Goal: Information Seeking & Learning: Learn about a topic

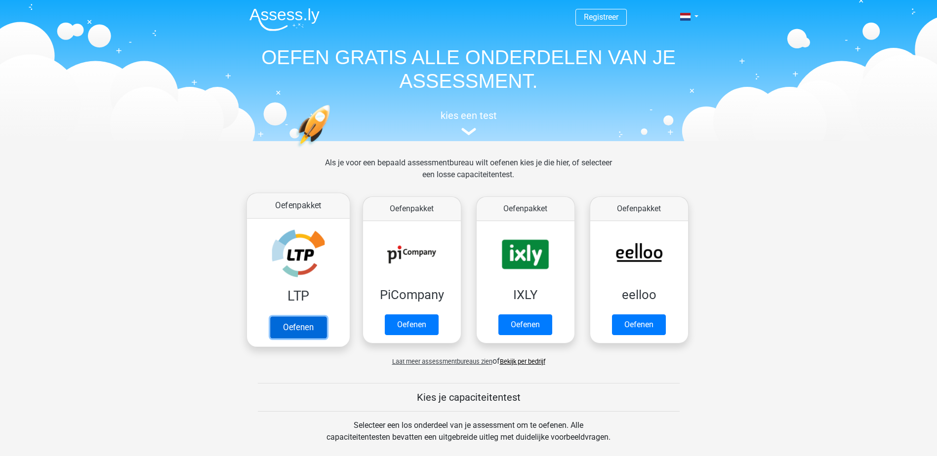
click at [313, 329] on link "Oefenen" at bounding box center [298, 328] width 56 height 22
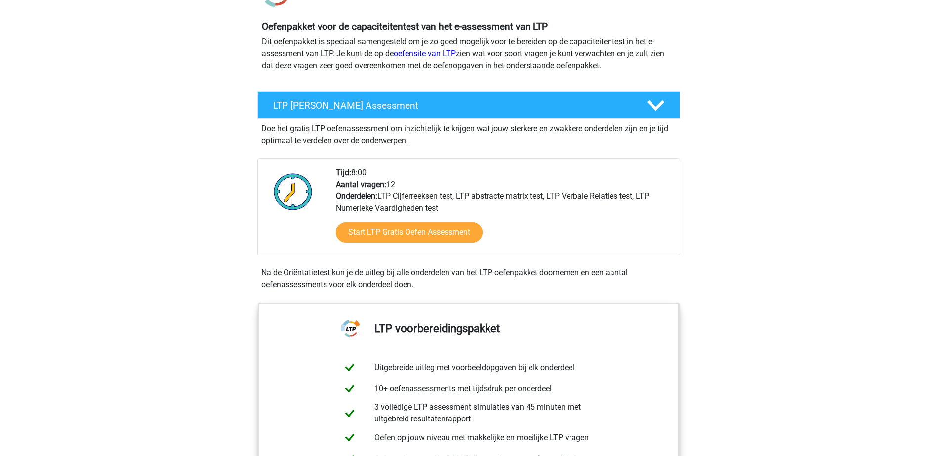
scroll to position [99, 0]
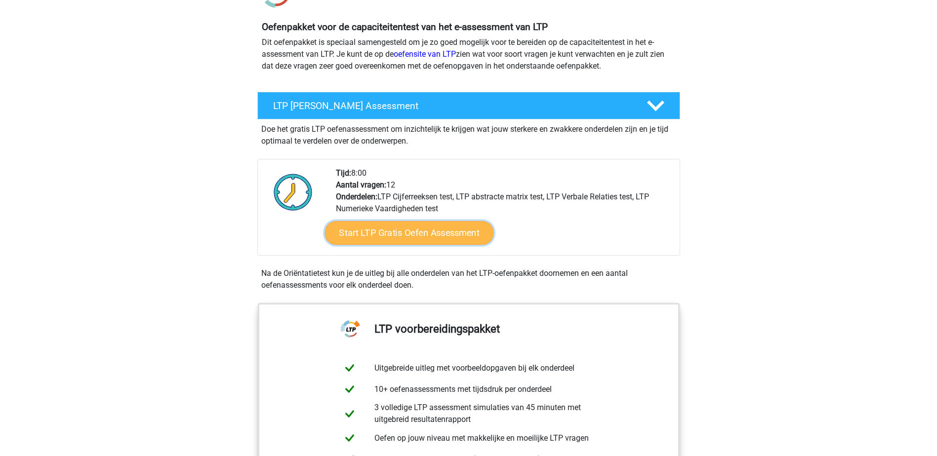
click at [410, 232] on link "Start LTP Gratis Oefen Assessment" at bounding box center [409, 233] width 169 height 24
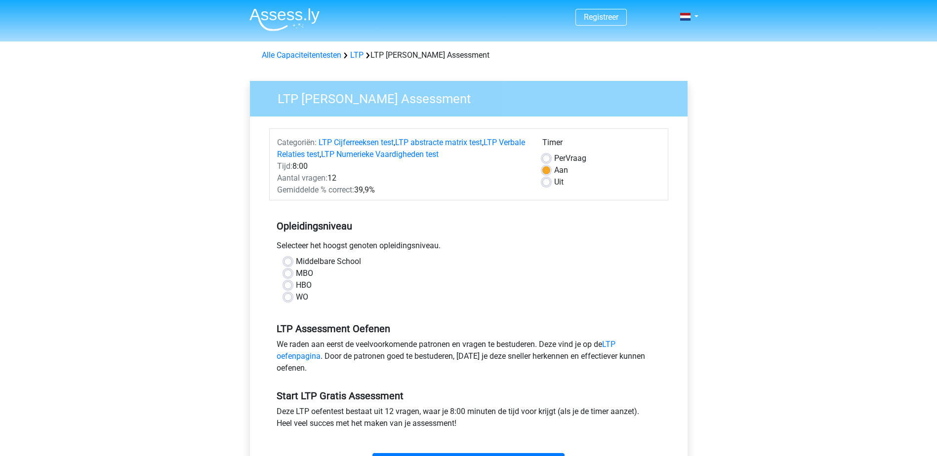
click at [296, 277] on label "MBO" at bounding box center [304, 274] width 17 height 12
click at [289, 277] on input "MBO" at bounding box center [288, 273] width 8 height 10
radio input "true"
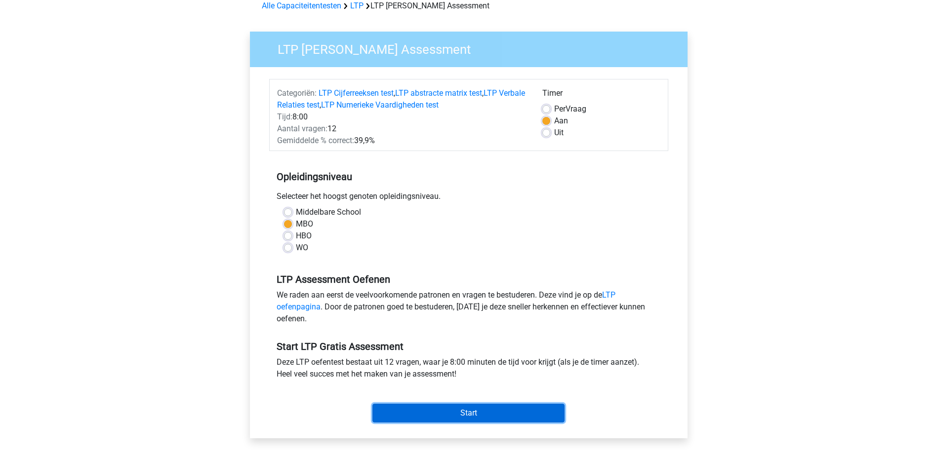
click at [474, 411] on input "Start" at bounding box center [468, 413] width 192 height 19
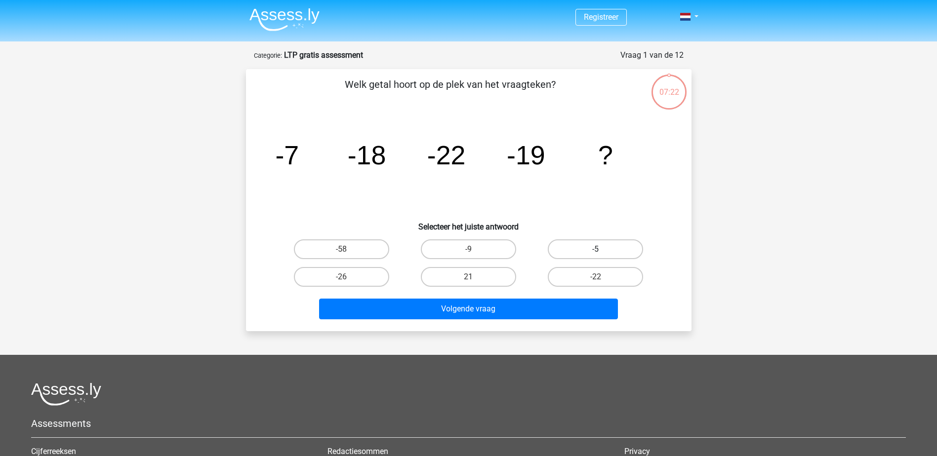
click at [605, 249] on label "-5" at bounding box center [595, 250] width 95 height 20
click at [602, 249] on input "-5" at bounding box center [599, 252] width 6 height 6
radio input "true"
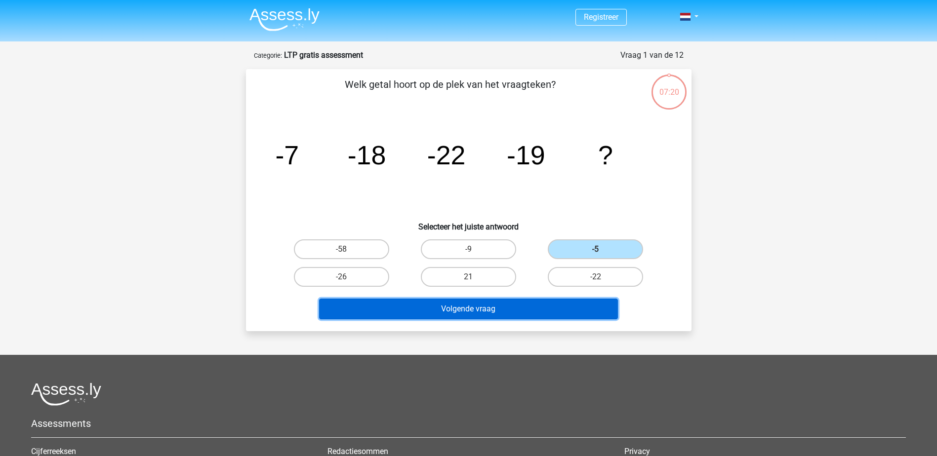
click at [484, 307] on button "Volgende vraag" at bounding box center [468, 309] width 299 height 21
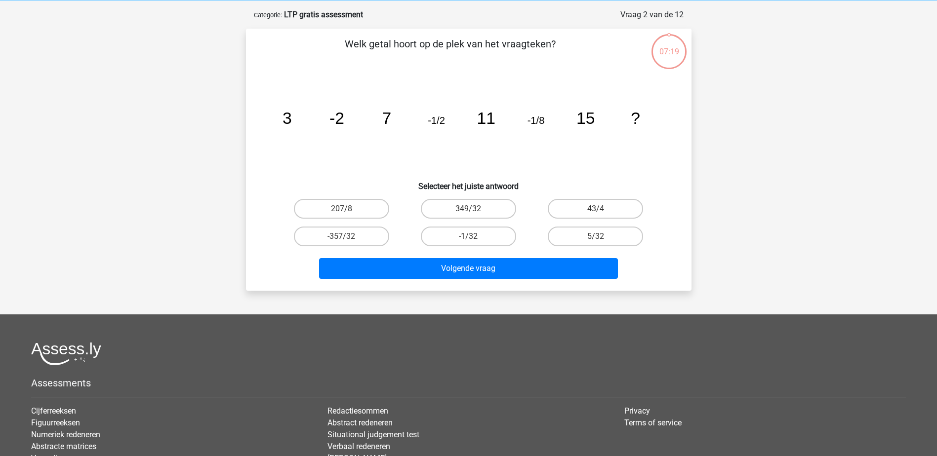
scroll to position [49, 0]
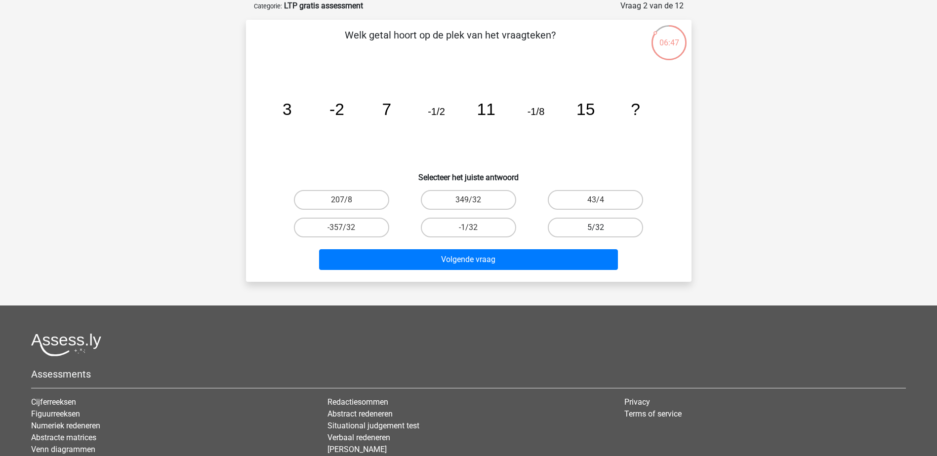
click at [585, 224] on label "5/32" at bounding box center [595, 228] width 95 height 20
click at [596, 228] on input "5/32" at bounding box center [599, 231] width 6 height 6
radio input "true"
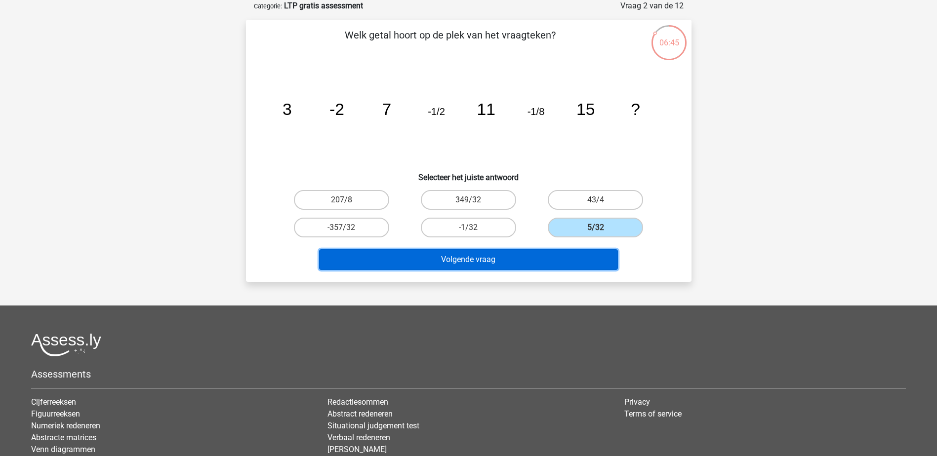
click at [465, 258] on button "Volgende vraag" at bounding box center [468, 259] width 299 height 21
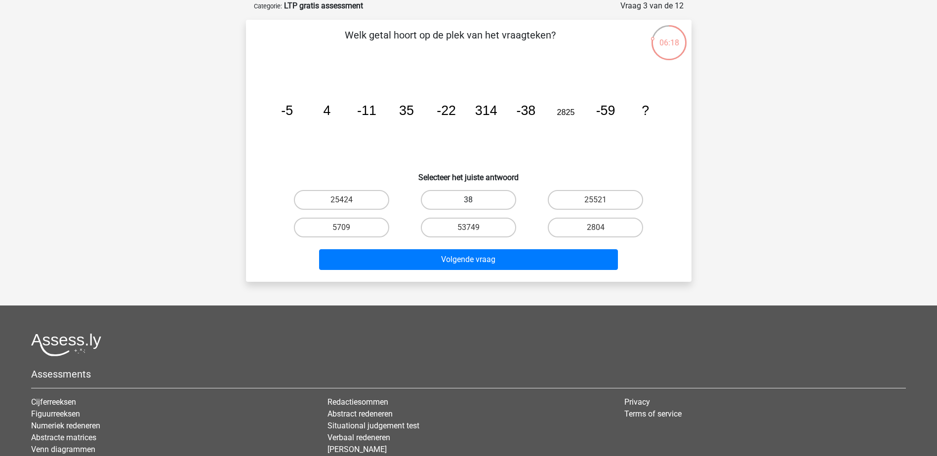
click at [482, 197] on label "38" at bounding box center [468, 200] width 95 height 20
click at [475, 200] on input "38" at bounding box center [471, 203] width 6 height 6
radio input "true"
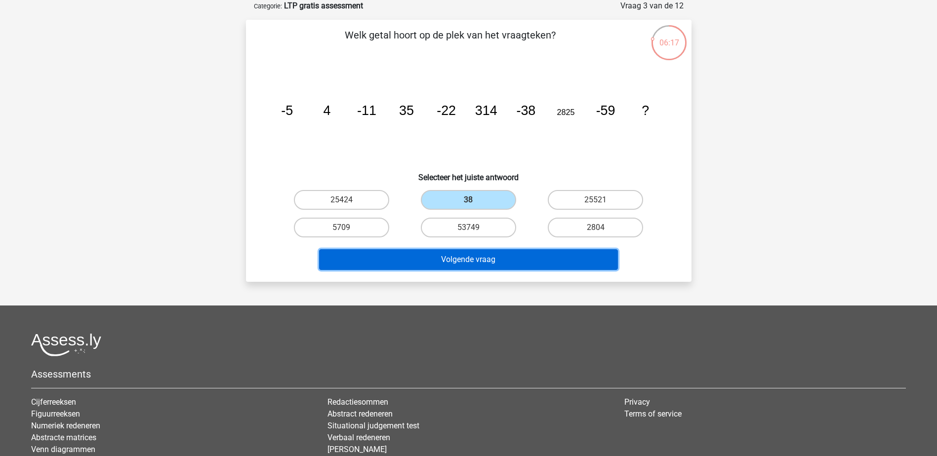
click at [514, 259] on button "Volgende vraag" at bounding box center [468, 259] width 299 height 21
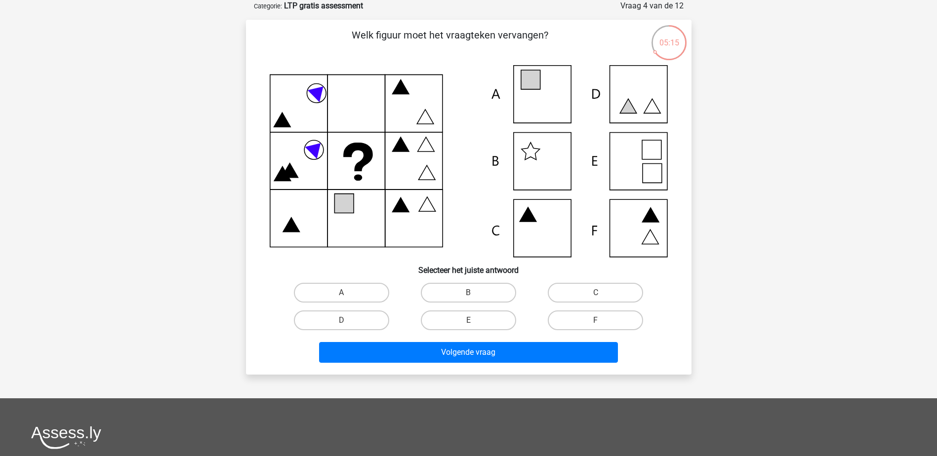
click at [624, 151] on icon at bounding box center [469, 161] width 398 height 192
click at [627, 161] on icon at bounding box center [469, 161] width 398 height 192
click at [480, 322] on label "E" at bounding box center [468, 321] width 95 height 20
click at [475, 322] on input "E" at bounding box center [471, 324] width 6 height 6
radio input "true"
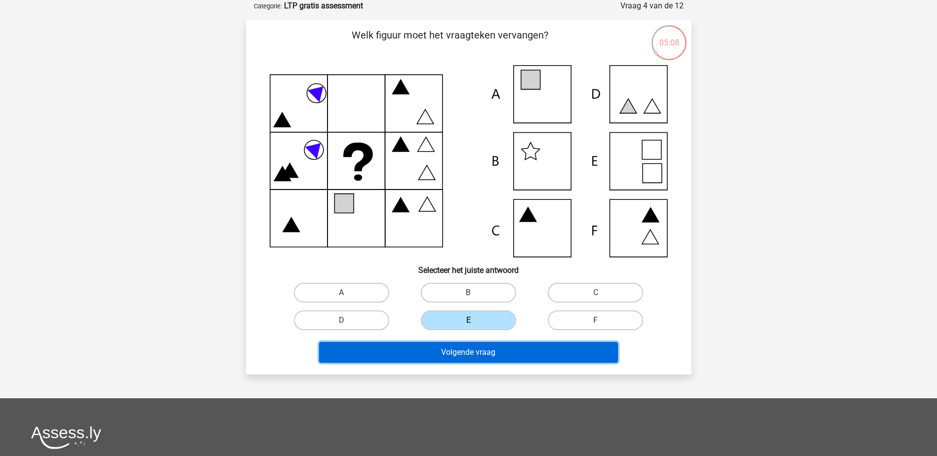
click at [488, 353] on button "Volgende vraag" at bounding box center [468, 352] width 299 height 21
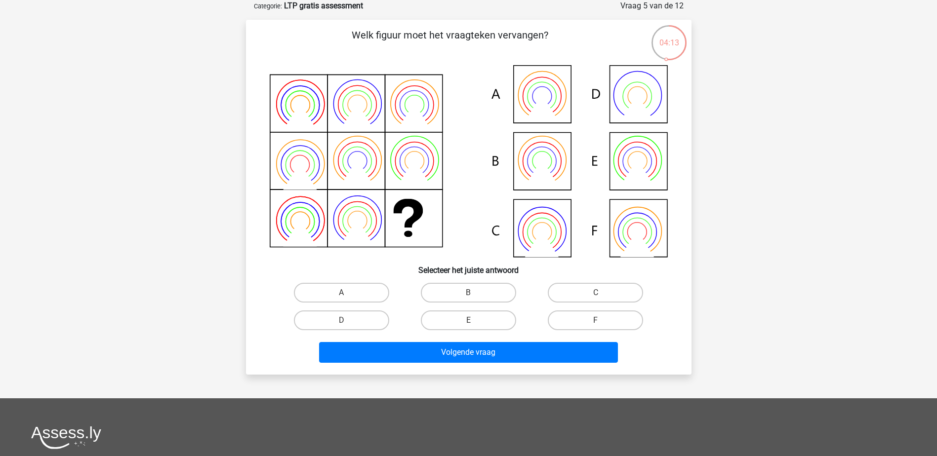
click at [541, 168] on icon at bounding box center [542, 173] width 34 height 27
click at [481, 294] on label "B" at bounding box center [468, 293] width 95 height 20
click at [475, 294] on input "B" at bounding box center [471, 296] width 6 height 6
radio input "true"
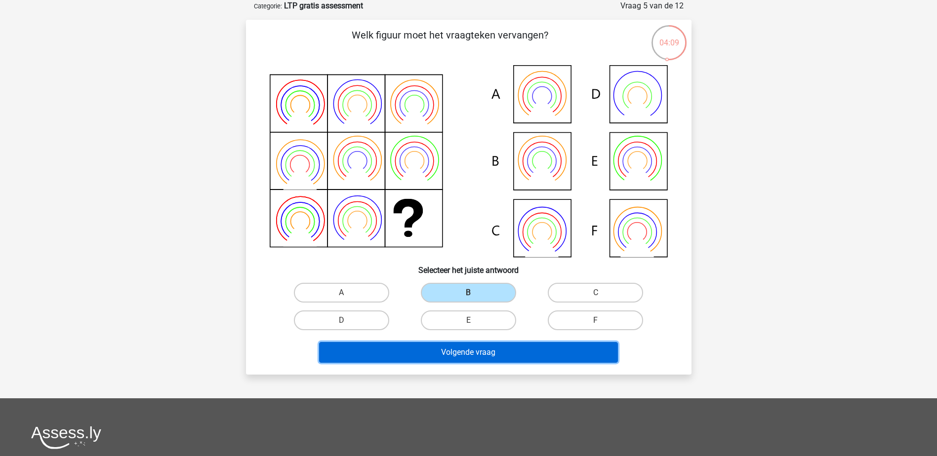
click at [516, 348] on button "Volgende vraag" at bounding box center [468, 352] width 299 height 21
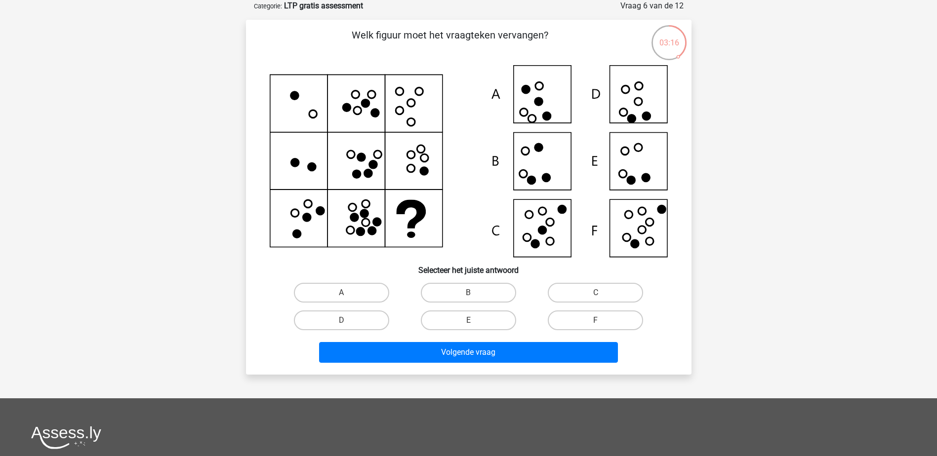
click at [638, 228] on icon at bounding box center [642, 230] width 8 height 8
click at [610, 319] on label "F" at bounding box center [595, 321] width 95 height 20
click at [602, 321] on input "F" at bounding box center [599, 324] width 6 height 6
radio input "true"
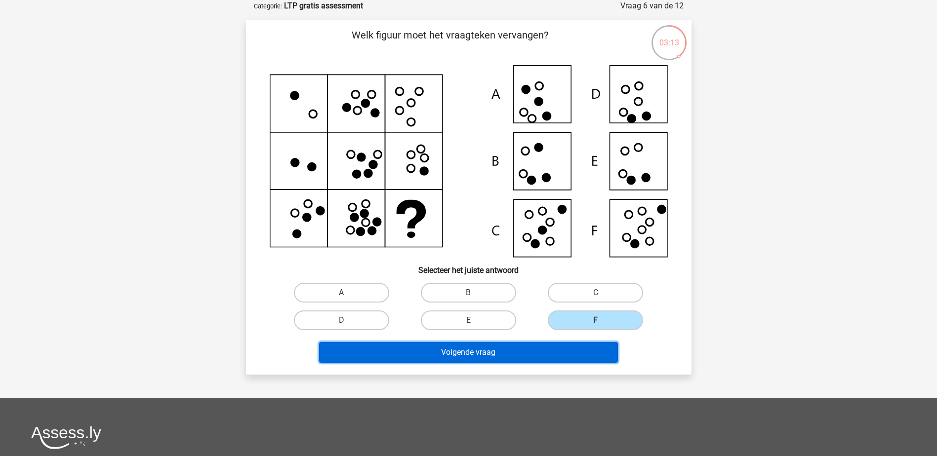
click at [480, 349] on button "Volgende vraag" at bounding box center [468, 352] width 299 height 21
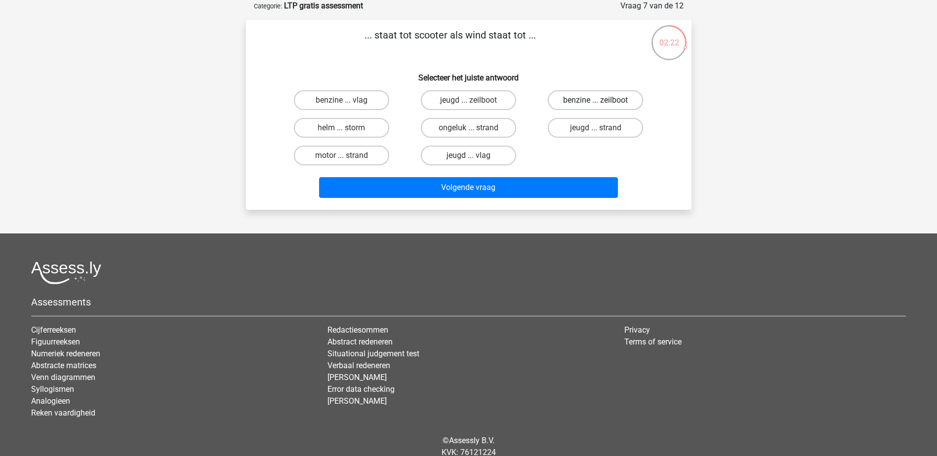
click at [589, 100] on label "benzine ... zeilboot" at bounding box center [595, 100] width 95 height 20
click at [596, 100] on input "benzine ... zeilboot" at bounding box center [599, 103] width 6 height 6
radio input "true"
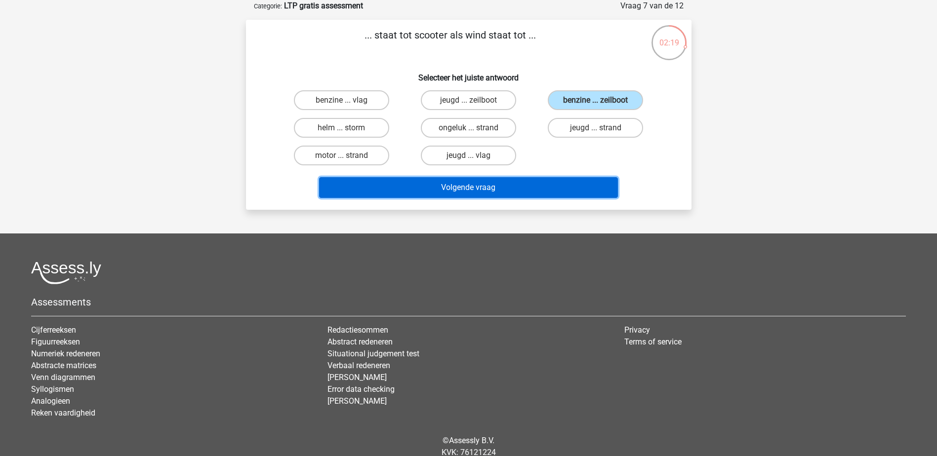
click at [479, 184] on button "Volgende vraag" at bounding box center [468, 187] width 299 height 21
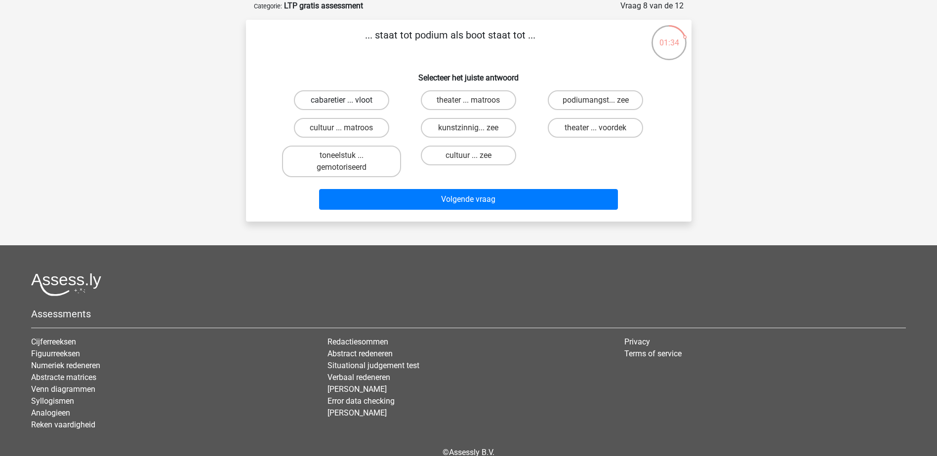
click at [363, 100] on label "cabaretier ... vloot" at bounding box center [341, 100] width 95 height 20
click at [348, 100] on input "cabaretier ... vloot" at bounding box center [344, 103] width 6 height 6
radio input "true"
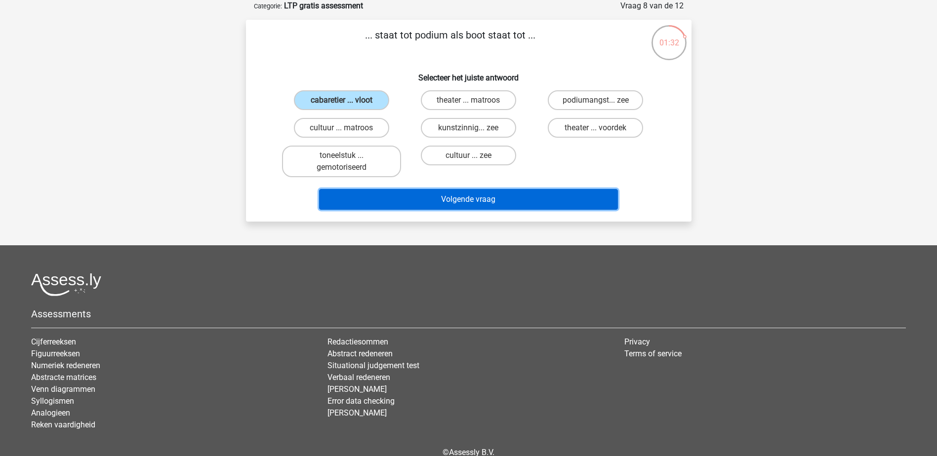
click at [480, 199] on button "Volgende vraag" at bounding box center [468, 199] width 299 height 21
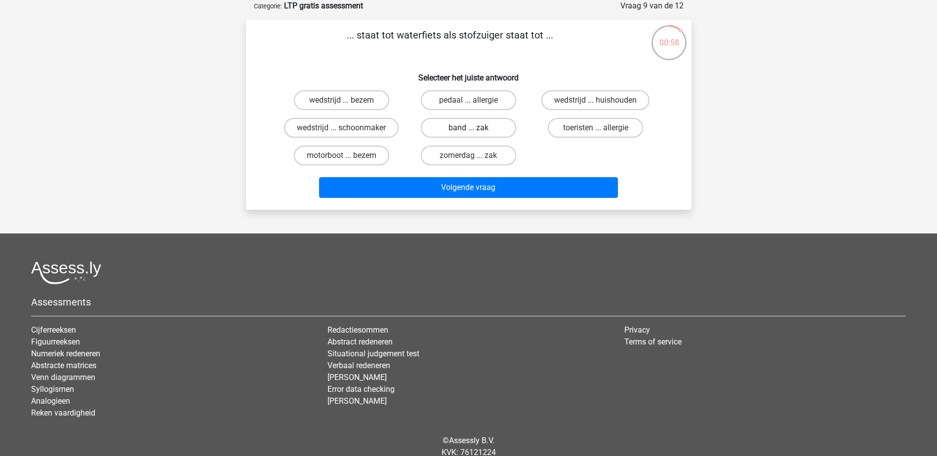
click at [468, 124] on label "band ... zak" at bounding box center [468, 128] width 95 height 20
click at [468, 128] on input "band ... zak" at bounding box center [471, 131] width 6 height 6
radio input "true"
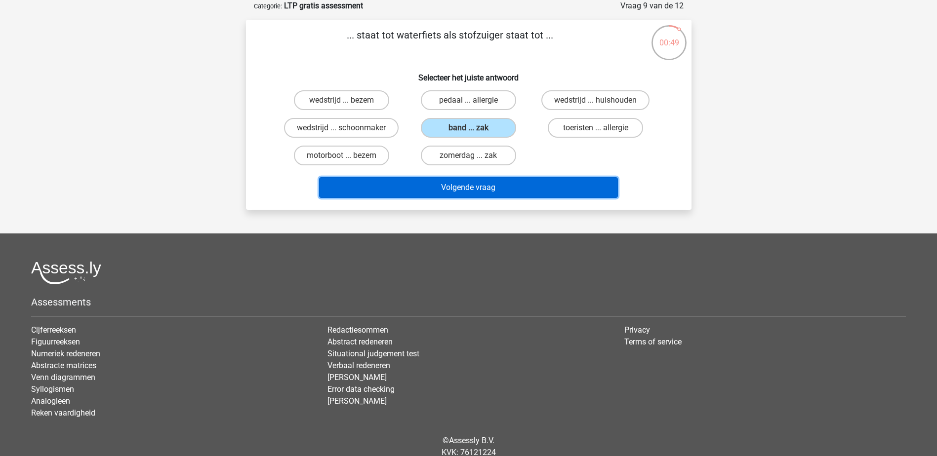
click at [469, 185] on button "Volgende vraag" at bounding box center [468, 187] width 299 height 21
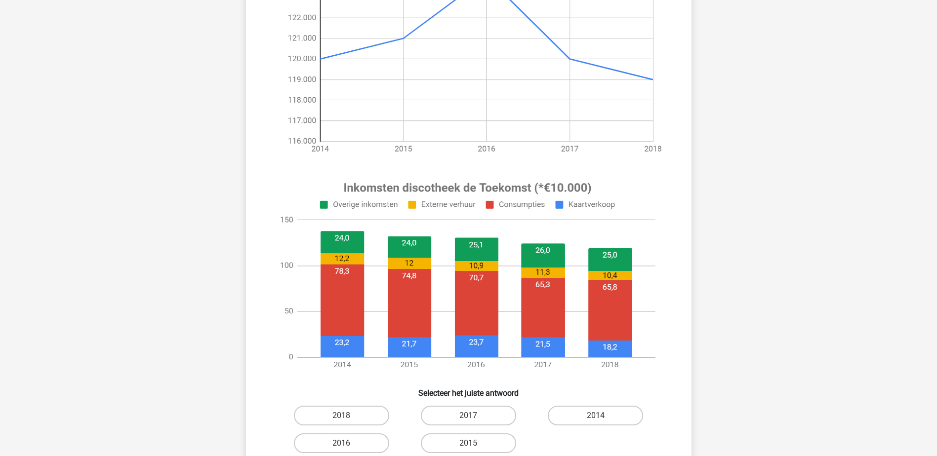
scroll to position [247, 0]
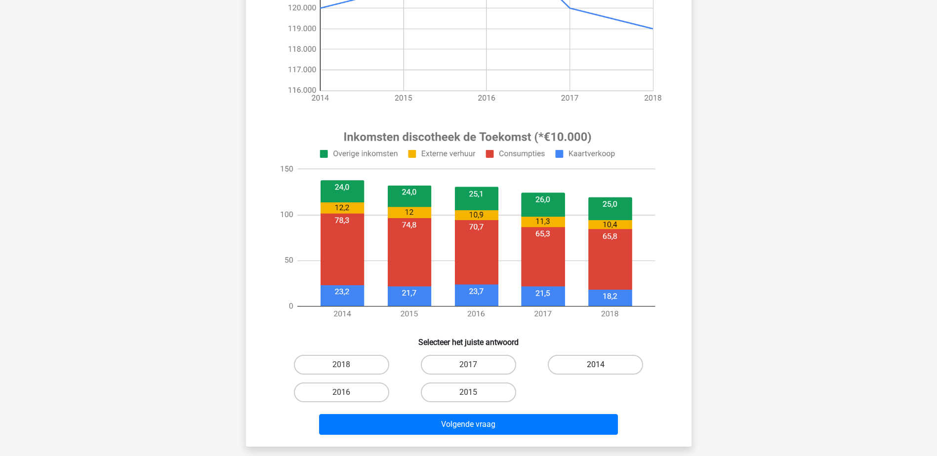
drag, startPoint x: 598, startPoint y: 367, endPoint x: 594, endPoint y: 372, distance: 6.4
click at [598, 367] on input "2014" at bounding box center [599, 368] width 6 height 6
radio input "true"
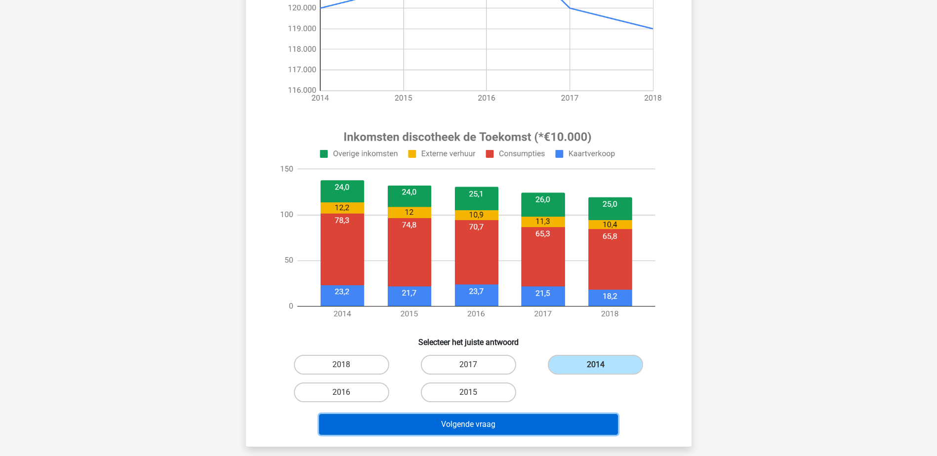
click at [480, 425] on button "Volgende vraag" at bounding box center [468, 424] width 299 height 21
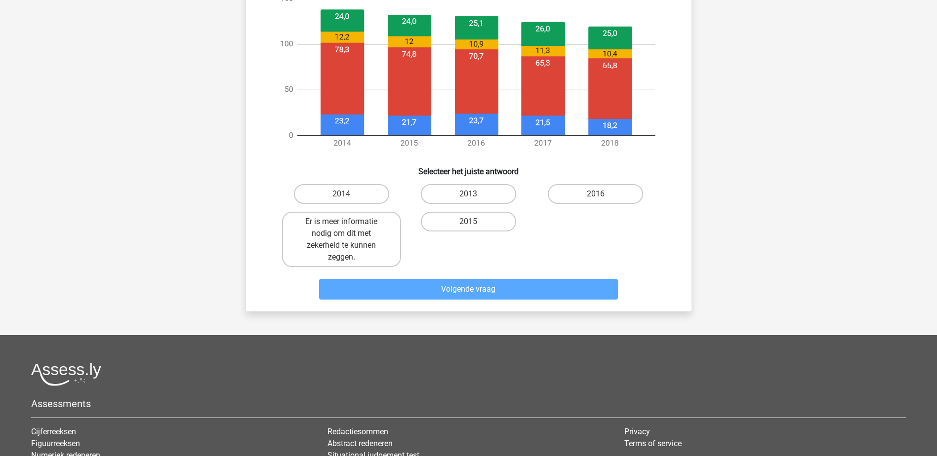
scroll to position [445, 0]
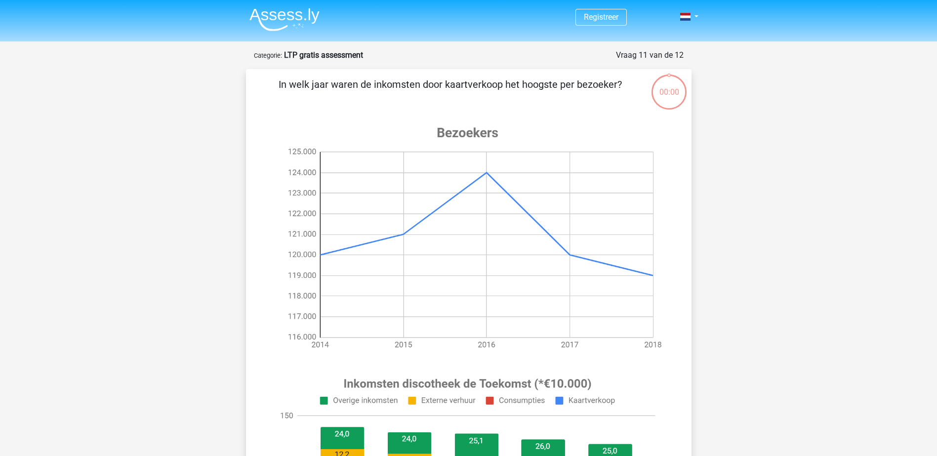
scroll to position [445, 0]
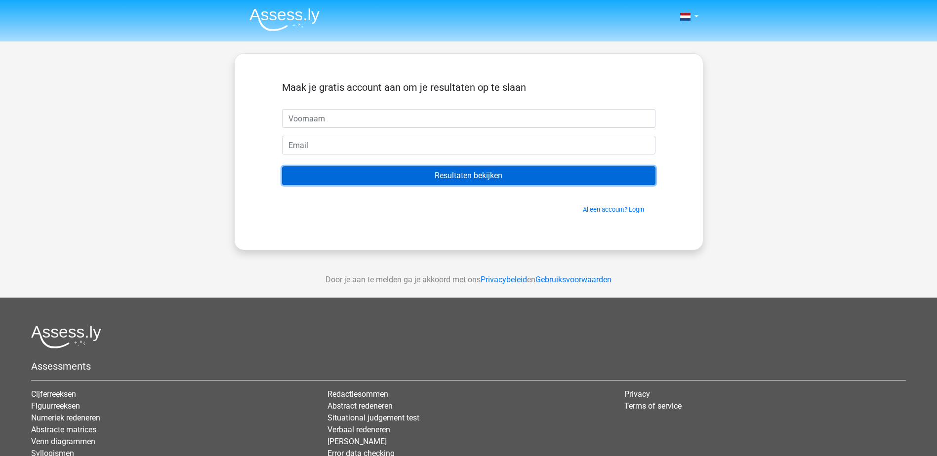
click at [469, 174] on input "Resultaten bekijken" at bounding box center [468, 175] width 373 height 19
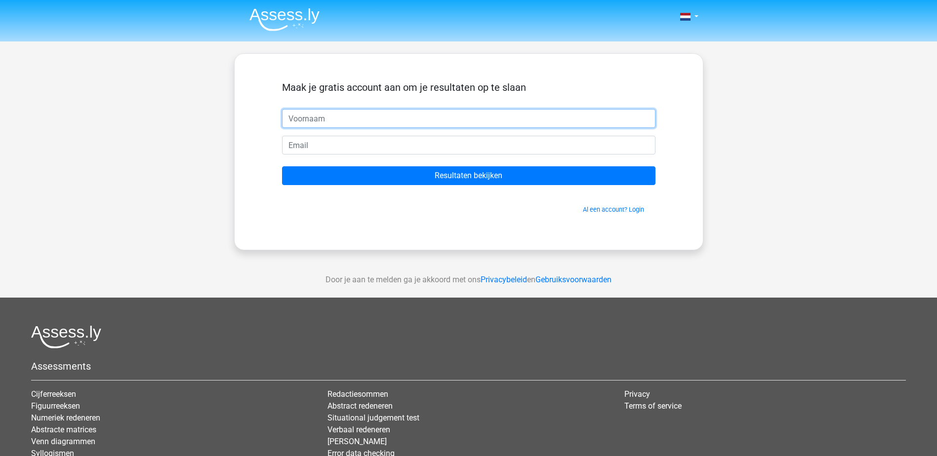
click at [319, 120] on input "text" at bounding box center [468, 118] width 373 height 19
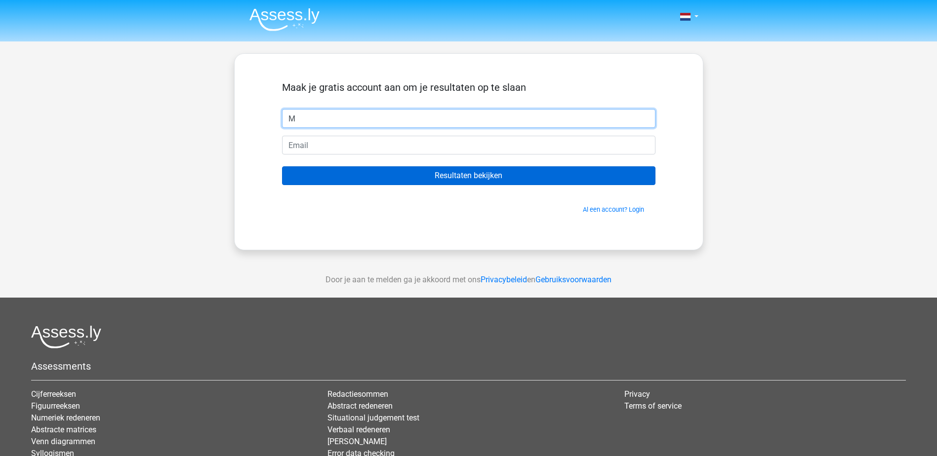
type input "M"
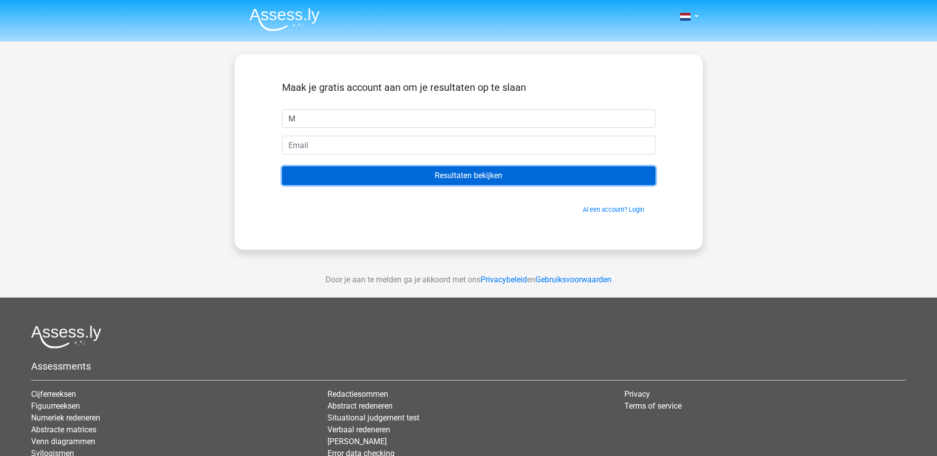
click at [463, 171] on input "Resultaten bekijken" at bounding box center [468, 175] width 373 height 19
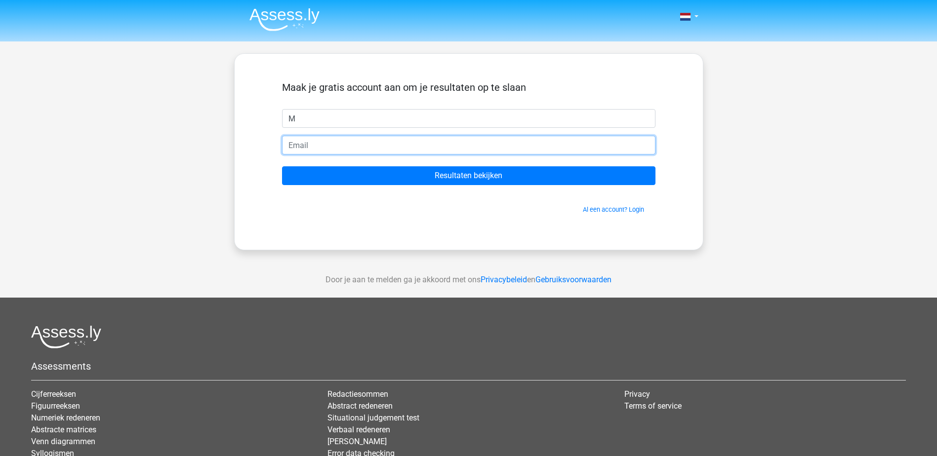
click at [338, 149] on input "email" at bounding box center [468, 145] width 373 height 19
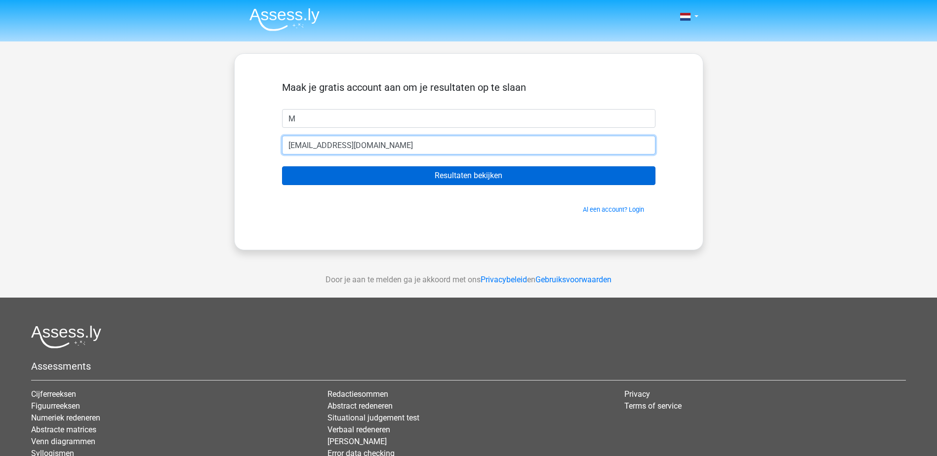
type input "[EMAIL_ADDRESS][DOMAIN_NAME]"
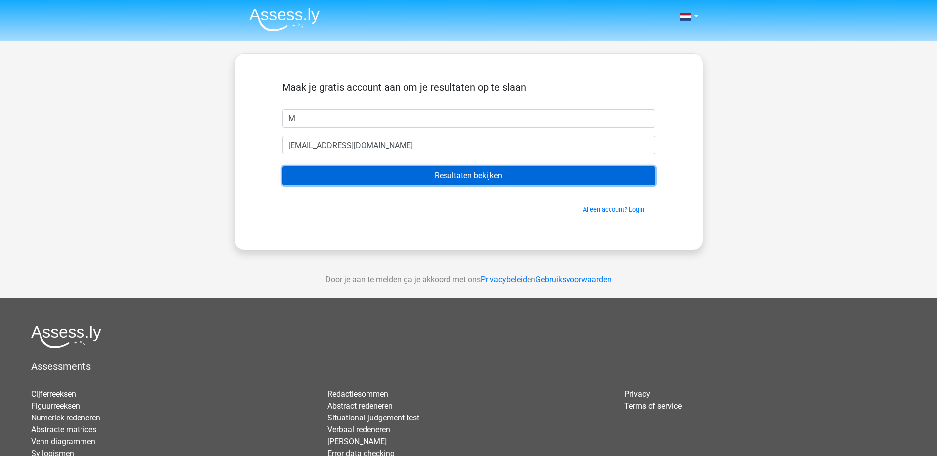
click at [449, 176] on input "Resultaten bekijken" at bounding box center [468, 175] width 373 height 19
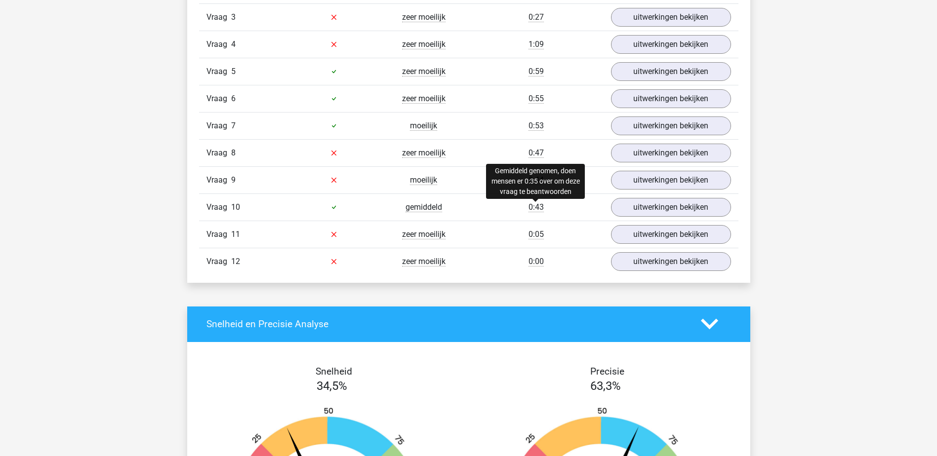
scroll to position [1185, 0]
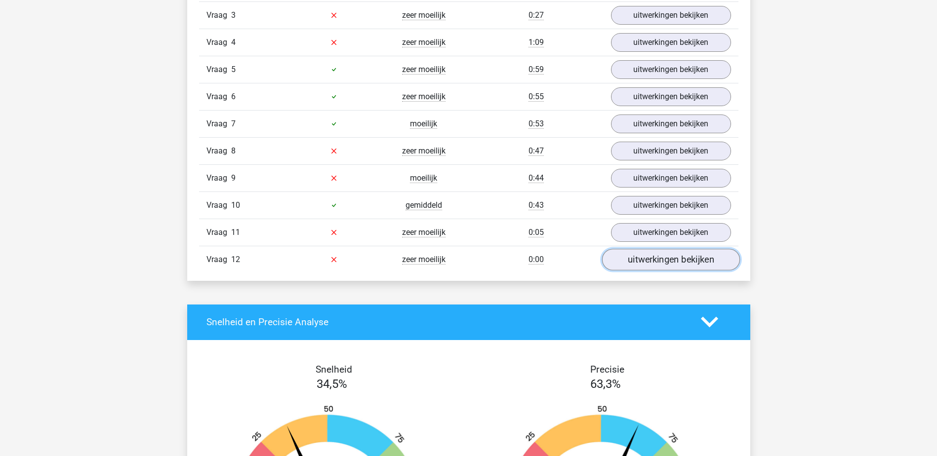
click at [640, 260] on link "uitwerkingen bekijken" at bounding box center [671, 260] width 138 height 22
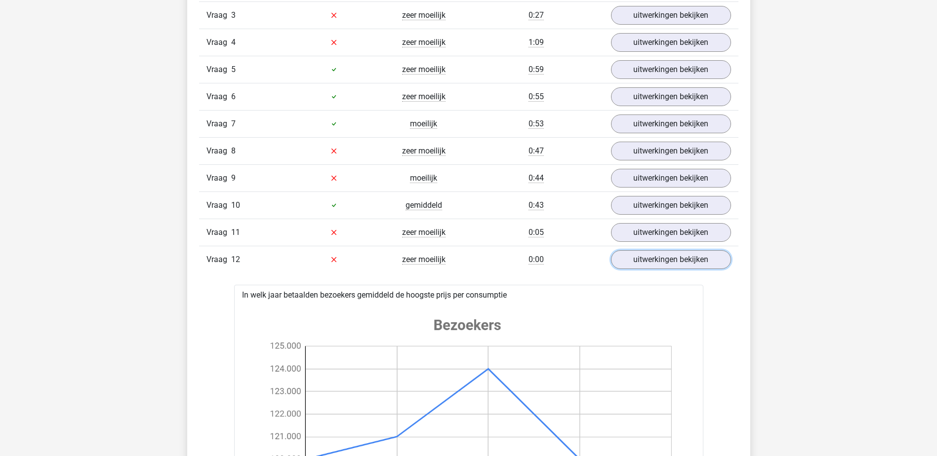
scroll to position [1136, 0]
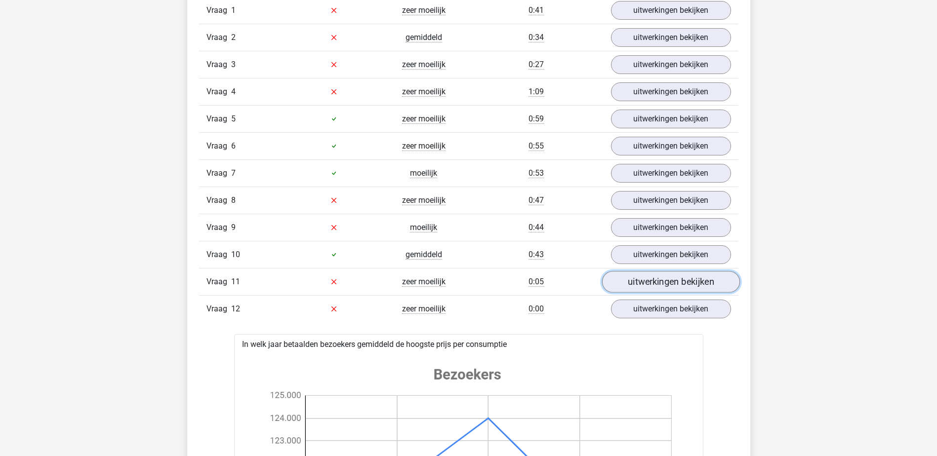
click at [666, 278] on link "uitwerkingen bekijken" at bounding box center [671, 282] width 138 height 22
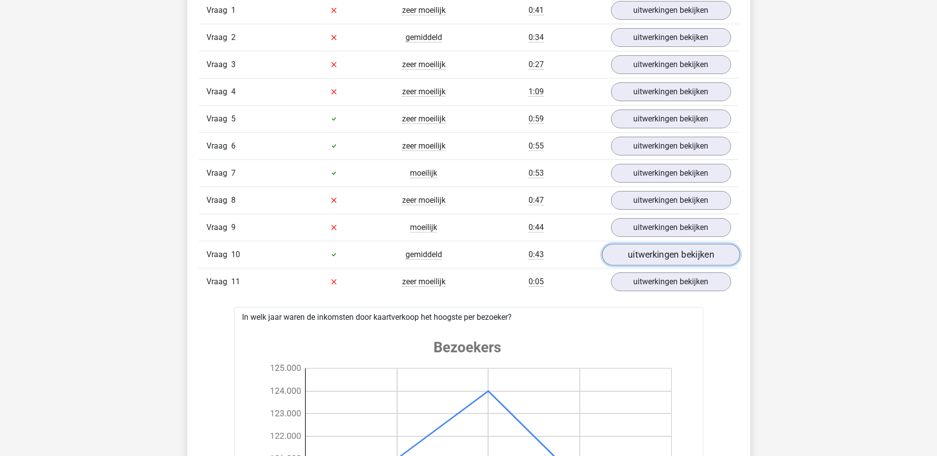
click at [654, 255] on link "uitwerkingen bekijken" at bounding box center [671, 255] width 138 height 22
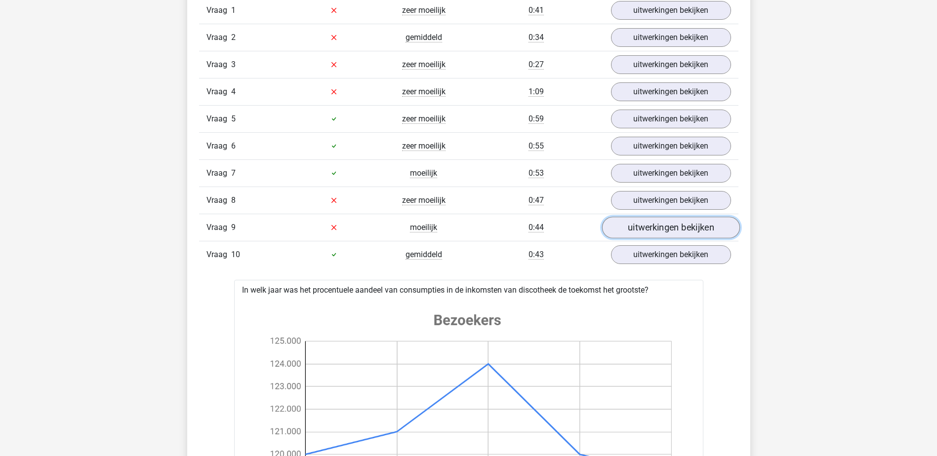
click at [652, 225] on link "uitwerkingen bekijken" at bounding box center [671, 228] width 138 height 22
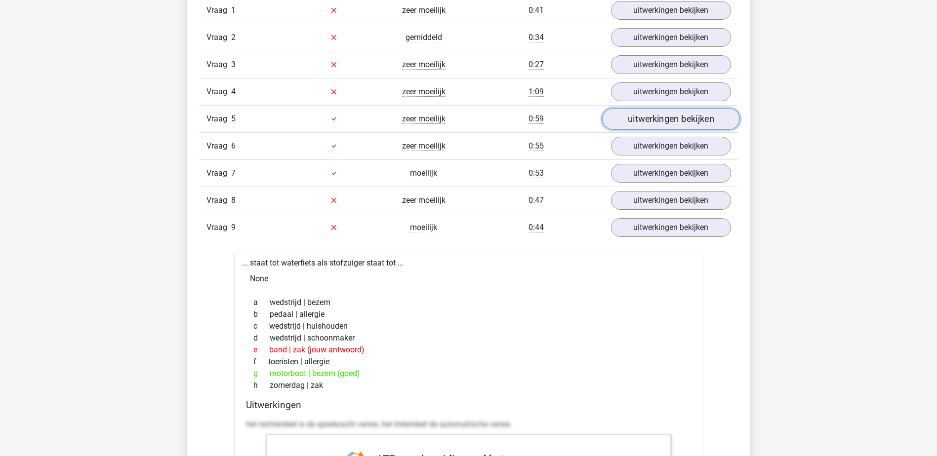
click at [644, 121] on link "uitwerkingen bekijken" at bounding box center [671, 119] width 138 height 22
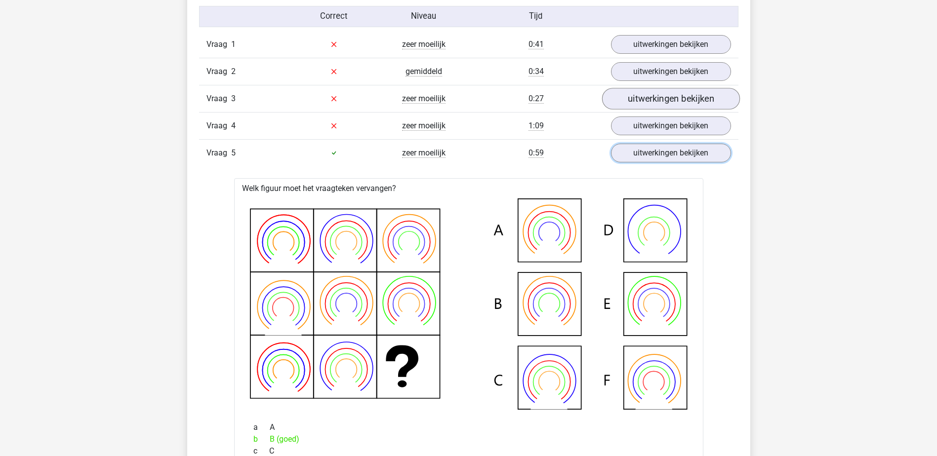
scroll to position [1087, 0]
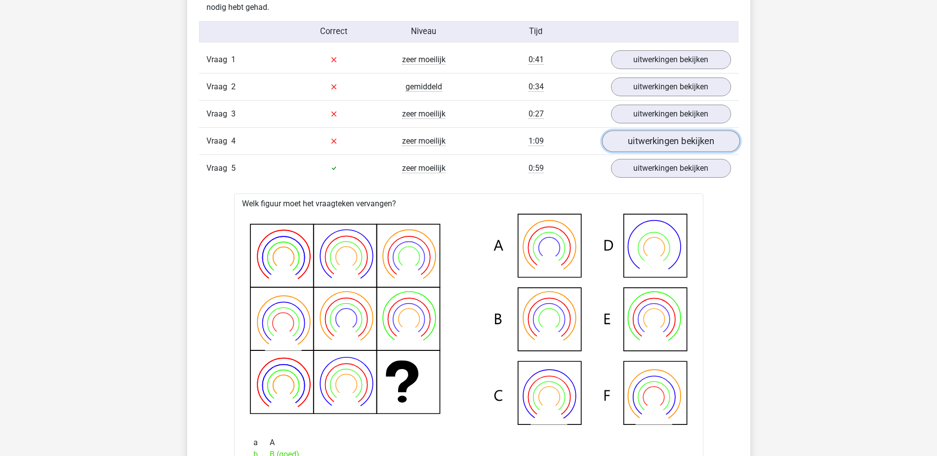
click at [635, 139] on link "uitwerkingen bekijken" at bounding box center [671, 141] width 138 height 22
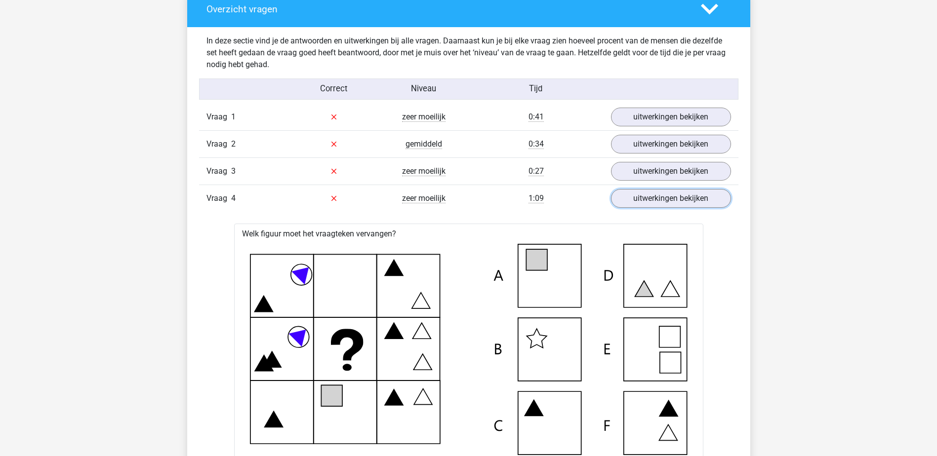
scroll to position [988, 0]
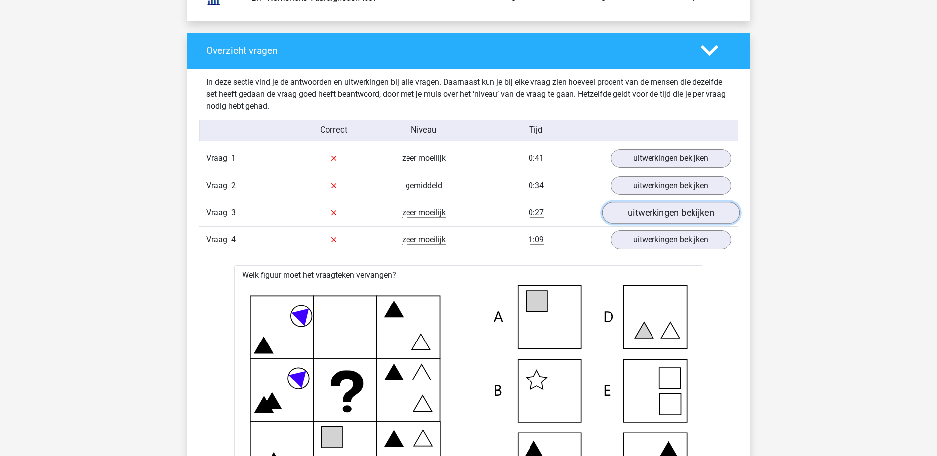
click at [649, 210] on link "uitwerkingen bekijken" at bounding box center [671, 213] width 138 height 22
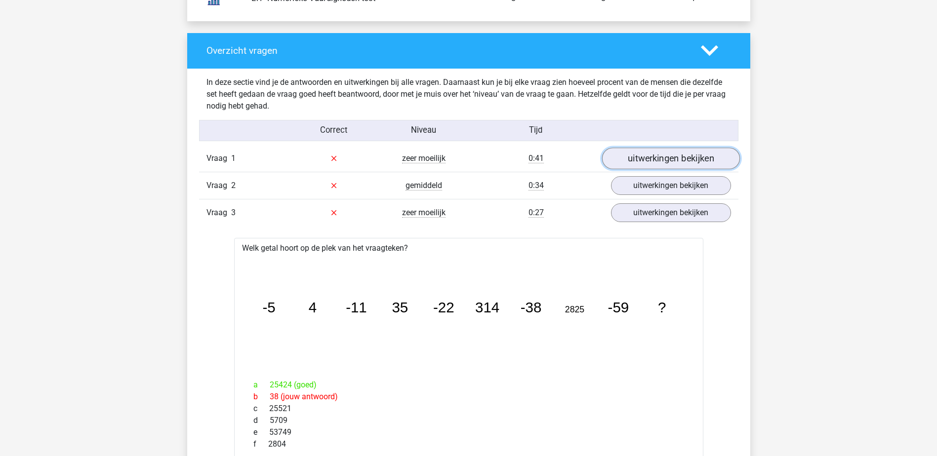
click at [662, 156] on link "uitwerkingen bekijken" at bounding box center [671, 159] width 138 height 22
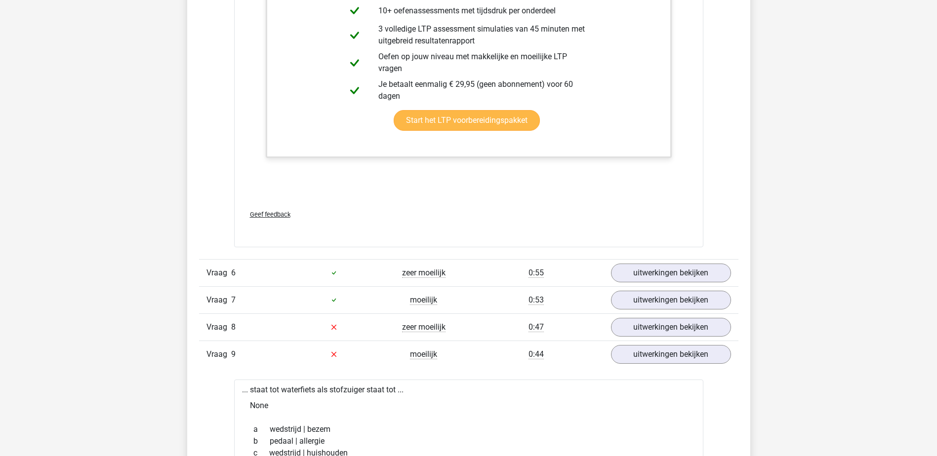
scroll to position [3309, 0]
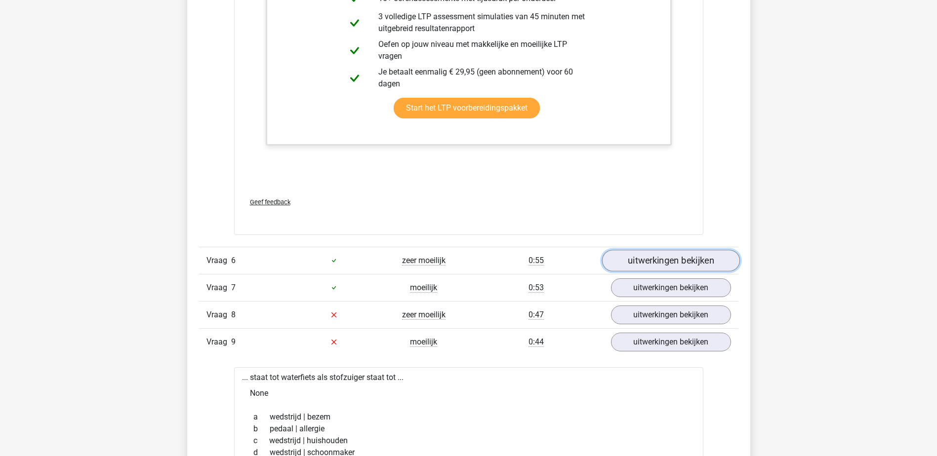
click at [664, 259] on link "uitwerkingen bekijken" at bounding box center [671, 261] width 138 height 22
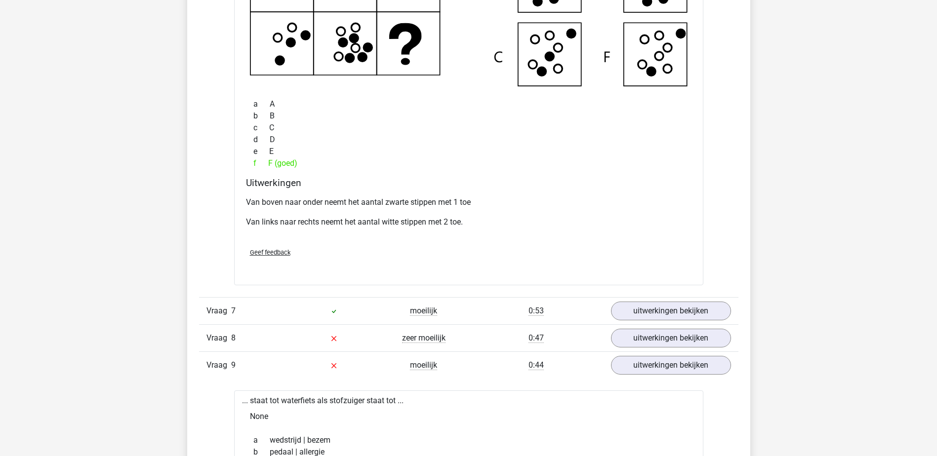
scroll to position [3754, 0]
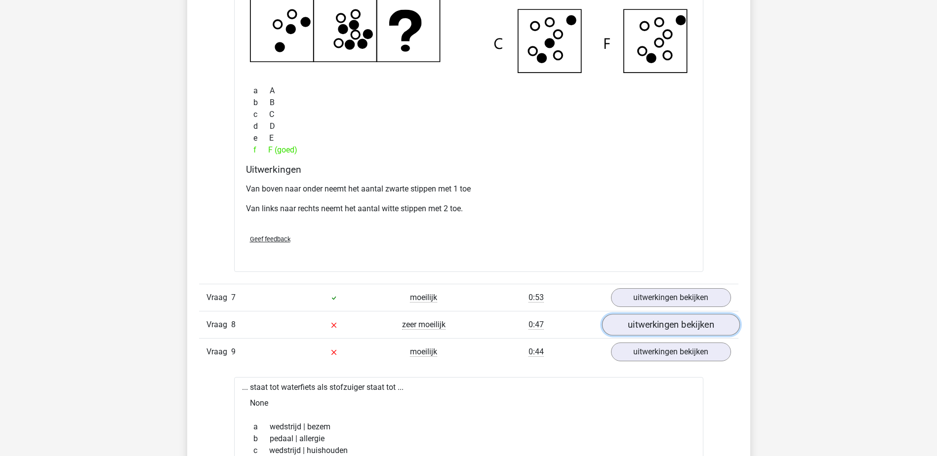
click at [647, 326] on link "uitwerkingen bekijken" at bounding box center [671, 325] width 138 height 22
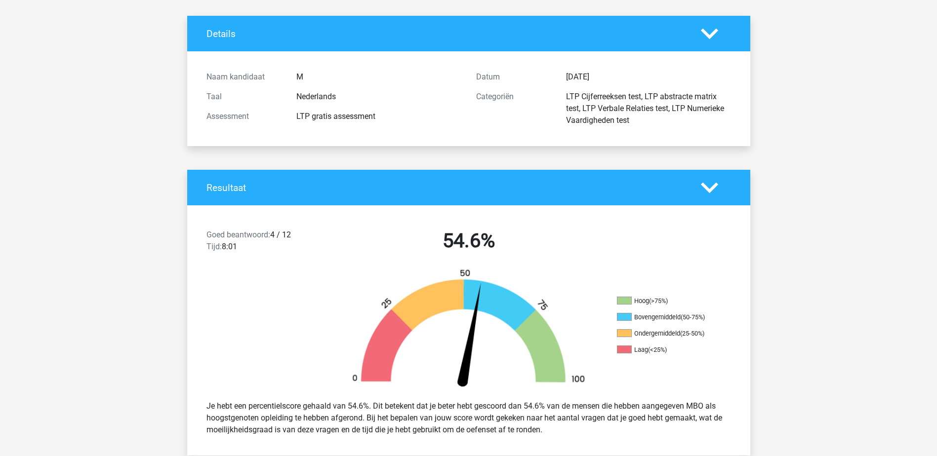
scroll to position [0, 0]
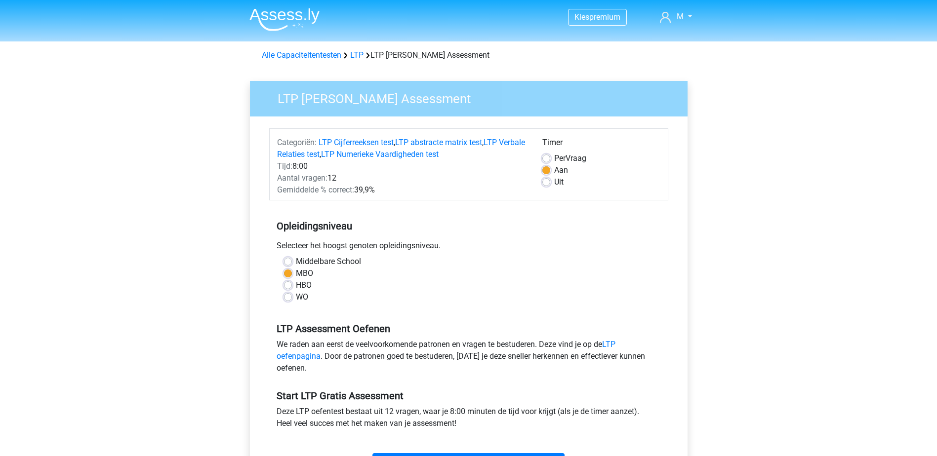
scroll to position [49, 0]
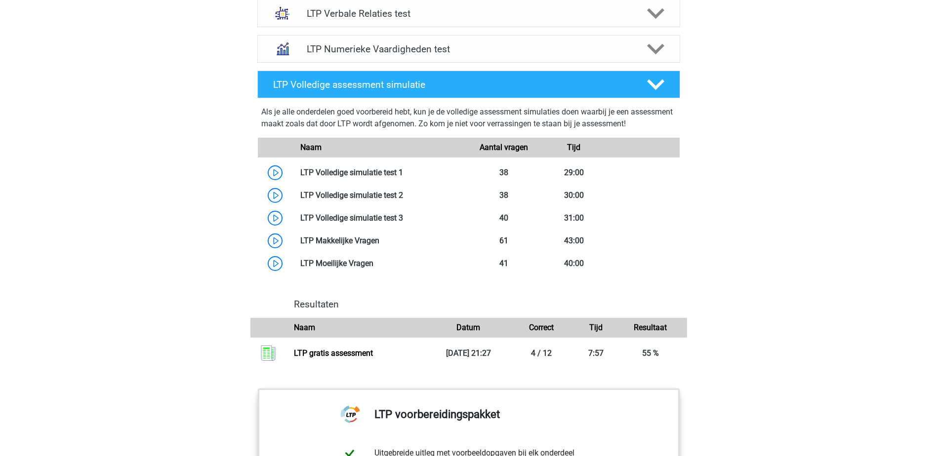
scroll to position [741, 0]
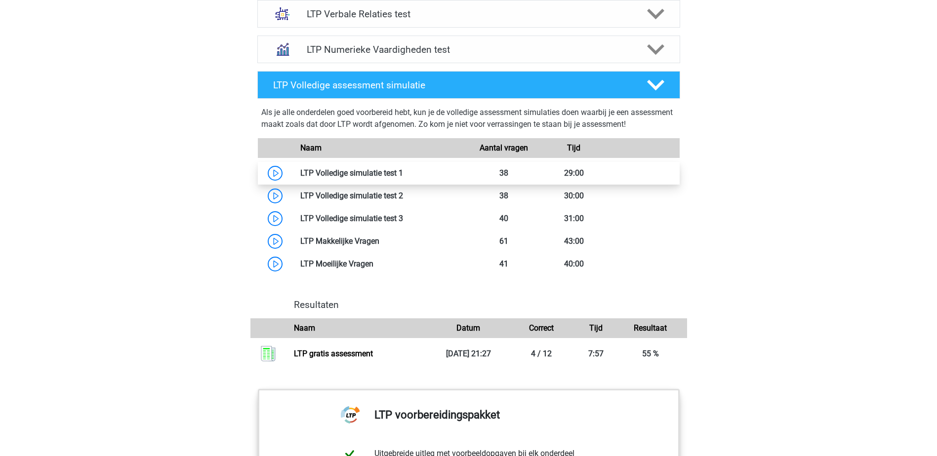
click at [403, 176] on link at bounding box center [403, 172] width 0 height 9
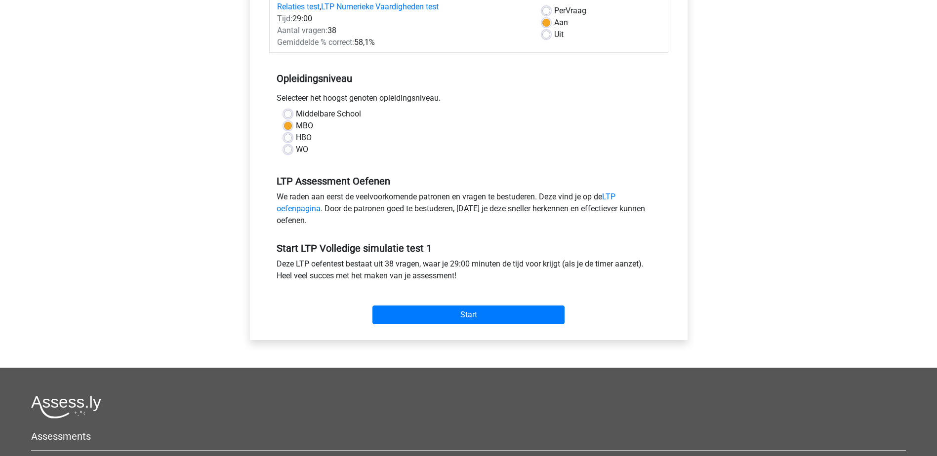
scroll to position [148, 0]
click at [482, 314] on input "Start" at bounding box center [468, 314] width 192 height 19
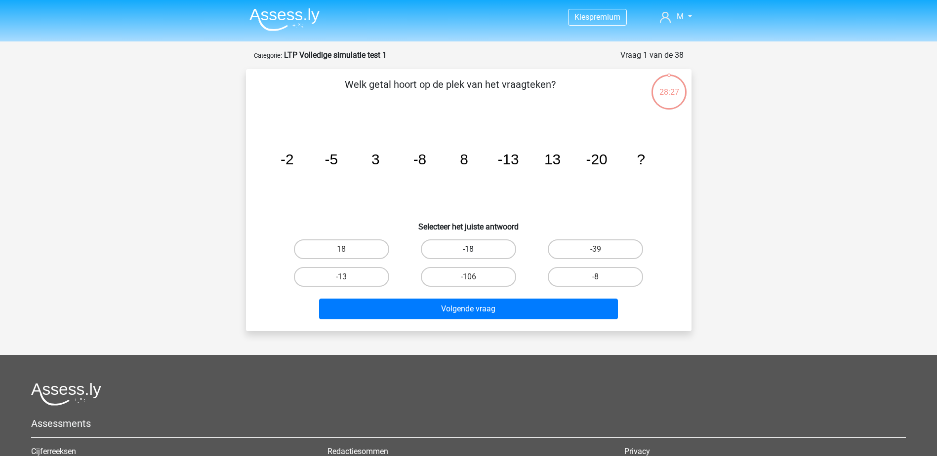
click at [501, 249] on label "-18" at bounding box center [468, 250] width 95 height 20
click at [475, 249] on input "-18" at bounding box center [471, 252] width 6 height 6
radio input "true"
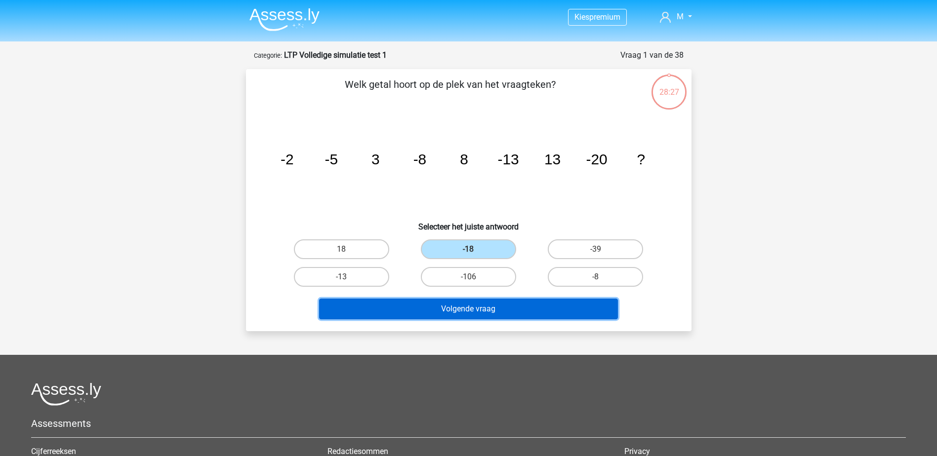
click at [503, 305] on button "Volgende vraag" at bounding box center [468, 309] width 299 height 21
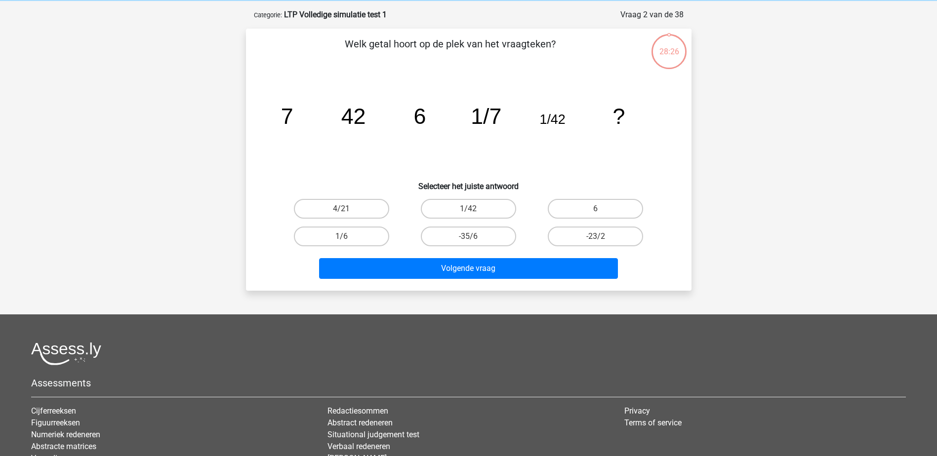
scroll to position [49, 0]
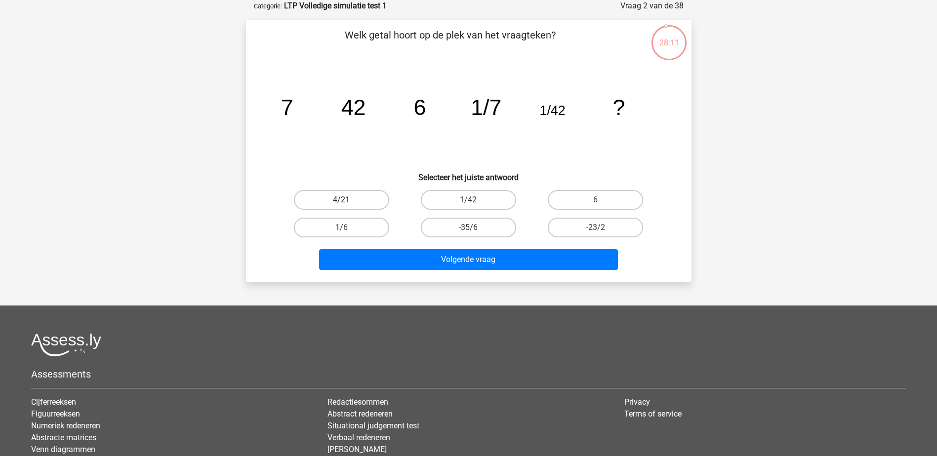
click at [365, 198] on label "4/21" at bounding box center [341, 200] width 95 height 20
click at [348, 200] on input "4/21" at bounding box center [344, 203] width 6 height 6
radio input "true"
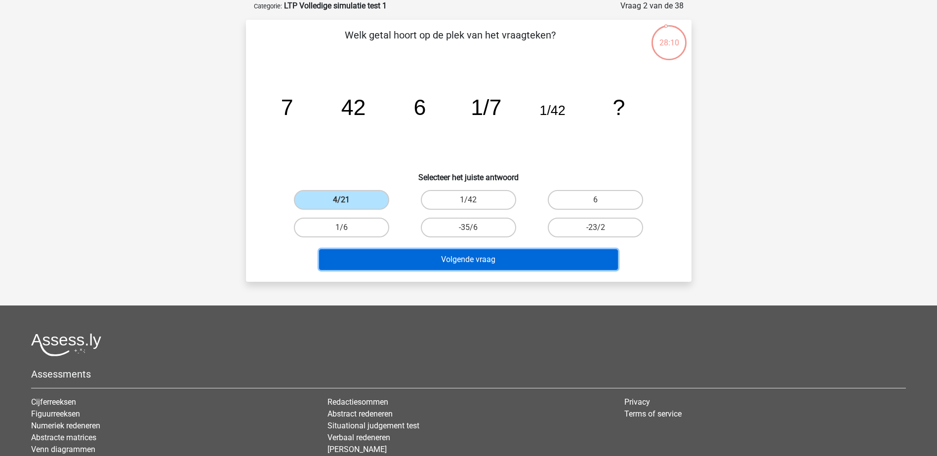
click at [486, 255] on button "Volgende vraag" at bounding box center [468, 259] width 299 height 21
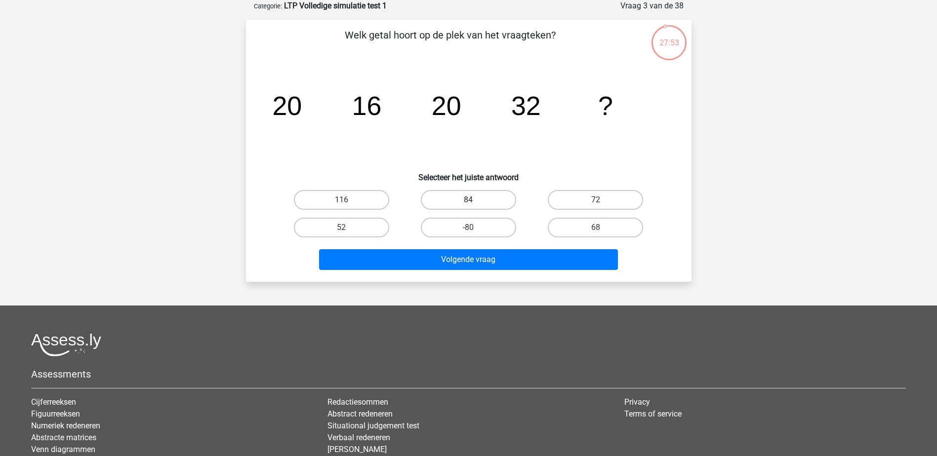
click at [498, 198] on label "84" at bounding box center [468, 200] width 95 height 20
click at [475, 200] on input "84" at bounding box center [471, 203] width 6 height 6
radio input "true"
drag, startPoint x: 591, startPoint y: 225, endPoint x: 586, endPoint y: 225, distance: 5.0
click at [591, 224] on label "68" at bounding box center [595, 228] width 95 height 20
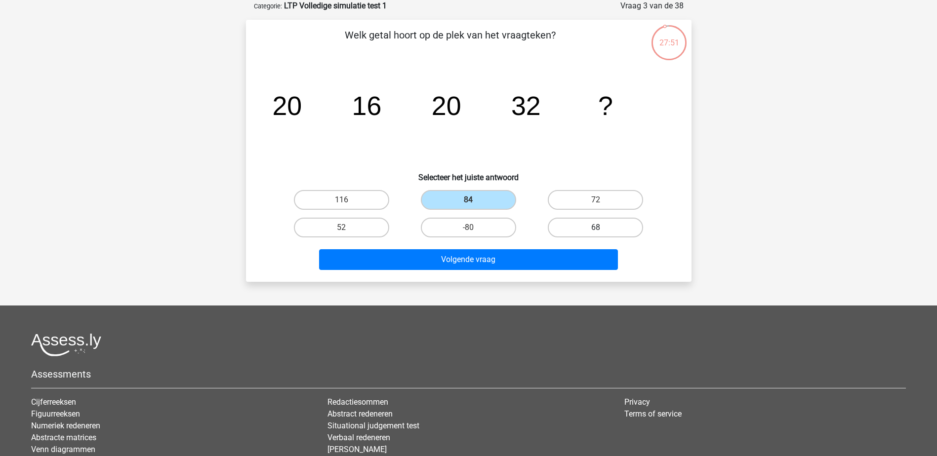
click at [596, 228] on input "68" at bounding box center [599, 231] width 6 height 6
radio input "true"
click at [476, 197] on label "84" at bounding box center [468, 200] width 95 height 20
click at [475, 200] on input "84" at bounding box center [471, 203] width 6 height 6
radio input "true"
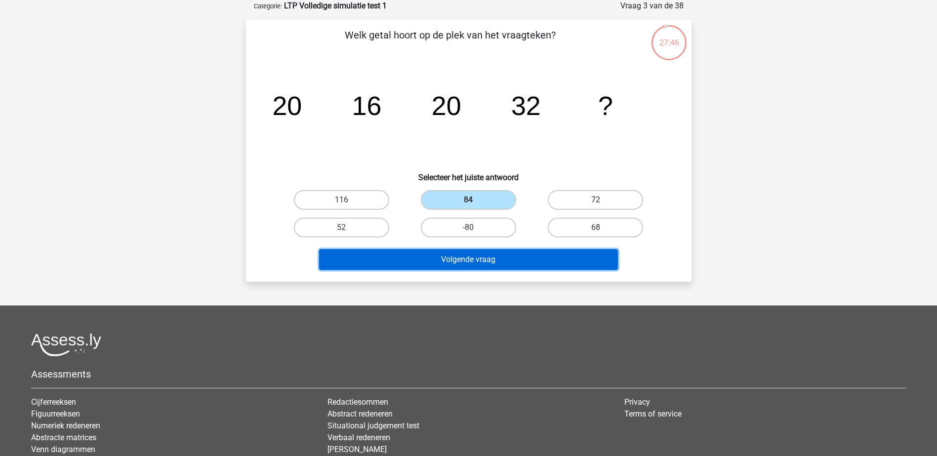
click at [492, 262] on button "Volgende vraag" at bounding box center [468, 259] width 299 height 21
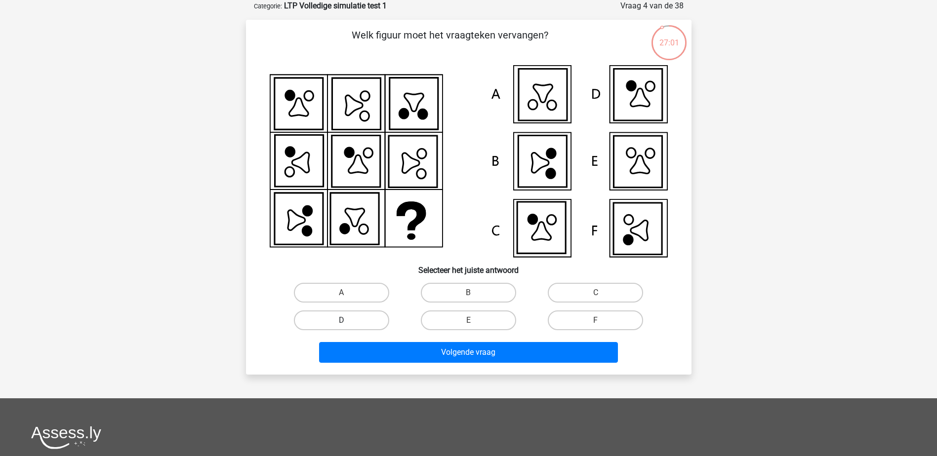
click at [349, 322] on label "D" at bounding box center [341, 321] width 95 height 20
click at [348, 322] on input "D" at bounding box center [344, 324] width 6 height 6
radio input "true"
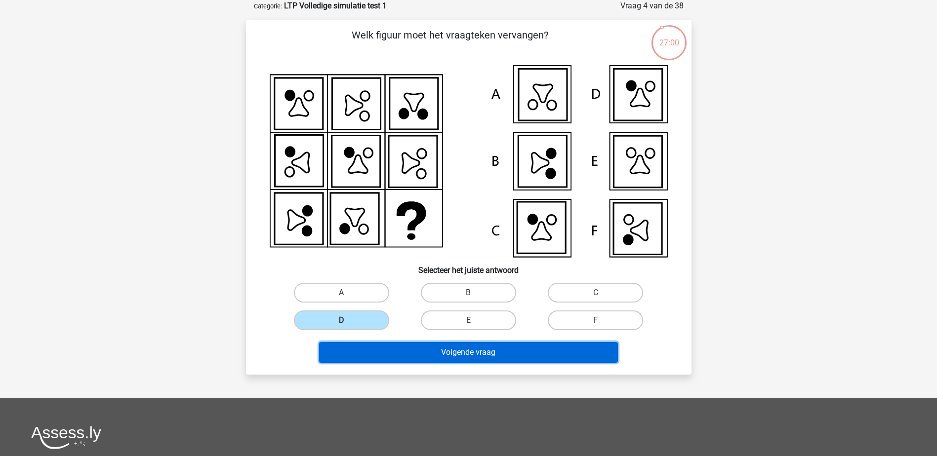
click at [514, 352] on button "Volgende vraag" at bounding box center [468, 352] width 299 height 21
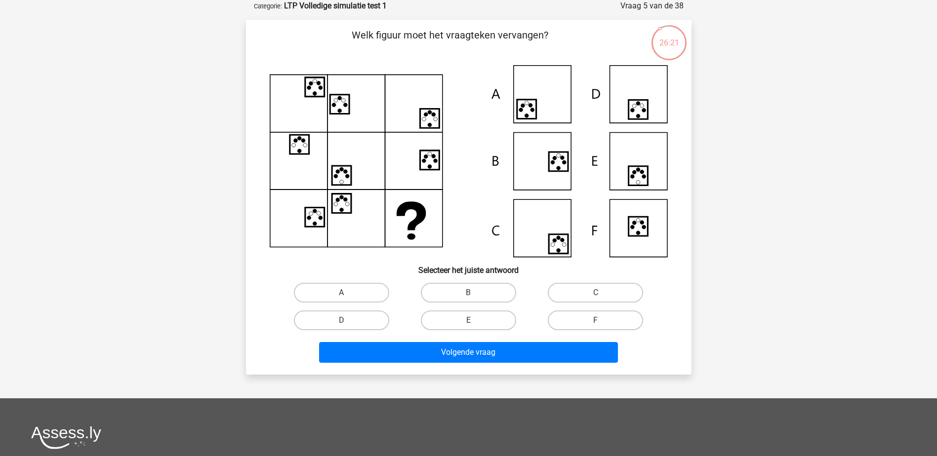
click at [343, 293] on input "A" at bounding box center [344, 296] width 6 height 6
radio input "true"
click at [374, 320] on label "D" at bounding box center [341, 321] width 95 height 20
click at [348, 321] on input "D" at bounding box center [344, 324] width 6 height 6
radio input "true"
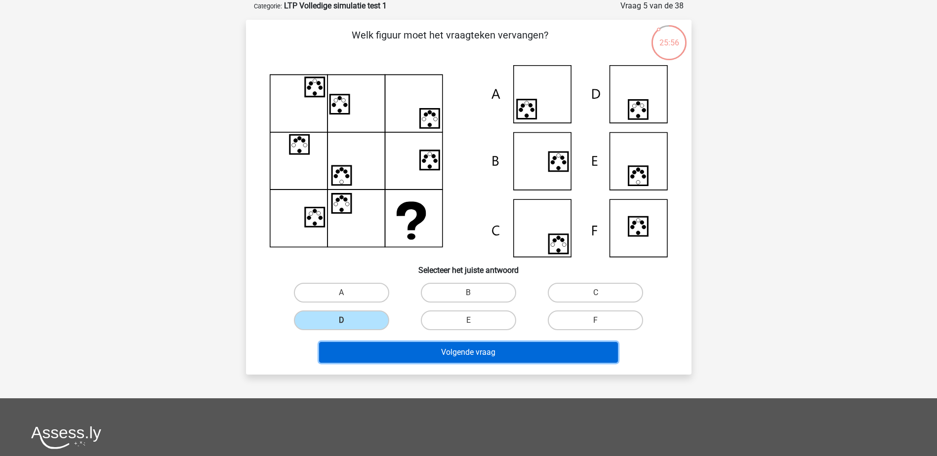
click at [472, 353] on button "Volgende vraag" at bounding box center [468, 352] width 299 height 21
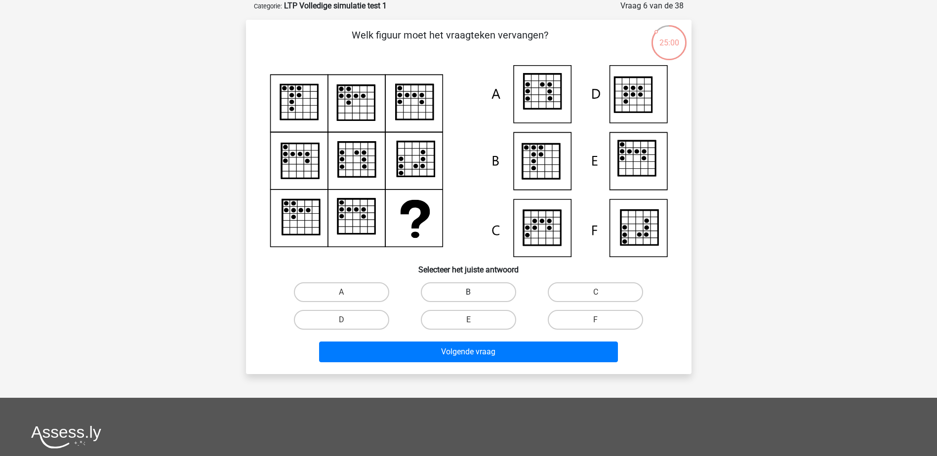
click at [490, 290] on label "B" at bounding box center [468, 293] width 95 height 20
click at [475, 292] on input "B" at bounding box center [471, 295] width 6 height 6
radio input "true"
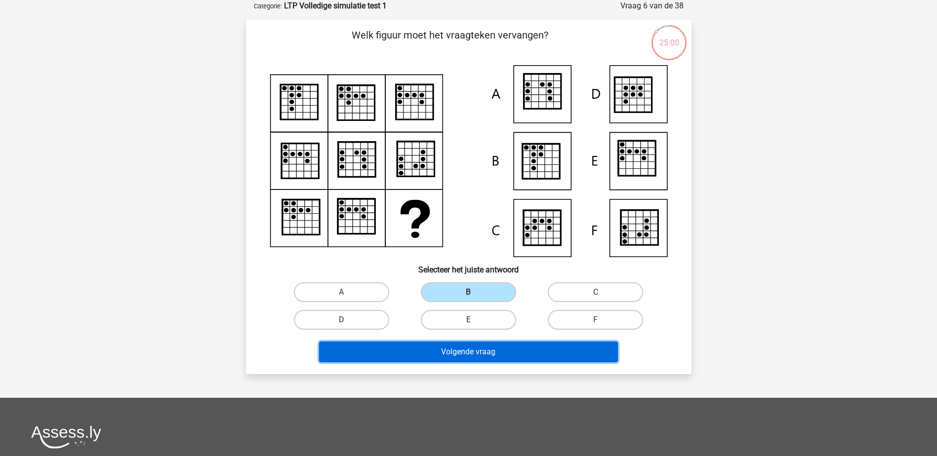
click at [524, 350] on button "Volgende vraag" at bounding box center [468, 352] width 299 height 21
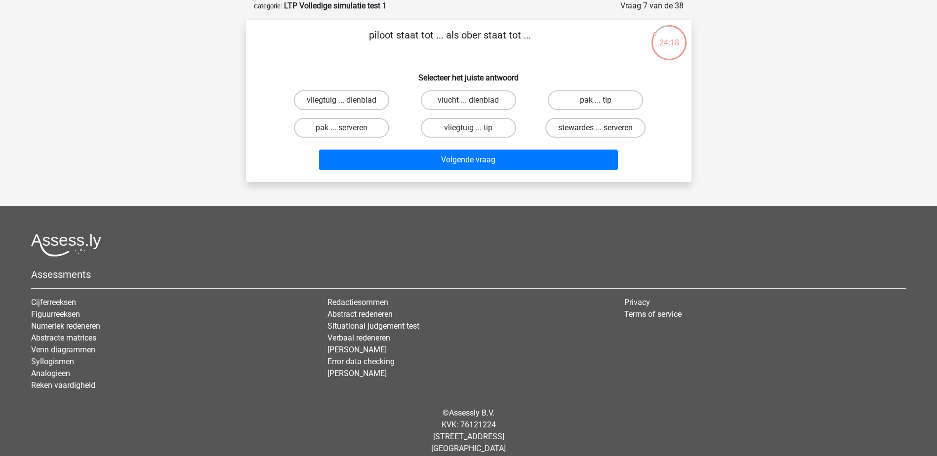
click at [593, 127] on label "stewardes ... serveren" at bounding box center [595, 128] width 100 height 20
click at [596, 128] on input "stewardes ... serveren" at bounding box center [599, 131] width 6 height 6
radio input "true"
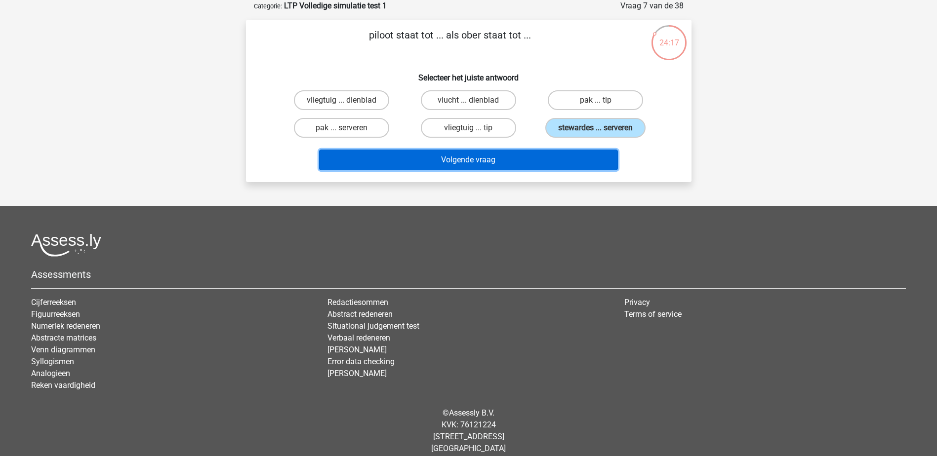
click at [502, 154] on button "Volgende vraag" at bounding box center [468, 160] width 299 height 21
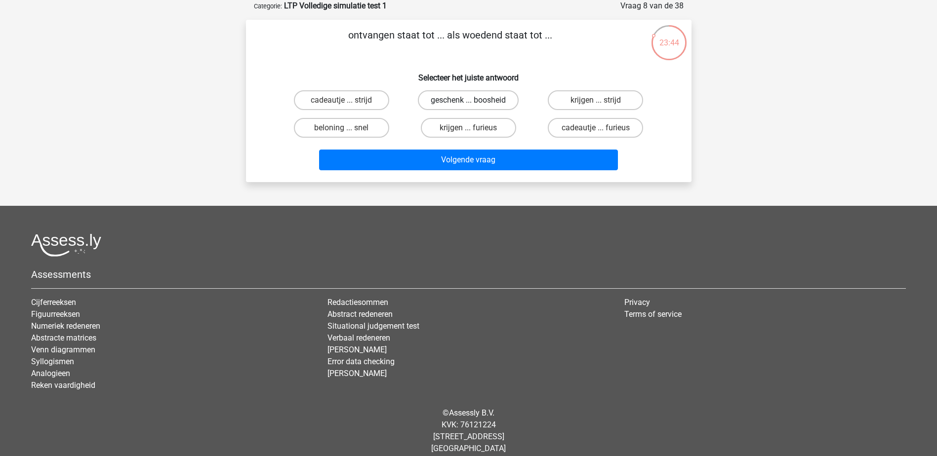
click at [452, 101] on label "geschenk ... boosheid" at bounding box center [468, 100] width 101 height 20
click at [468, 101] on input "geschenk ... boosheid" at bounding box center [471, 103] width 6 height 6
radio input "true"
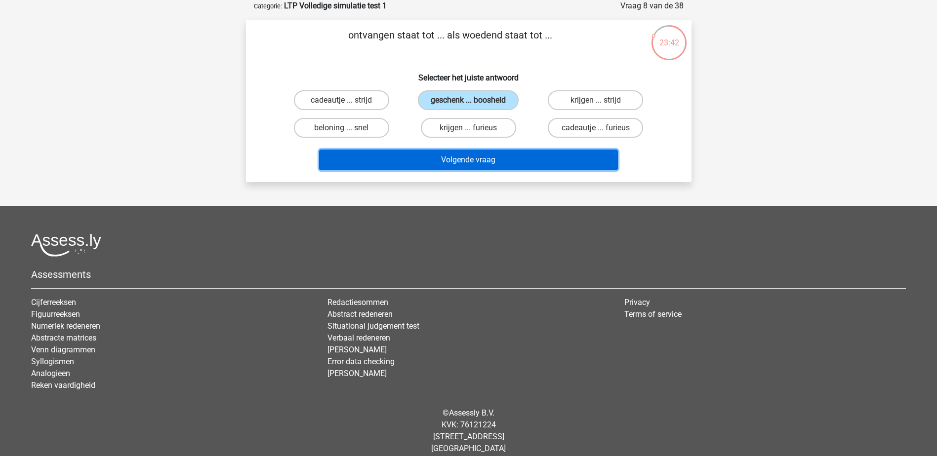
click at [491, 156] on button "Volgende vraag" at bounding box center [468, 160] width 299 height 21
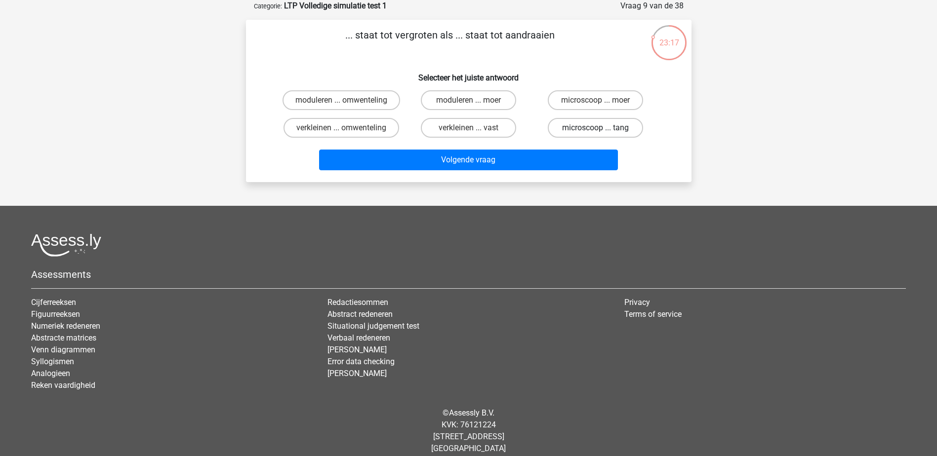
click at [569, 125] on label "microscoop ... tang" at bounding box center [595, 128] width 95 height 20
click at [596, 128] on input "microscoop ... tang" at bounding box center [599, 131] width 6 height 6
radio input "true"
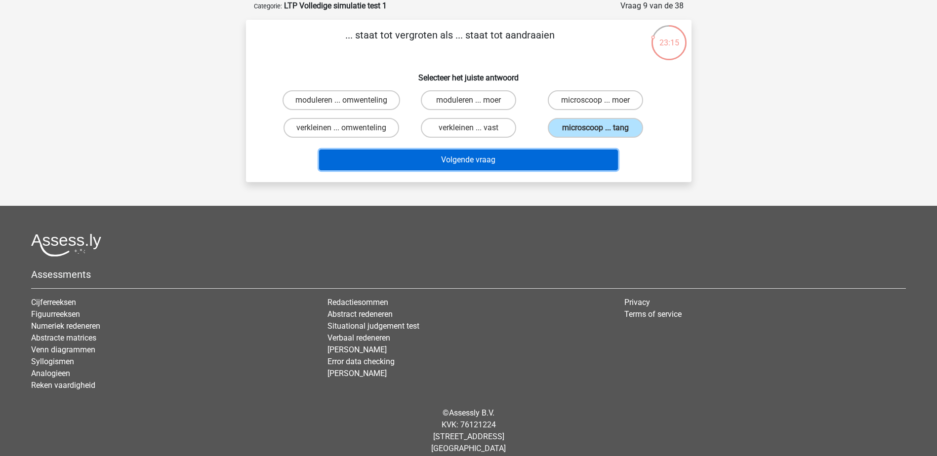
click at [460, 157] on button "Volgende vraag" at bounding box center [468, 160] width 299 height 21
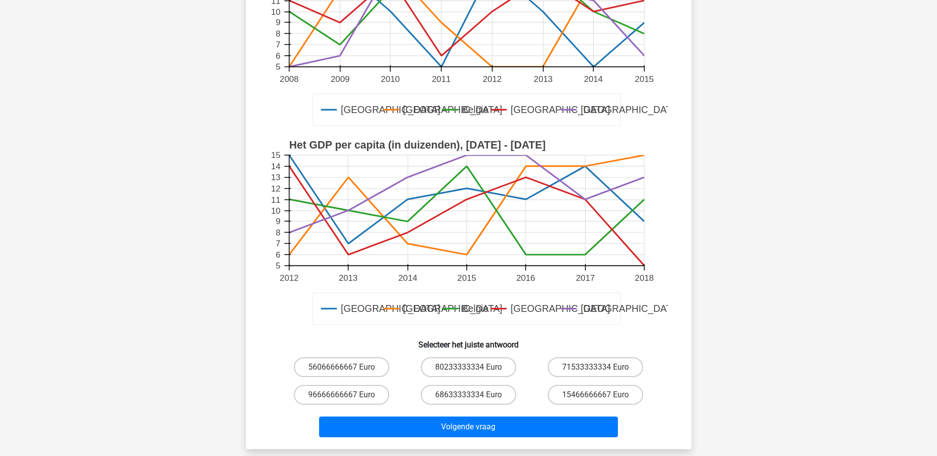
scroll to position [198, 0]
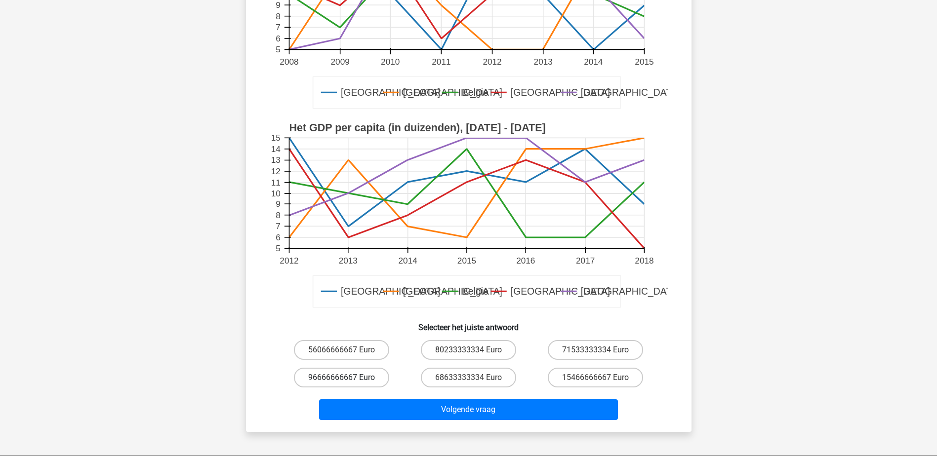
click at [362, 374] on label "96666666667 Euro" at bounding box center [341, 378] width 95 height 20
click at [348, 378] on input "96666666667 Euro" at bounding box center [344, 381] width 6 height 6
radio input "true"
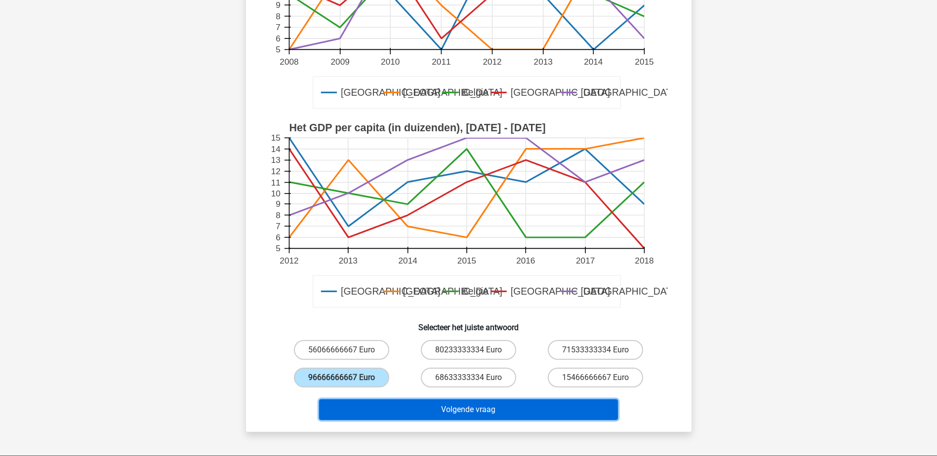
click at [472, 407] on button "Volgende vraag" at bounding box center [468, 410] width 299 height 21
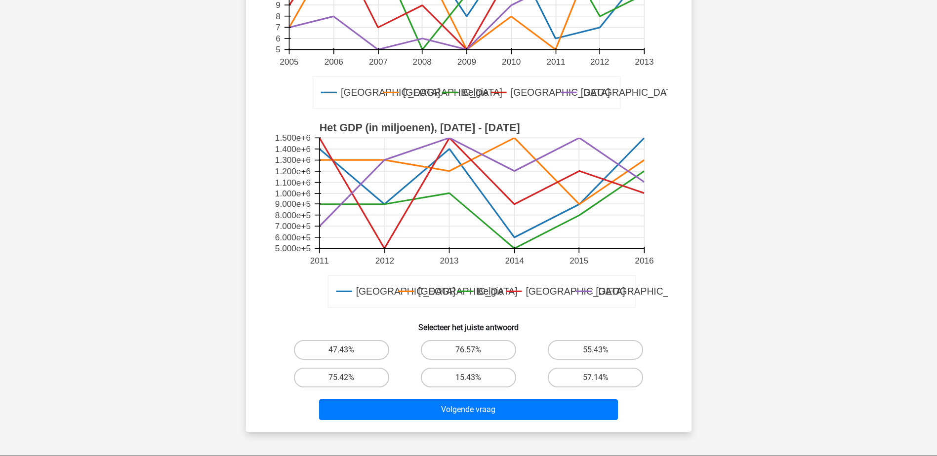
click at [343, 351] on input "47.43%" at bounding box center [344, 353] width 6 height 6
radio input "true"
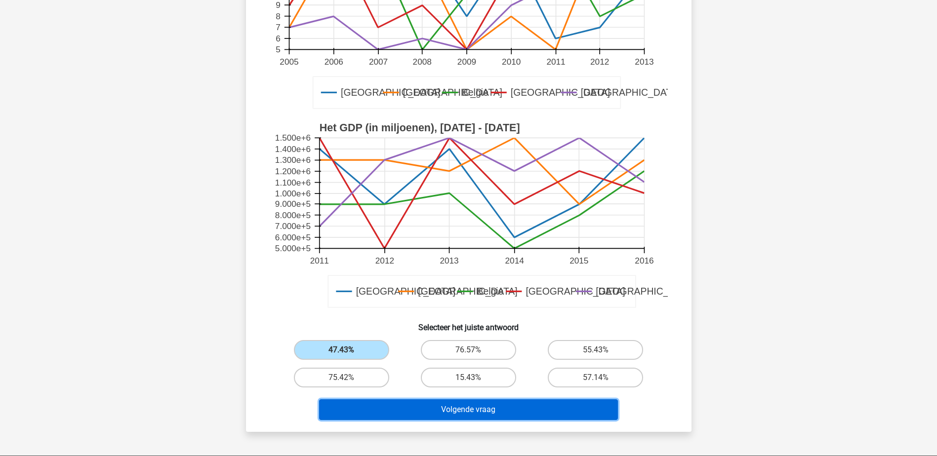
click at [434, 408] on button "Volgende vraag" at bounding box center [468, 410] width 299 height 21
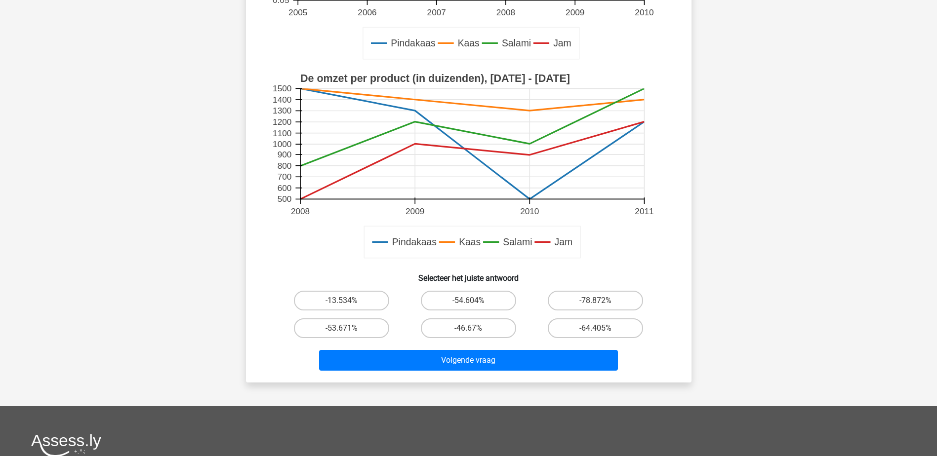
scroll to position [296, 0]
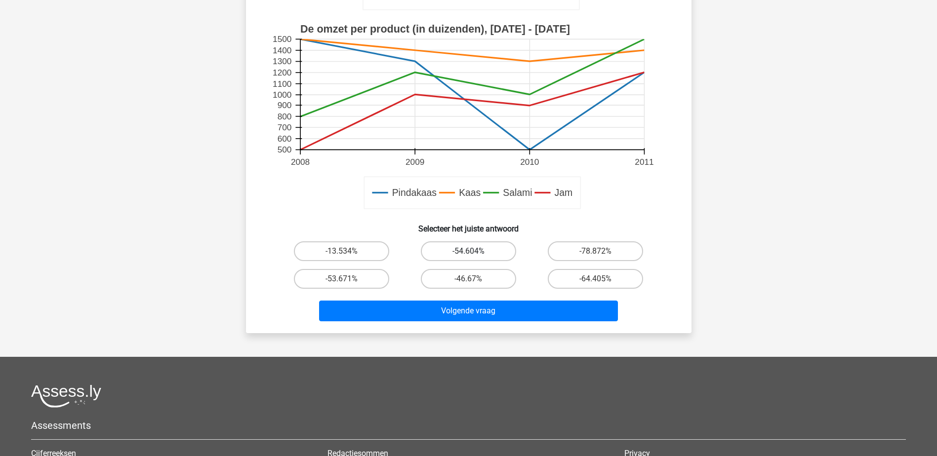
click at [463, 250] on label "-54.604%" at bounding box center [468, 252] width 95 height 20
click at [468, 251] on input "-54.604%" at bounding box center [471, 254] width 6 height 6
radio input "true"
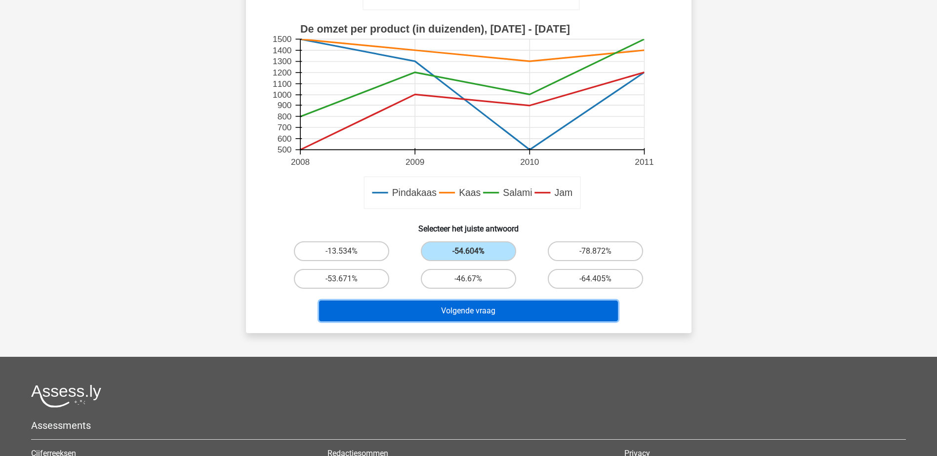
click at [494, 307] on button "Volgende vraag" at bounding box center [468, 311] width 299 height 21
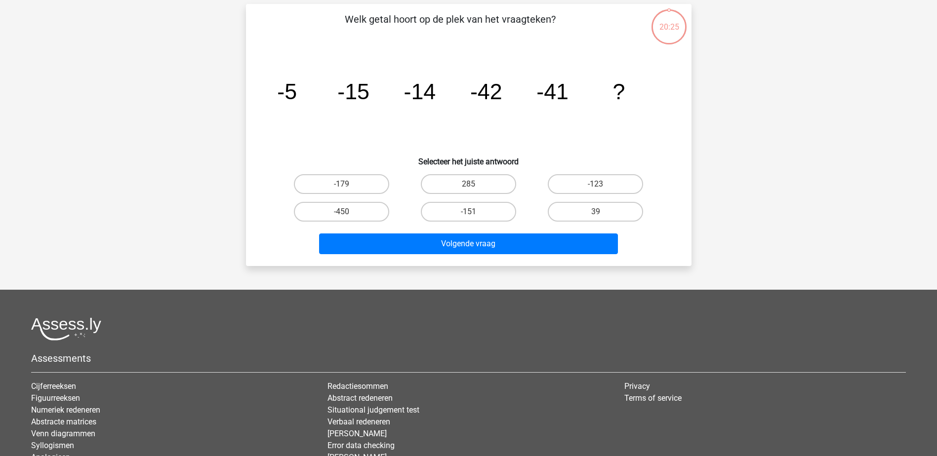
scroll to position [49, 0]
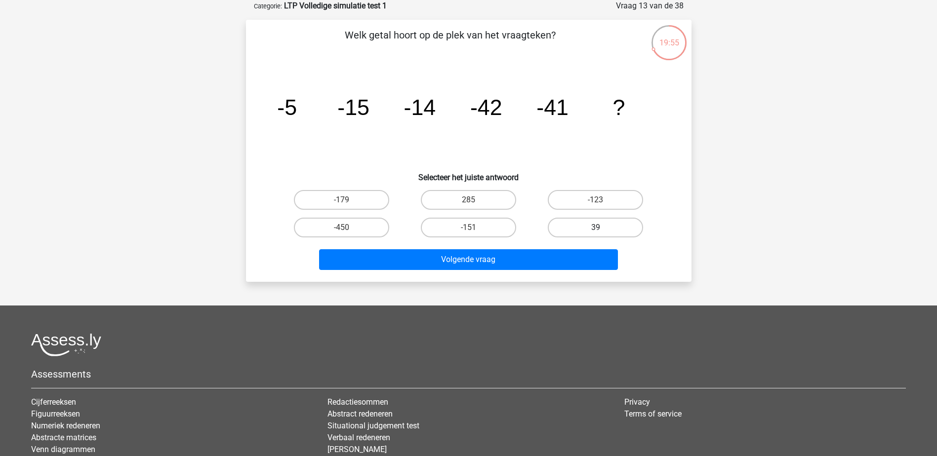
click at [610, 225] on label "39" at bounding box center [595, 228] width 95 height 20
click at [602, 228] on input "39" at bounding box center [599, 231] width 6 height 6
radio input "true"
click at [581, 201] on label "-123" at bounding box center [595, 200] width 95 height 20
click at [596, 201] on input "-123" at bounding box center [599, 203] width 6 height 6
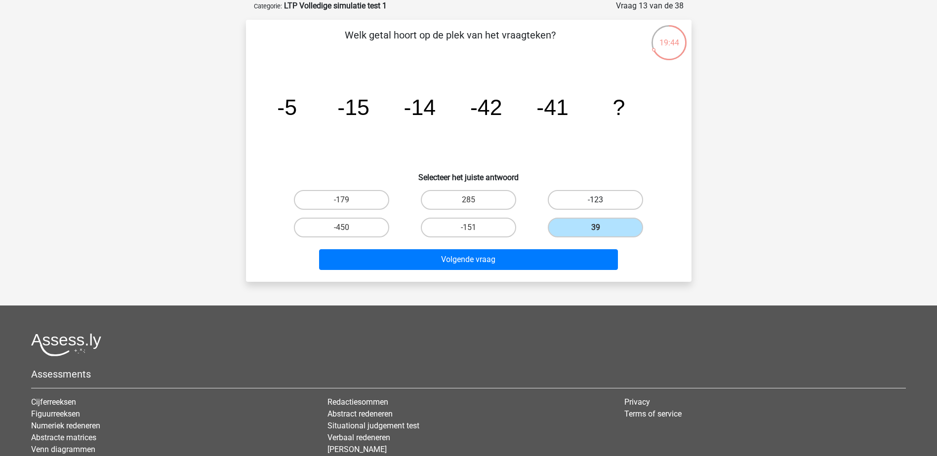
radio input "true"
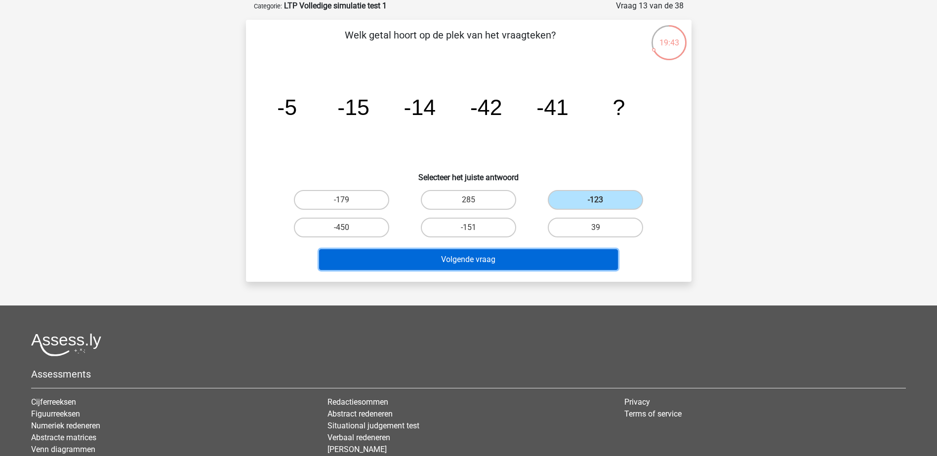
click at [491, 260] on button "Volgende vraag" at bounding box center [468, 259] width 299 height 21
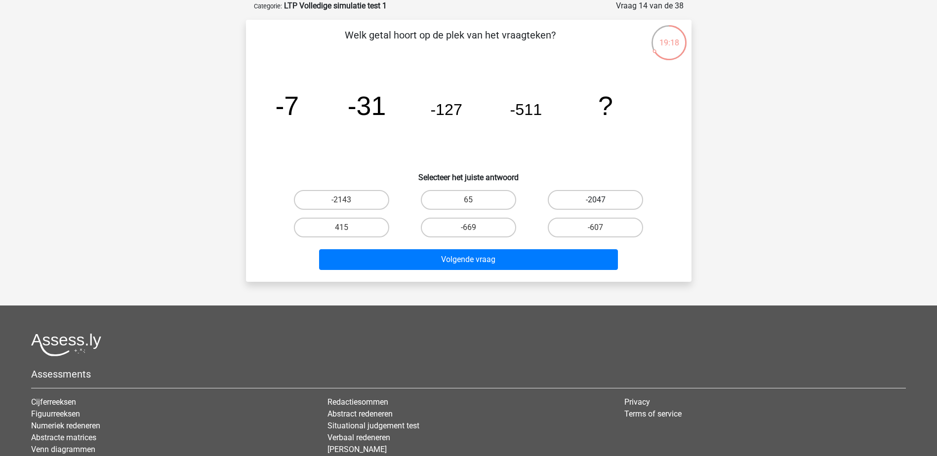
click at [579, 200] on label "-2047" at bounding box center [595, 200] width 95 height 20
click at [596, 200] on input "-2047" at bounding box center [599, 203] width 6 height 6
radio input "true"
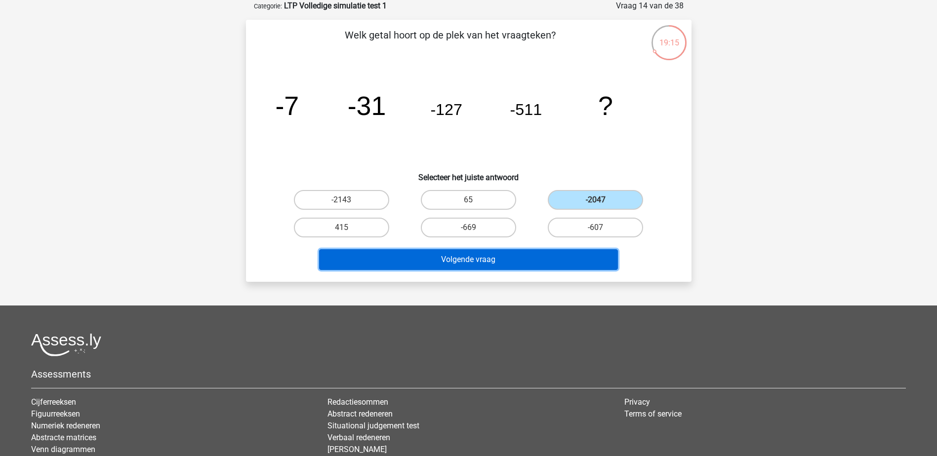
click at [470, 260] on button "Volgende vraag" at bounding box center [468, 259] width 299 height 21
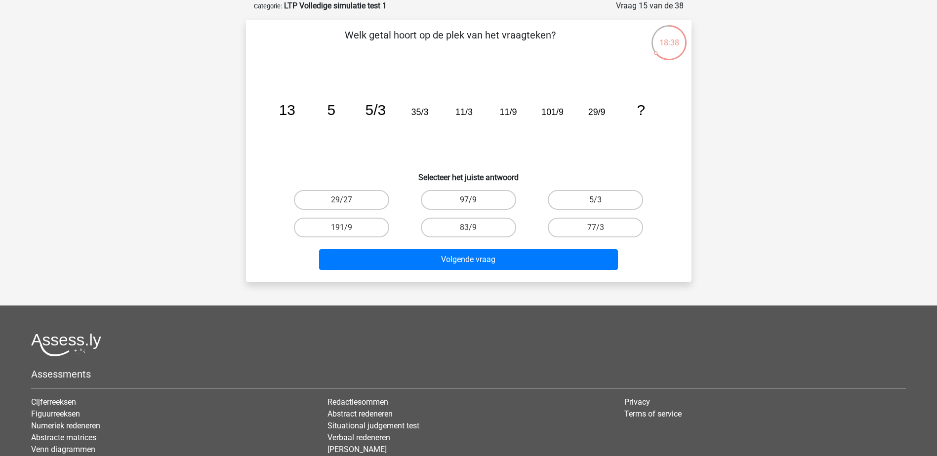
click at [494, 196] on label "97/9" at bounding box center [468, 200] width 95 height 20
click at [475, 200] on input "97/9" at bounding box center [471, 203] width 6 height 6
radio input "true"
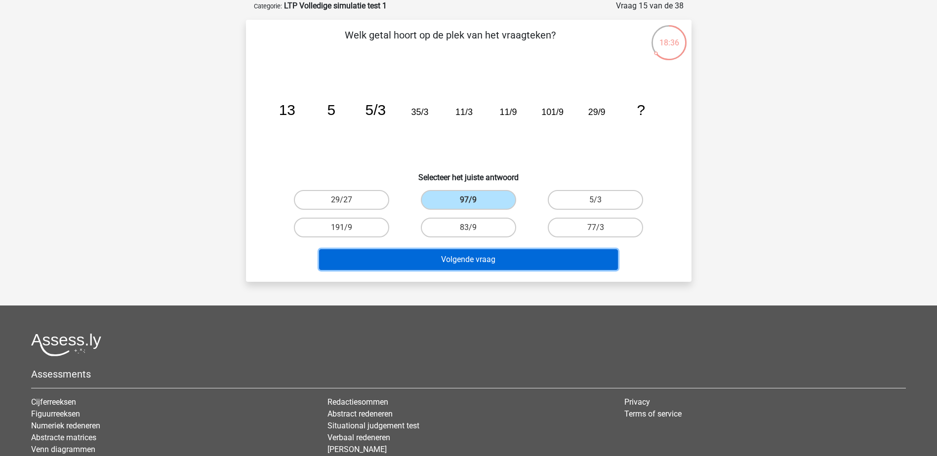
click at [509, 258] on button "Volgende vraag" at bounding box center [468, 259] width 299 height 21
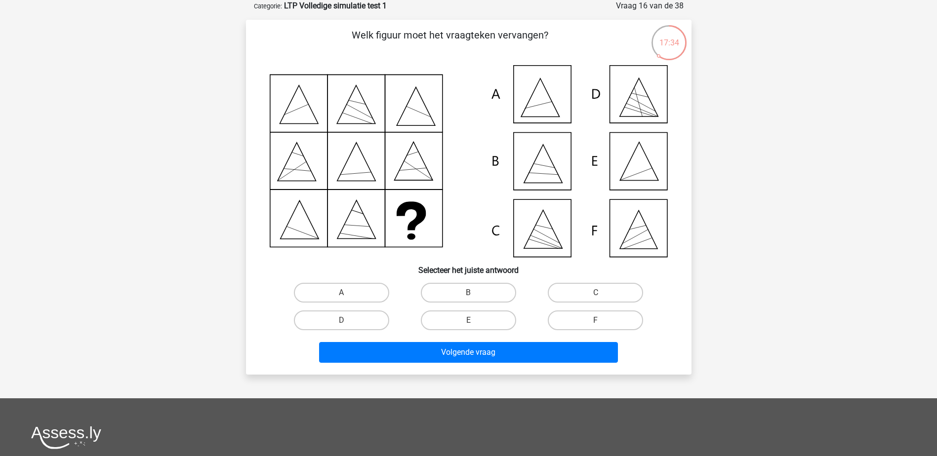
click at [537, 167] on icon at bounding box center [469, 161] width 398 height 192
click at [490, 284] on label "B" at bounding box center [468, 293] width 95 height 20
click at [475, 293] on input "B" at bounding box center [471, 296] width 6 height 6
radio input "true"
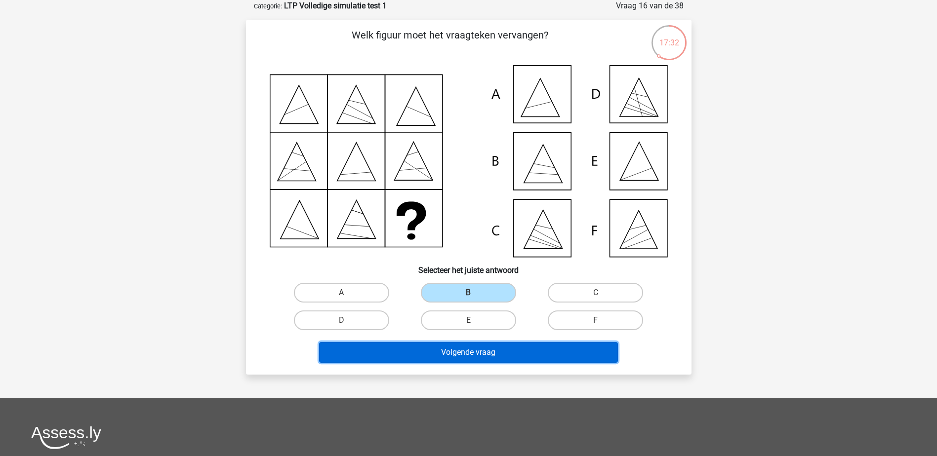
click at [500, 350] on button "Volgende vraag" at bounding box center [468, 352] width 299 height 21
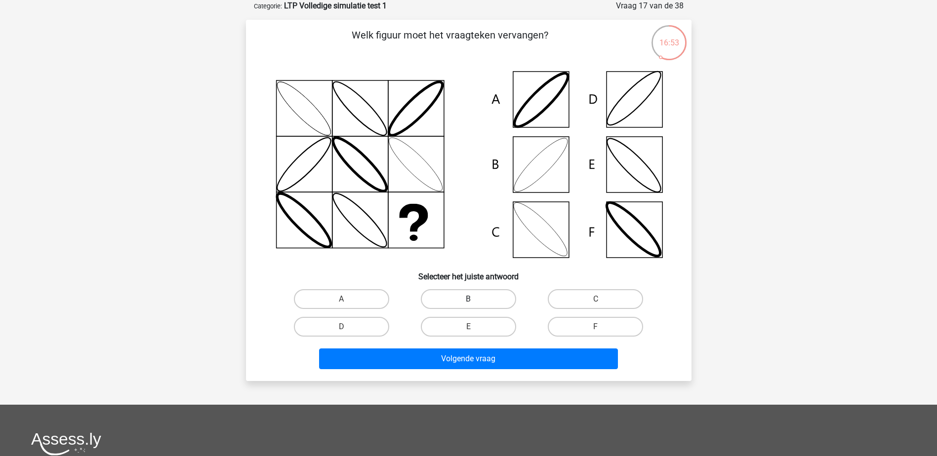
click at [469, 297] on label "B" at bounding box center [468, 299] width 95 height 20
click at [469, 299] on input "B" at bounding box center [471, 302] width 6 height 6
radio input "true"
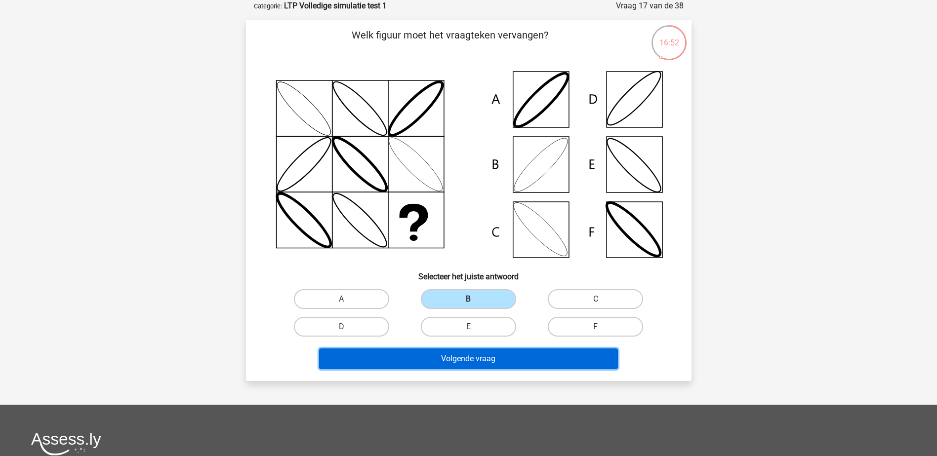
click at [481, 357] on button "Volgende vraag" at bounding box center [468, 359] width 299 height 21
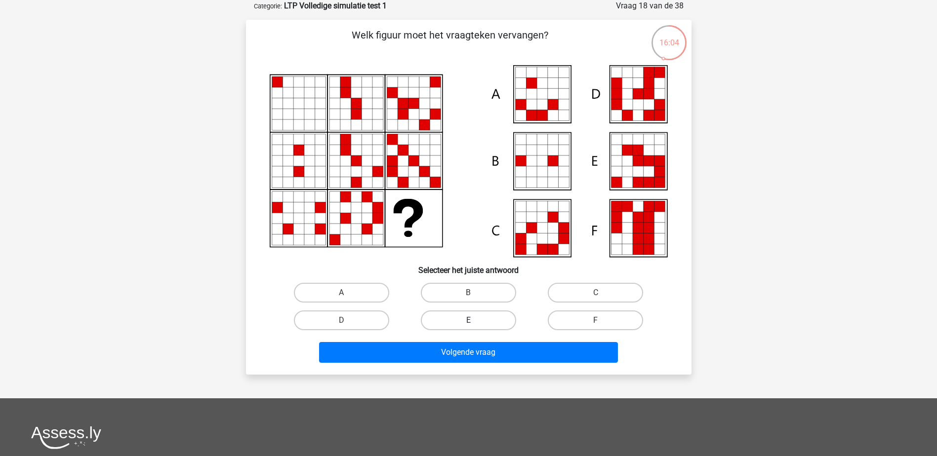
click at [482, 320] on label "E" at bounding box center [468, 321] width 95 height 20
click at [475, 321] on input "E" at bounding box center [471, 324] width 6 height 6
radio input "true"
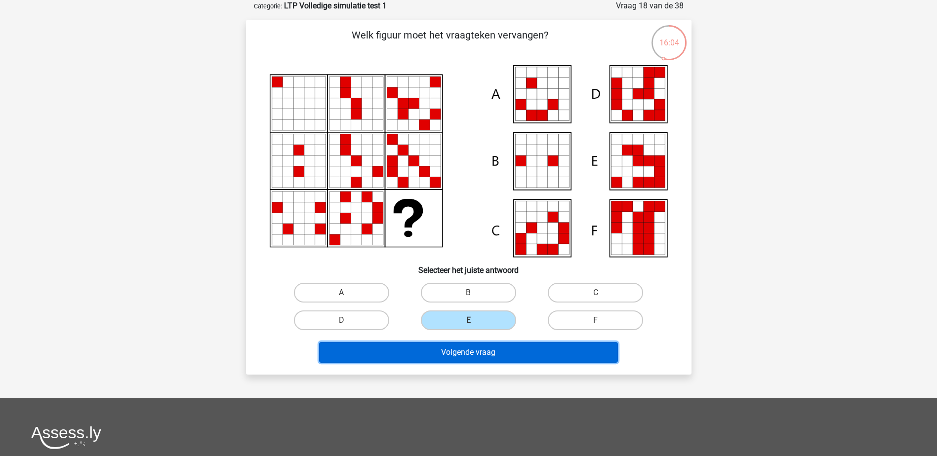
click at [499, 349] on button "Volgende vraag" at bounding box center [468, 352] width 299 height 21
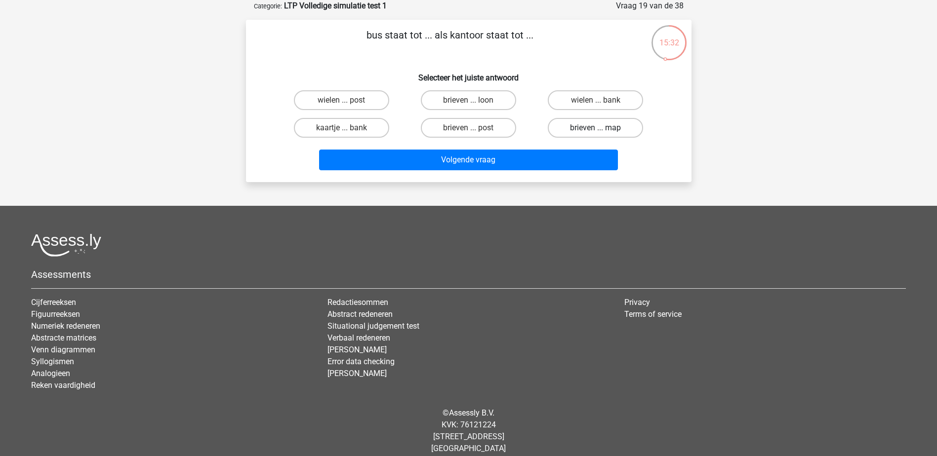
click at [586, 123] on label "brieven ... map" at bounding box center [595, 128] width 95 height 20
click at [596, 128] on input "brieven ... map" at bounding box center [599, 131] width 6 height 6
radio input "true"
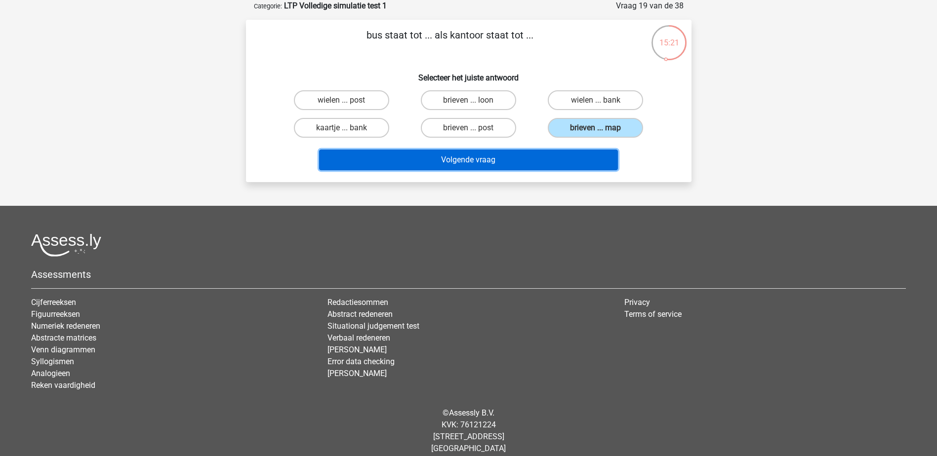
click at [491, 156] on button "Volgende vraag" at bounding box center [468, 160] width 299 height 21
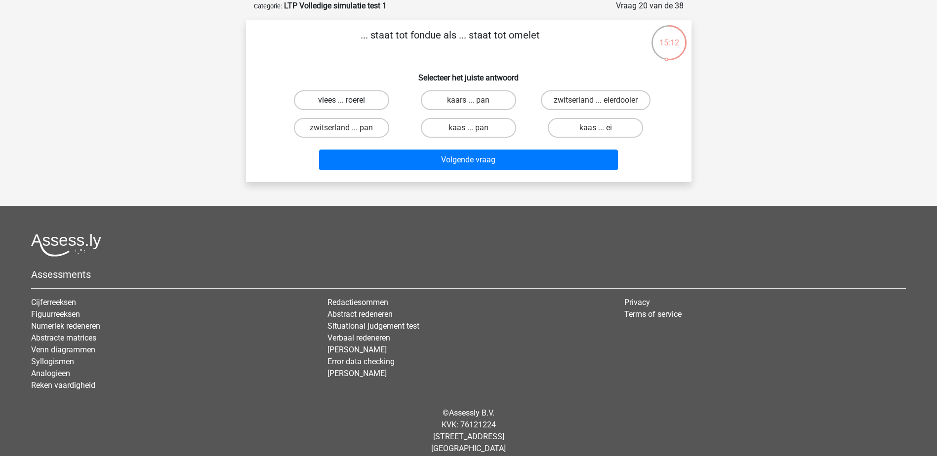
click at [360, 99] on label "vlees ... roerei" at bounding box center [341, 100] width 95 height 20
click at [348, 100] on input "vlees ... roerei" at bounding box center [344, 103] width 6 height 6
radio input "true"
click at [606, 128] on label "kaas ... ei" at bounding box center [595, 128] width 95 height 20
click at [602, 128] on input "kaas ... ei" at bounding box center [599, 131] width 6 height 6
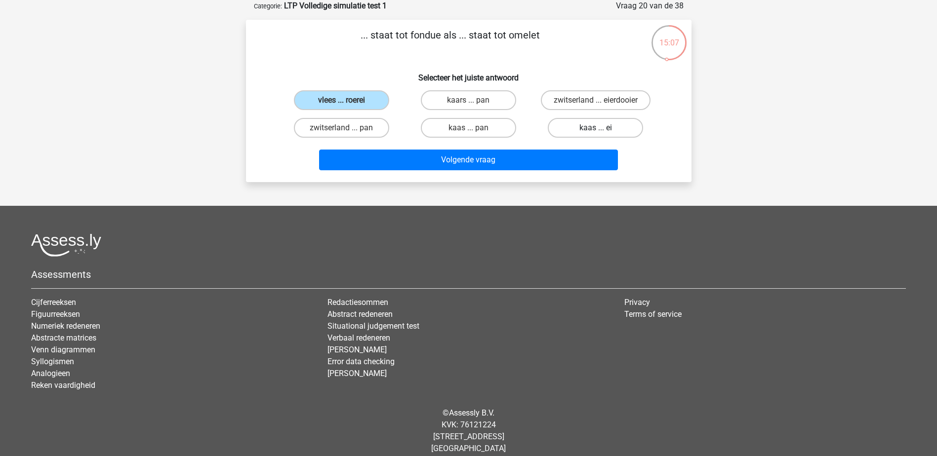
radio input "true"
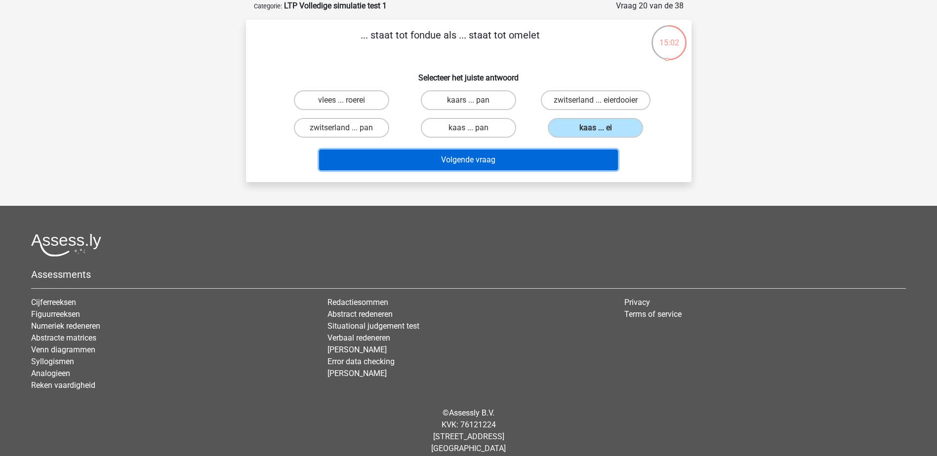
click at [474, 157] on button "Volgende vraag" at bounding box center [468, 160] width 299 height 21
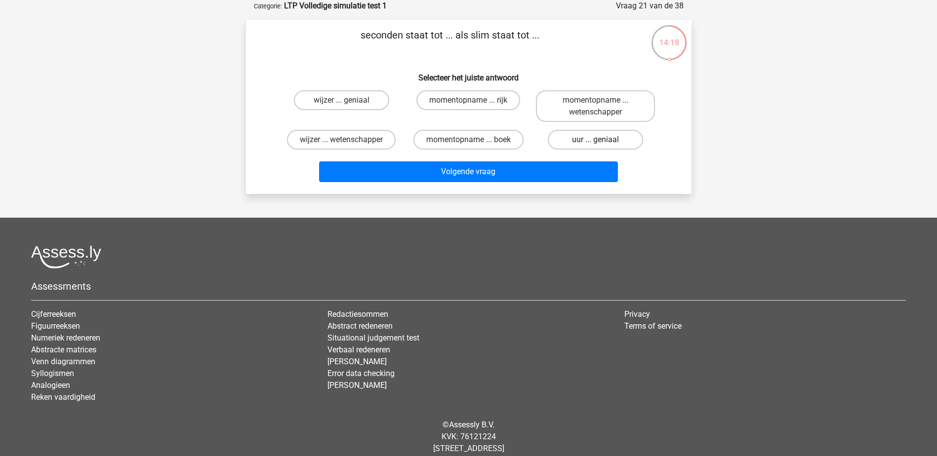
click at [628, 136] on label "uur ... geniaal" at bounding box center [595, 140] width 95 height 20
click at [602, 140] on input "uur ... geniaal" at bounding box center [599, 143] width 6 height 6
radio input "true"
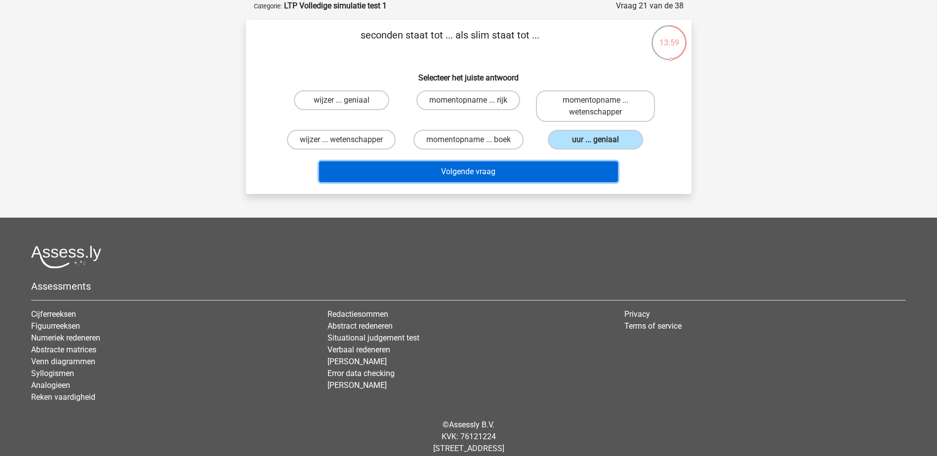
click at [538, 168] on button "Volgende vraag" at bounding box center [468, 172] width 299 height 21
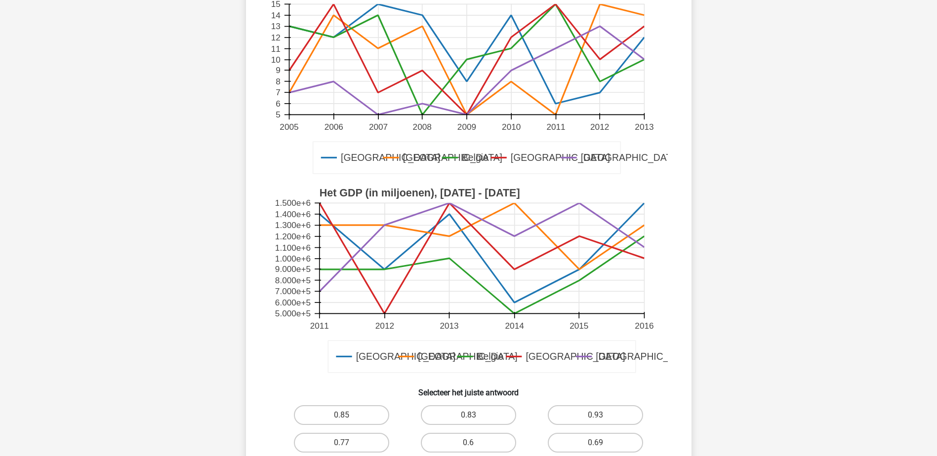
scroll to position [247, 0]
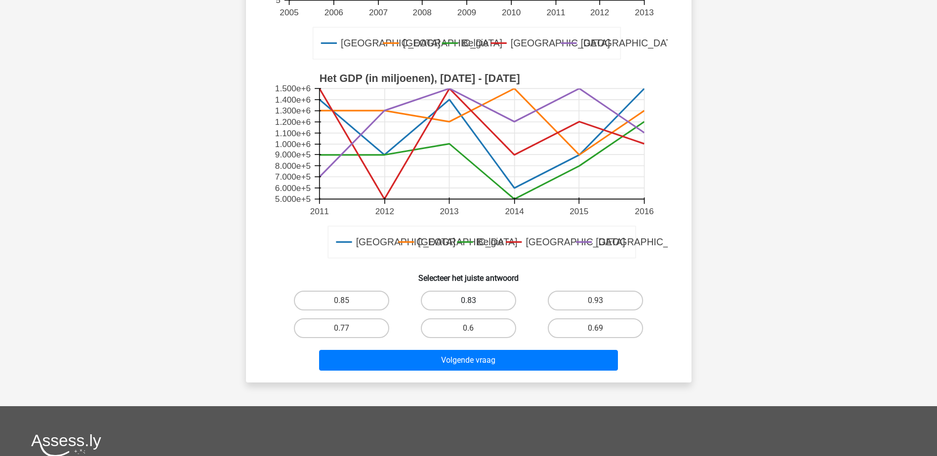
click at [457, 301] on label "0.83" at bounding box center [468, 301] width 95 height 20
click at [468, 301] on input "0.83" at bounding box center [471, 304] width 6 height 6
radio input "true"
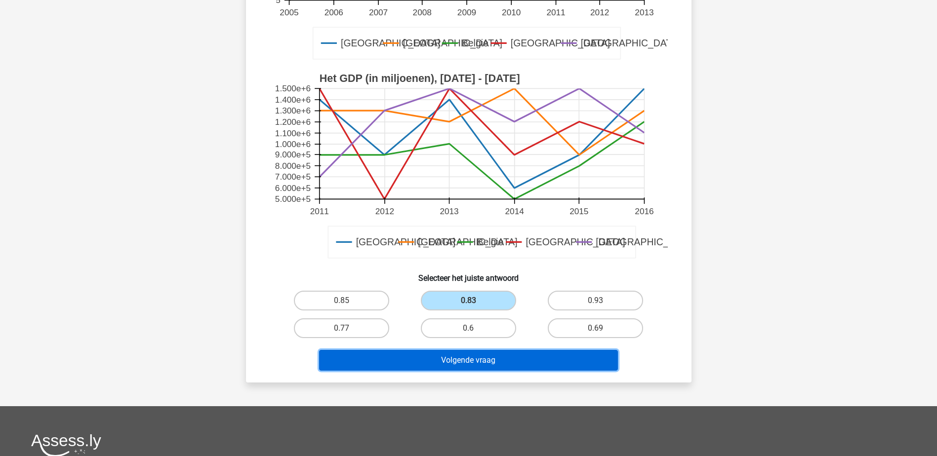
click at [462, 360] on button "Volgende vraag" at bounding box center [468, 360] width 299 height 21
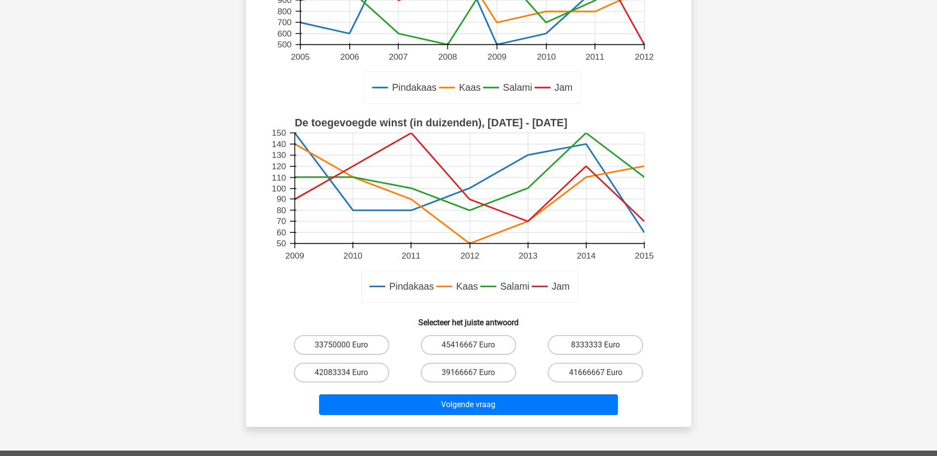
scroll to position [296, 0]
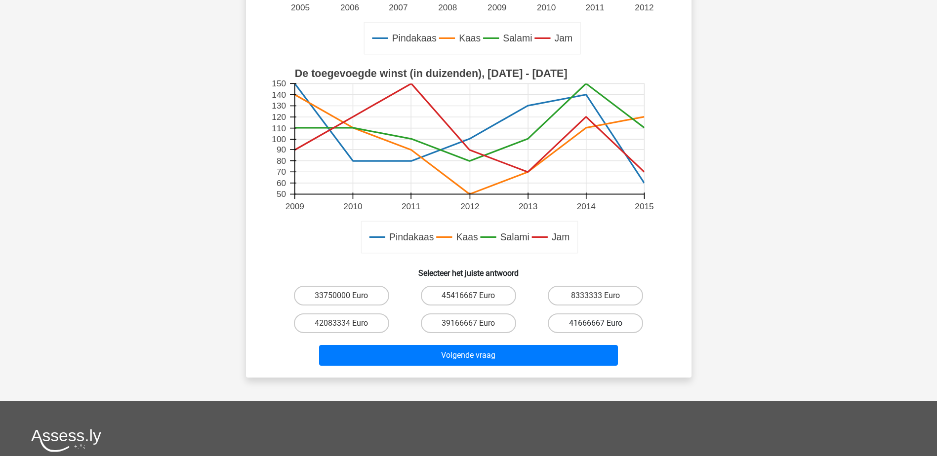
click at [584, 322] on label "41666667 Euro" at bounding box center [595, 324] width 95 height 20
click at [596, 324] on input "41666667 Euro" at bounding box center [599, 327] width 6 height 6
radio input "true"
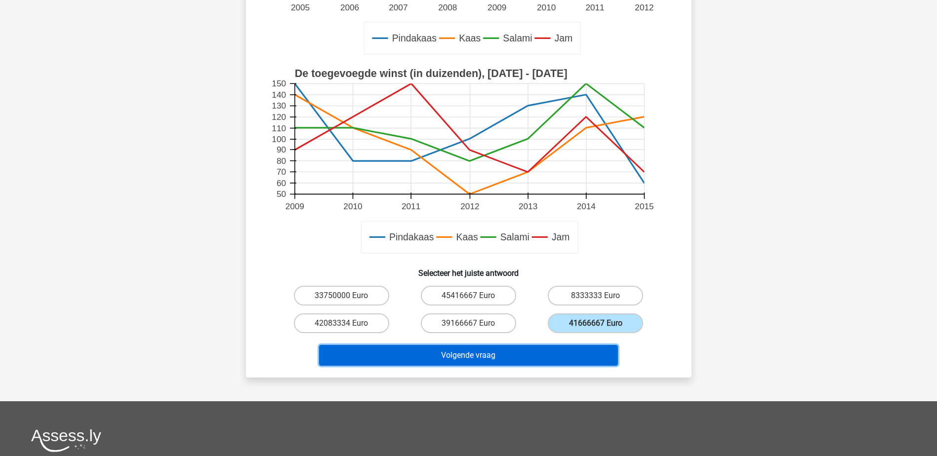
click at [467, 356] on button "Volgende vraag" at bounding box center [468, 355] width 299 height 21
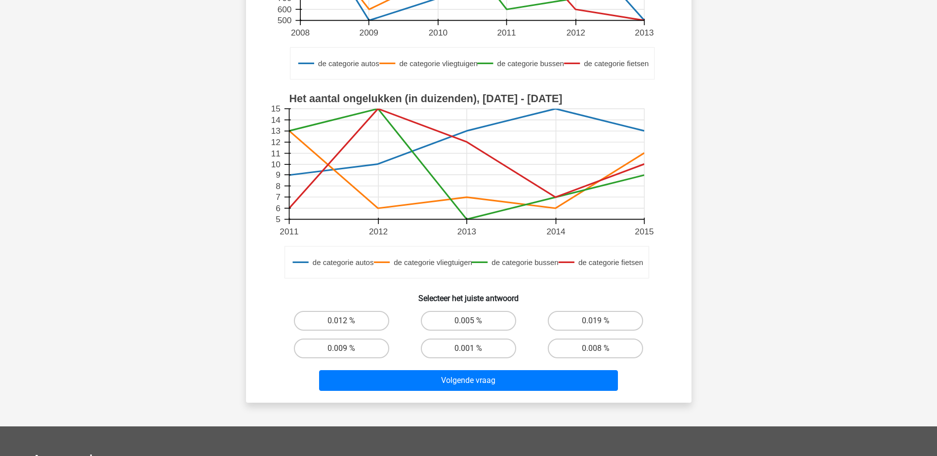
scroll to position [247, 0]
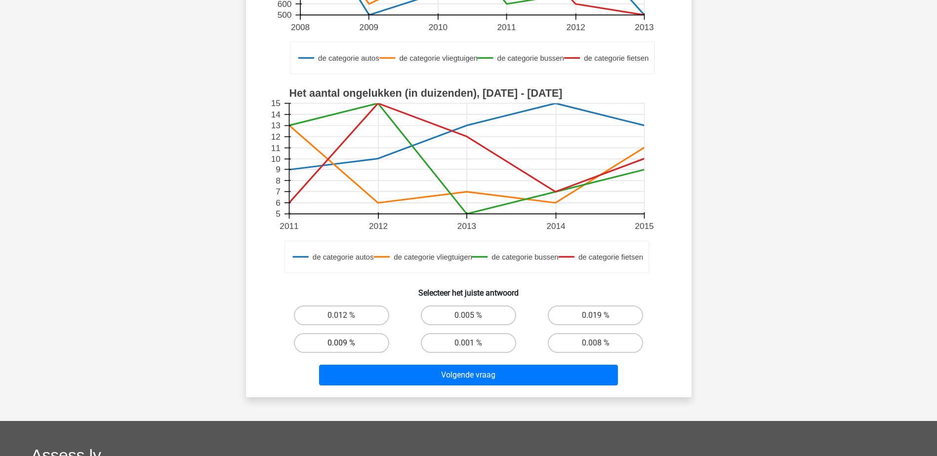
click at [363, 341] on label "0.009 %" at bounding box center [341, 343] width 95 height 20
click at [348, 343] on input "0.009 %" at bounding box center [344, 346] width 6 height 6
radio input "true"
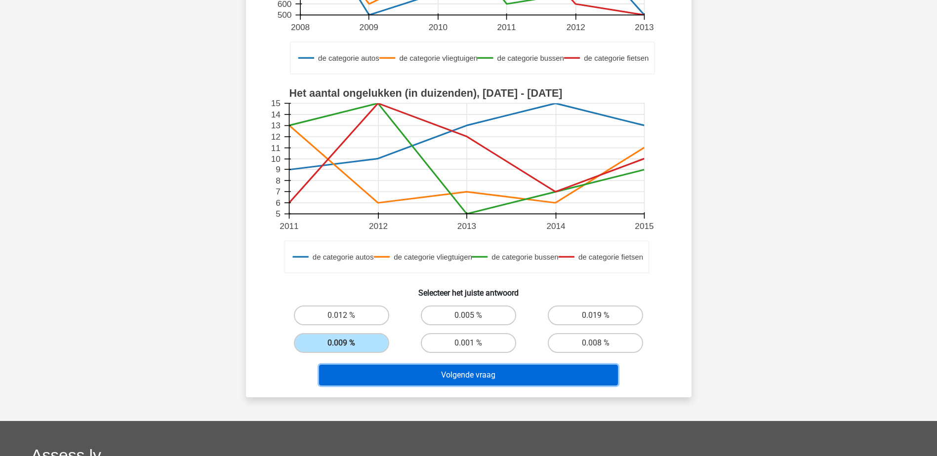
click at [471, 376] on button "Volgende vraag" at bounding box center [468, 375] width 299 height 21
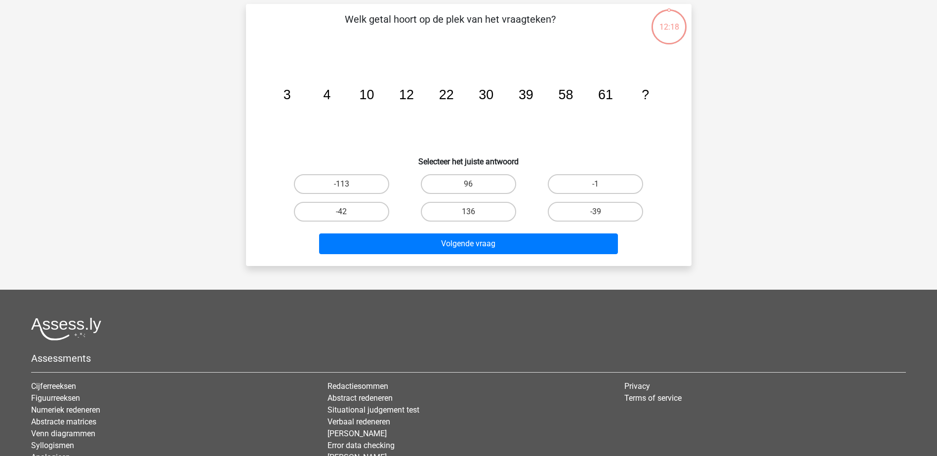
scroll to position [49, 0]
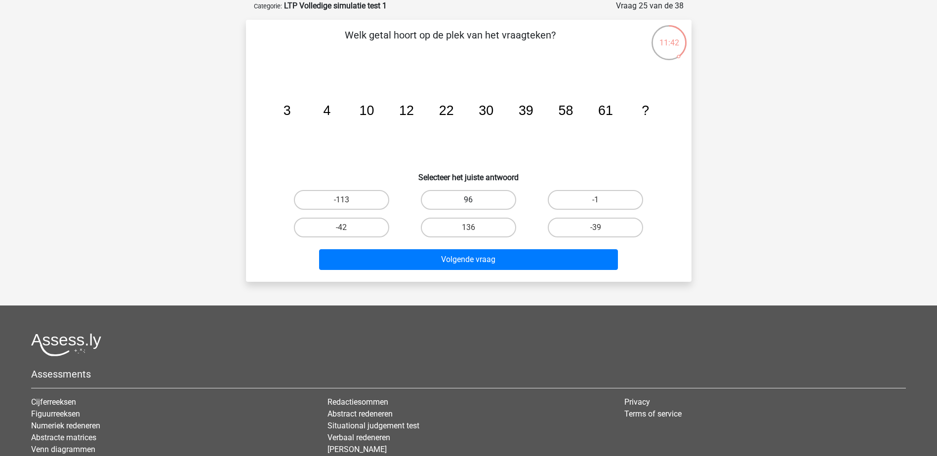
click at [481, 199] on label "96" at bounding box center [468, 200] width 95 height 20
click at [475, 200] on input "96" at bounding box center [471, 203] width 6 height 6
radio input "true"
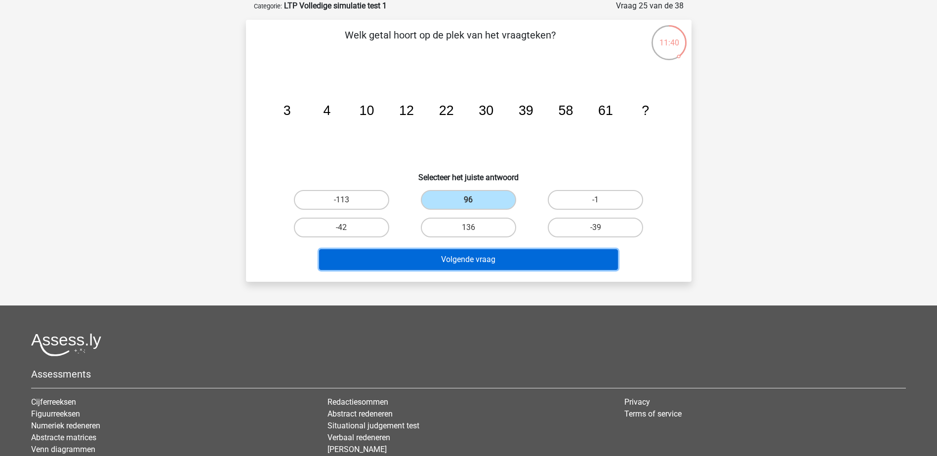
click at [504, 257] on button "Volgende vraag" at bounding box center [468, 259] width 299 height 21
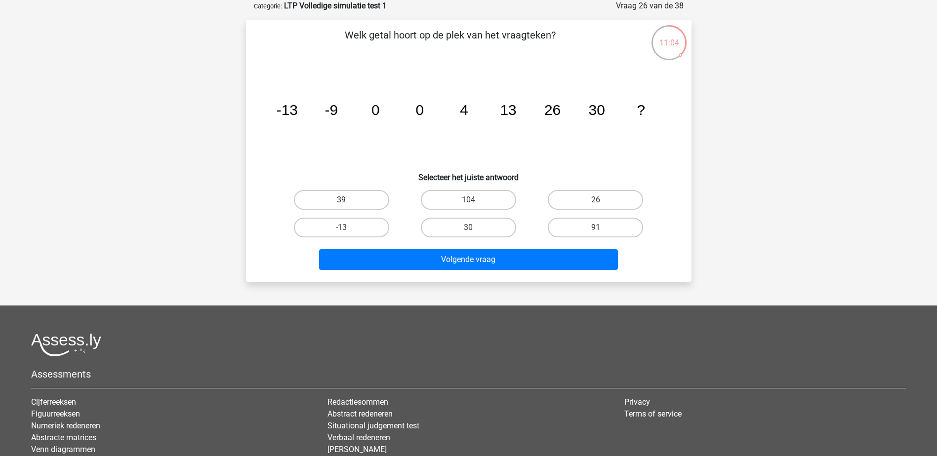
click at [361, 197] on label "39" at bounding box center [341, 200] width 95 height 20
click at [348, 200] on input "39" at bounding box center [344, 203] width 6 height 6
radio input "true"
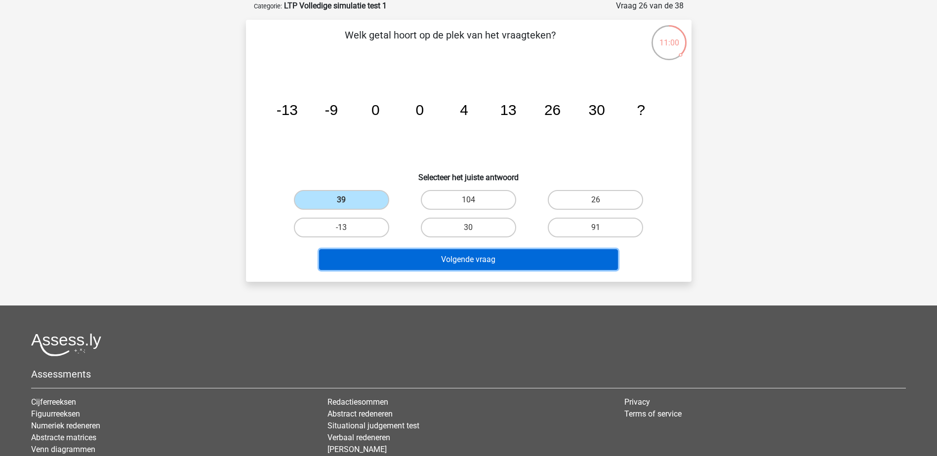
click at [491, 253] on button "Volgende vraag" at bounding box center [468, 259] width 299 height 21
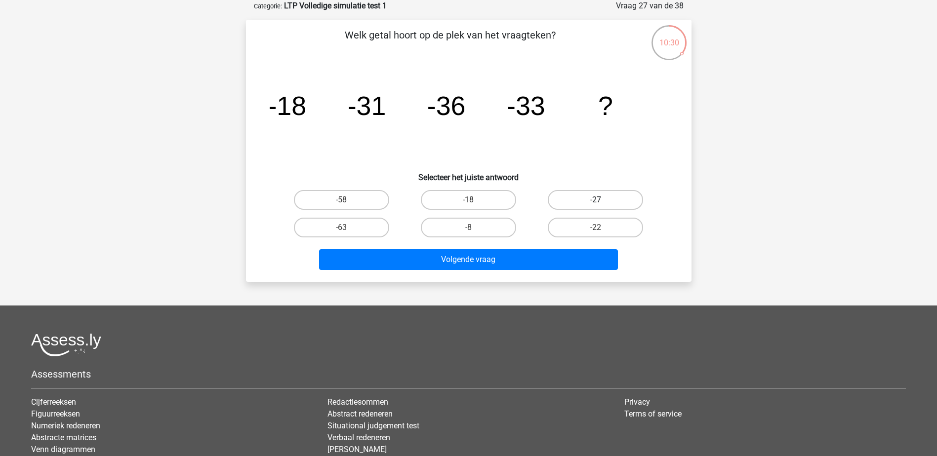
click at [597, 198] on label "-27" at bounding box center [595, 200] width 95 height 20
click at [597, 200] on input "-27" at bounding box center [599, 203] width 6 height 6
radio input "true"
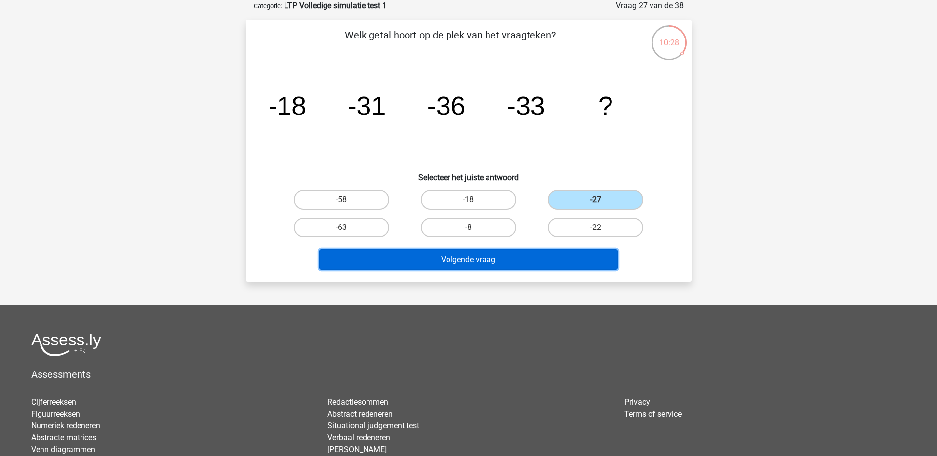
click at [497, 256] on button "Volgende vraag" at bounding box center [468, 259] width 299 height 21
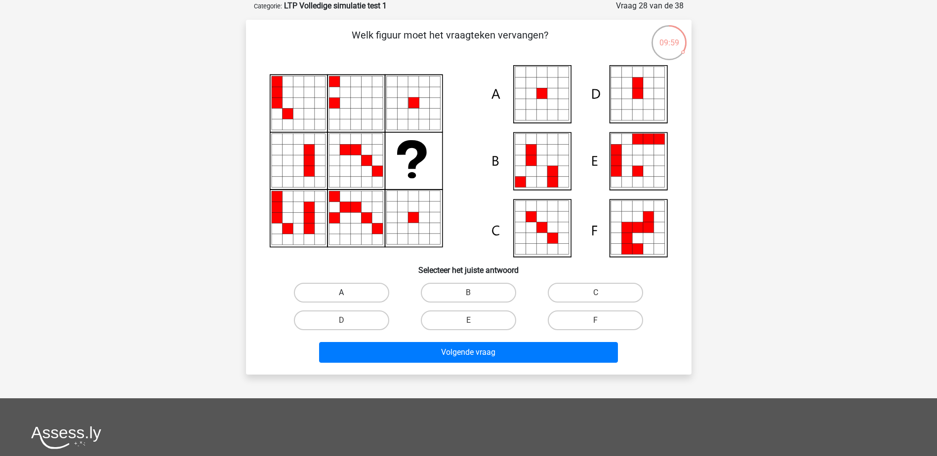
click at [357, 287] on label "A" at bounding box center [341, 293] width 95 height 20
click at [348, 293] on input "A" at bounding box center [344, 296] width 6 height 6
radio input "true"
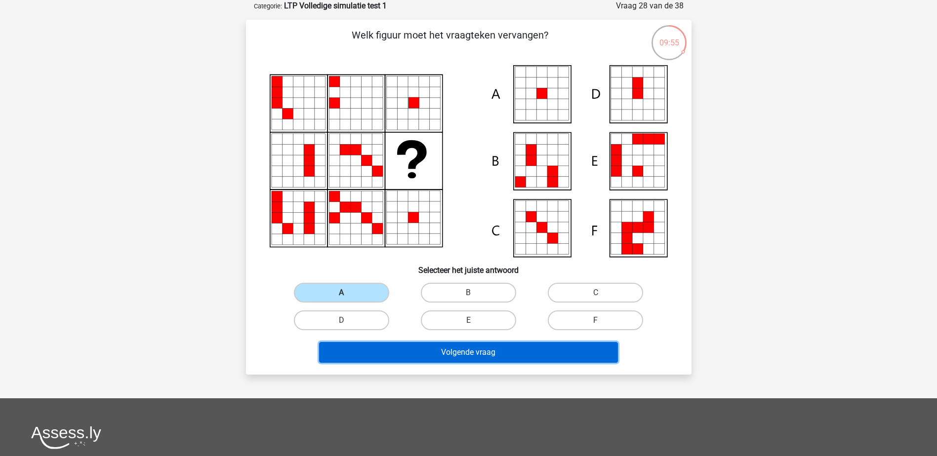
click at [506, 353] on button "Volgende vraag" at bounding box center [468, 352] width 299 height 21
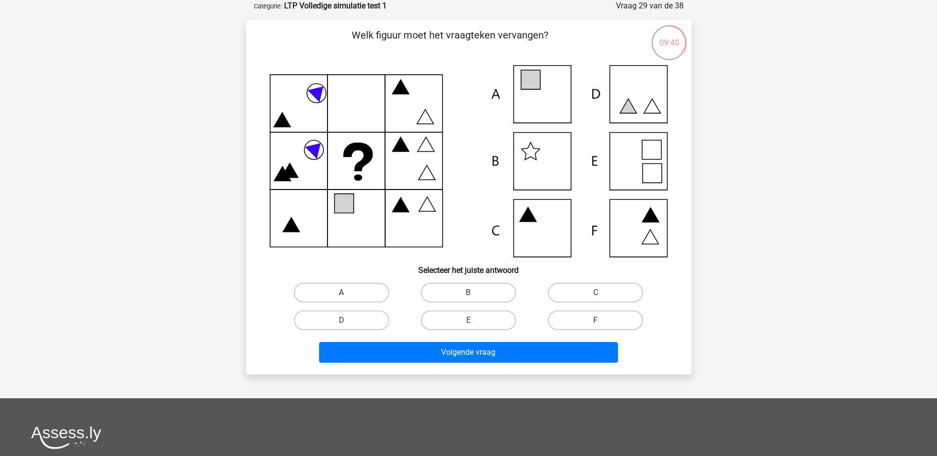
click at [363, 285] on label "A" at bounding box center [341, 293] width 95 height 20
click at [348, 293] on input "A" at bounding box center [344, 296] width 6 height 6
radio input "true"
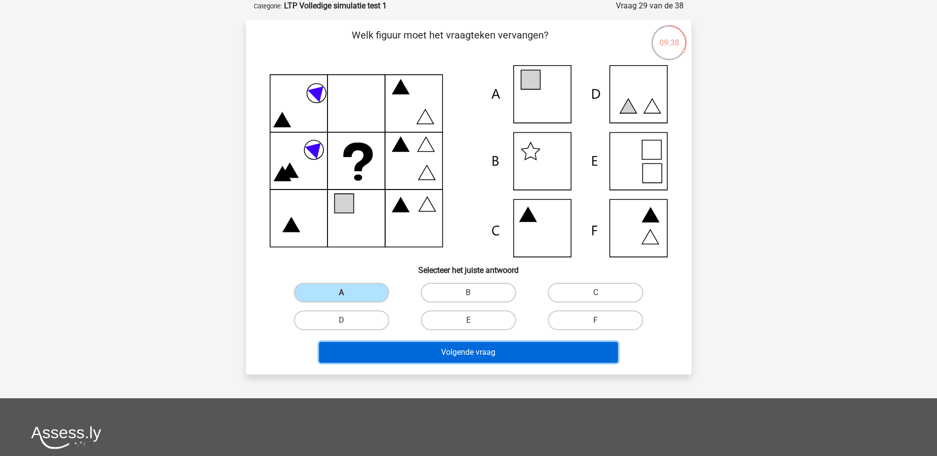
click at [498, 348] on button "Volgende vraag" at bounding box center [468, 352] width 299 height 21
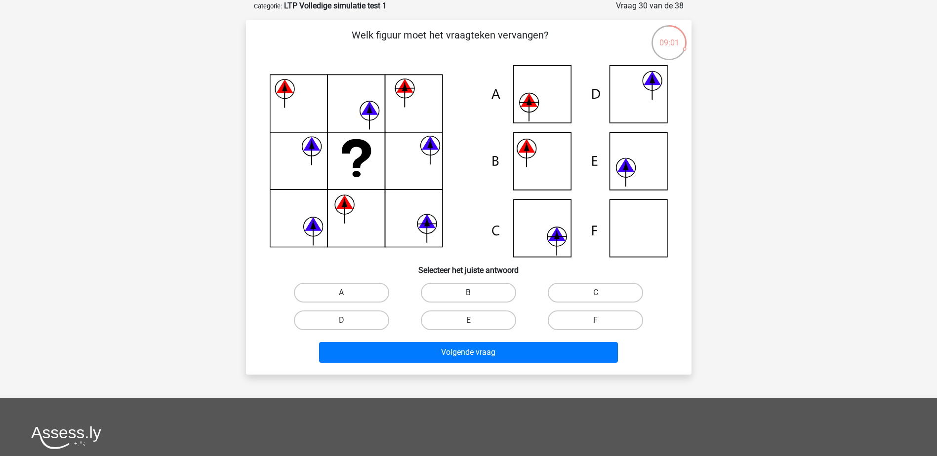
click at [487, 288] on label "B" at bounding box center [468, 293] width 95 height 20
click at [475, 293] on input "B" at bounding box center [471, 296] width 6 height 6
radio input "true"
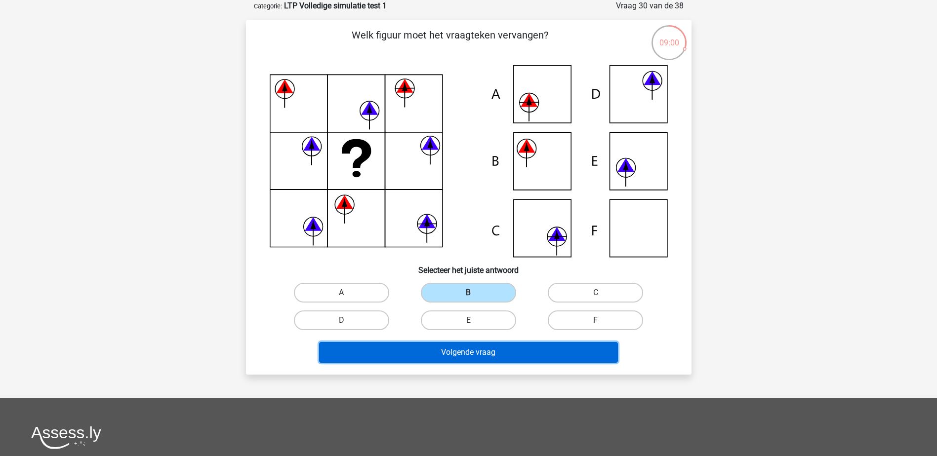
click at [492, 352] on button "Volgende vraag" at bounding box center [468, 352] width 299 height 21
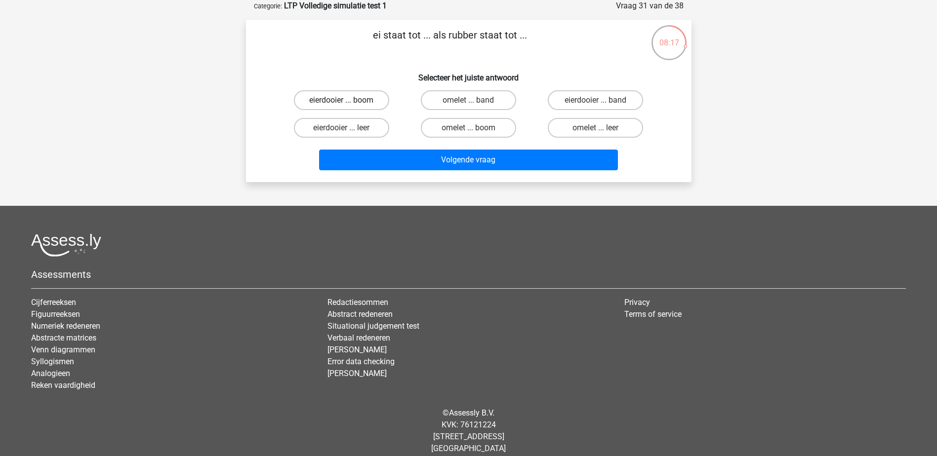
click at [330, 101] on label "eierdooier ... boom" at bounding box center [341, 100] width 95 height 20
click at [341, 101] on input "eierdooier ... boom" at bounding box center [344, 103] width 6 height 6
radio input "true"
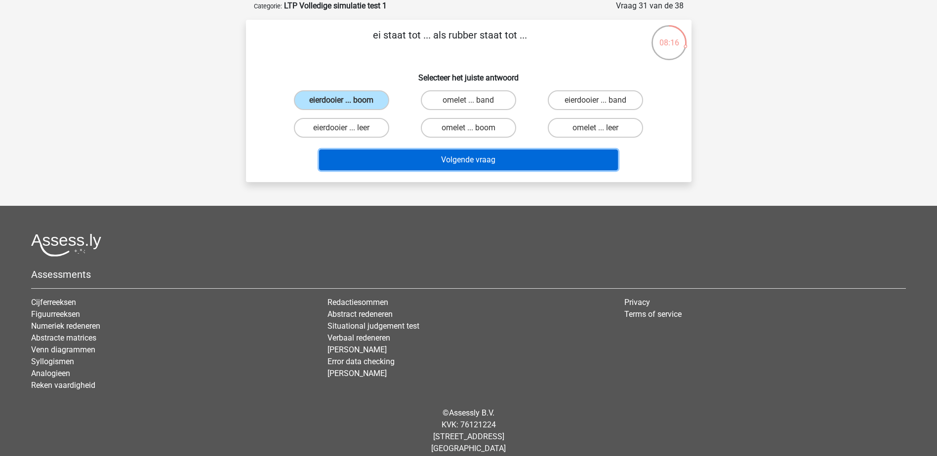
click at [440, 160] on button "Volgende vraag" at bounding box center [468, 160] width 299 height 21
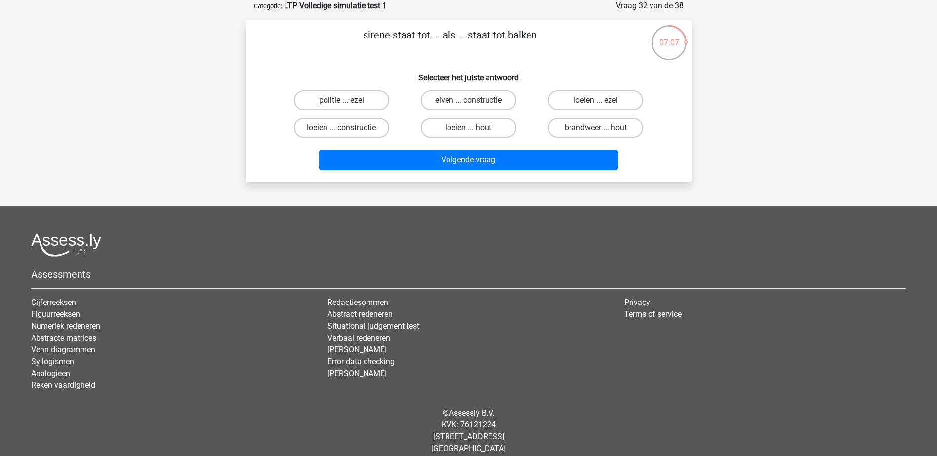
click at [348, 100] on label "politie ... ezel" at bounding box center [341, 100] width 95 height 20
click at [348, 100] on input "politie ... ezel" at bounding box center [344, 103] width 6 height 6
radio input "true"
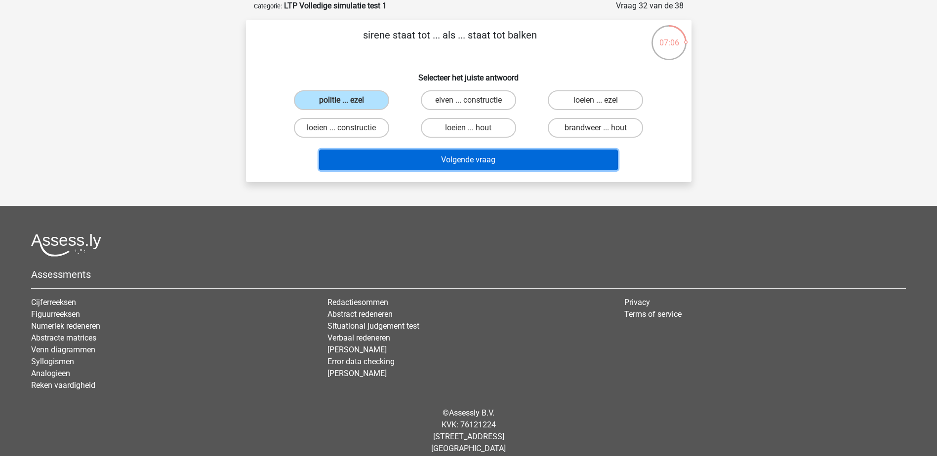
click at [468, 158] on button "Volgende vraag" at bounding box center [468, 160] width 299 height 21
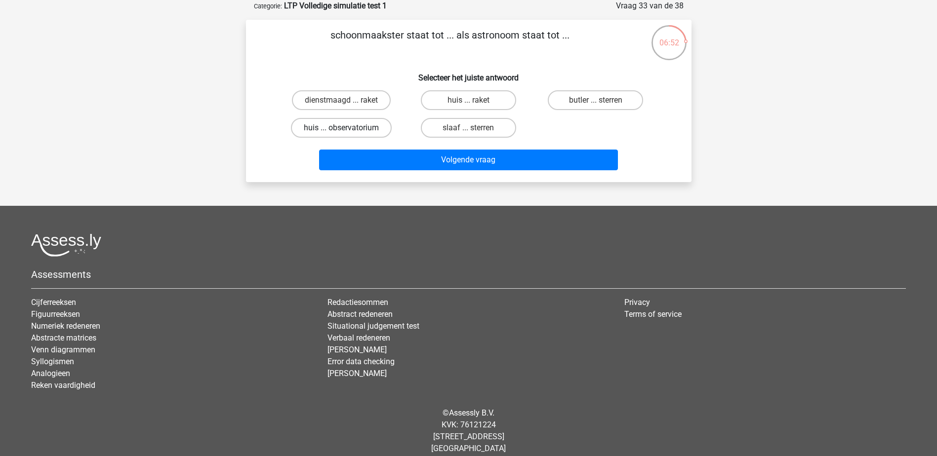
click at [339, 126] on label "huis ... observatorium" at bounding box center [341, 128] width 101 height 20
click at [341, 128] on input "huis ... observatorium" at bounding box center [344, 131] width 6 height 6
radio input "true"
click at [459, 101] on label "huis ... raket" at bounding box center [468, 100] width 95 height 20
click at [468, 101] on input "huis ... raket" at bounding box center [471, 103] width 6 height 6
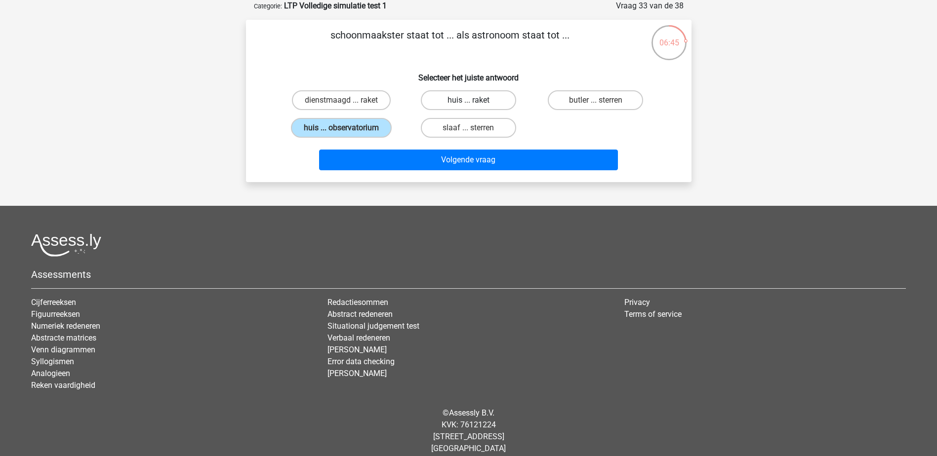
radio input "true"
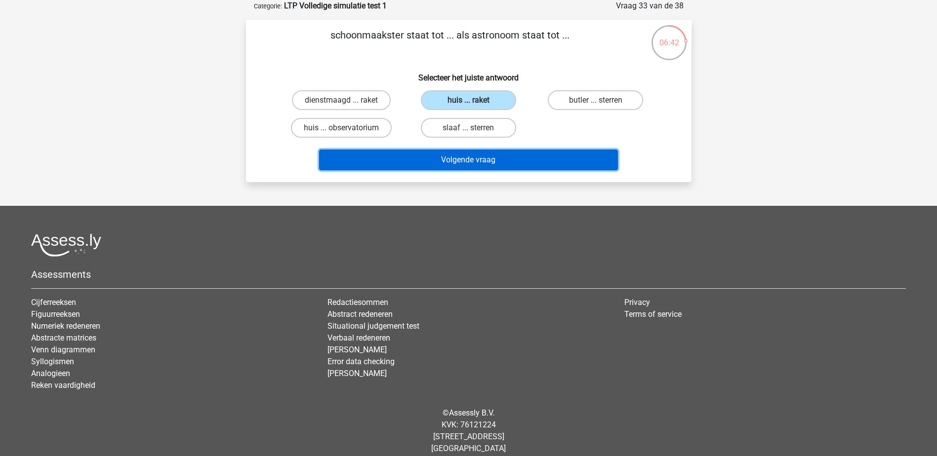
click at [474, 157] on button "Volgende vraag" at bounding box center [468, 160] width 299 height 21
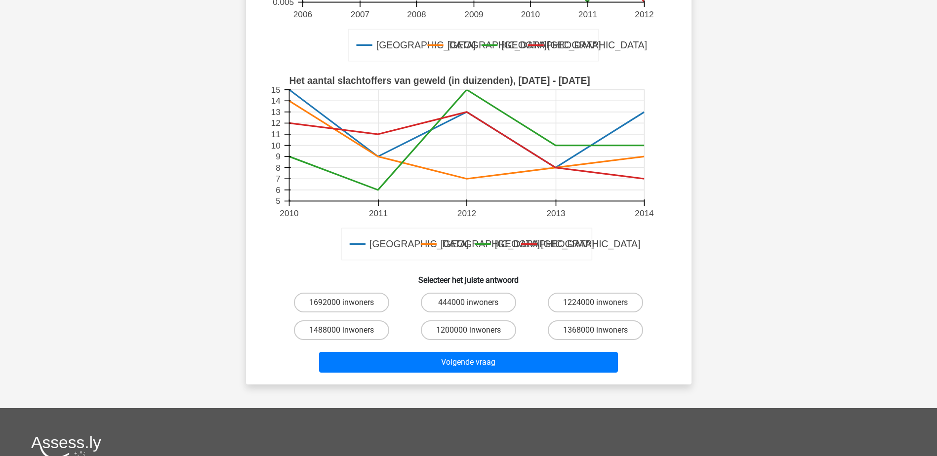
scroll to position [247, 0]
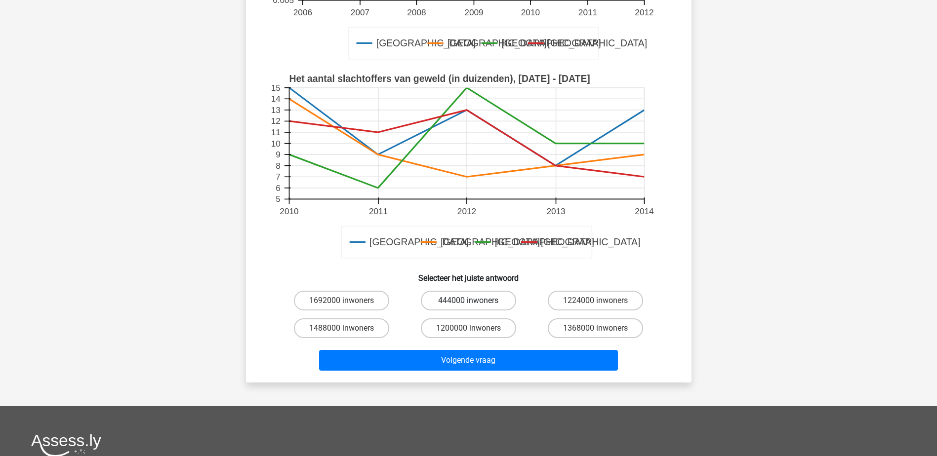
click at [466, 303] on label "444000 inwoners" at bounding box center [468, 301] width 95 height 20
click at [468, 303] on input "444000 inwoners" at bounding box center [471, 304] width 6 height 6
radio input "true"
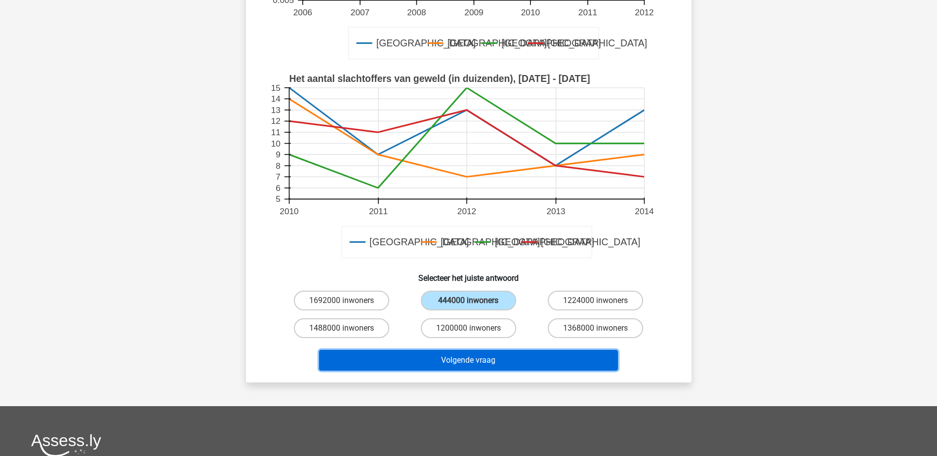
click at [484, 359] on button "Volgende vraag" at bounding box center [468, 360] width 299 height 21
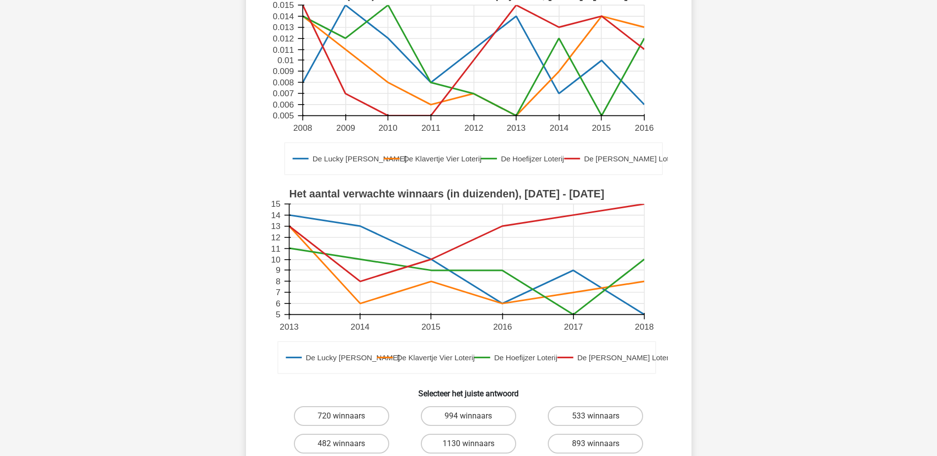
scroll to position [296, 0]
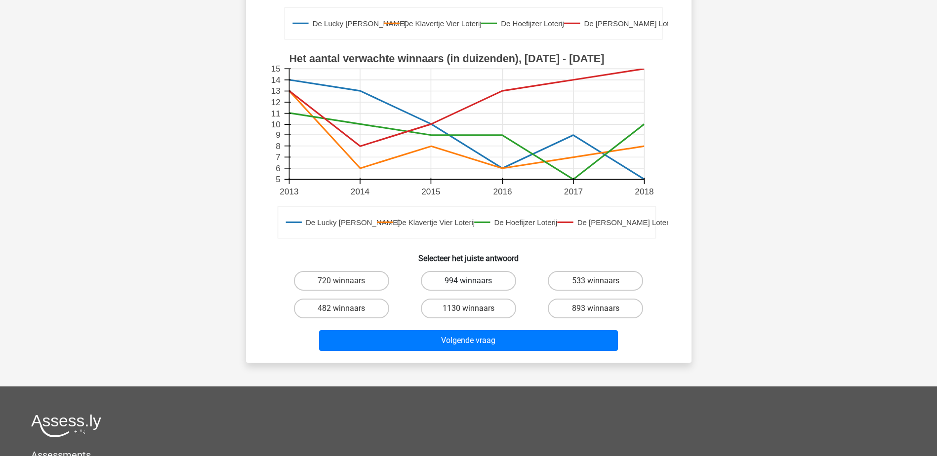
click at [461, 283] on label "994 winnaars" at bounding box center [468, 281] width 95 height 20
click at [468, 283] on input "994 winnaars" at bounding box center [471, 284] width 6 height 6
radio input "true"
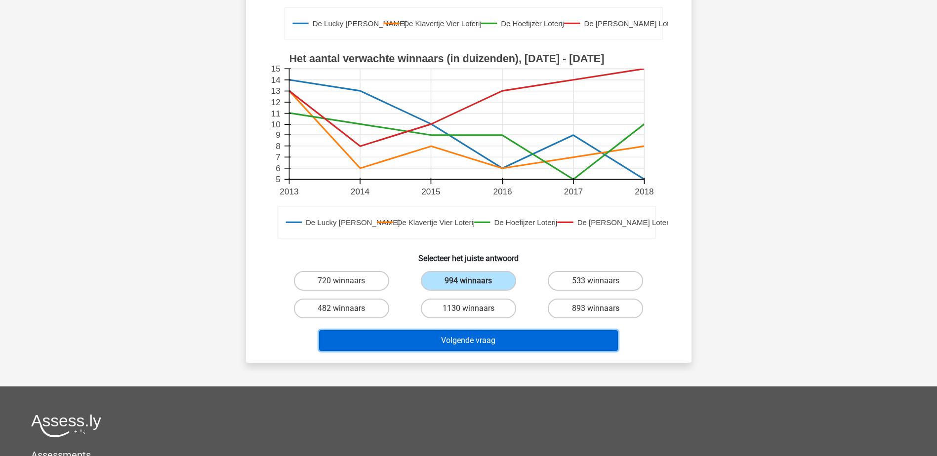
click at [483, 345] on button "Volgende vraag" at bounding box center [468, 340] width 299 height 21
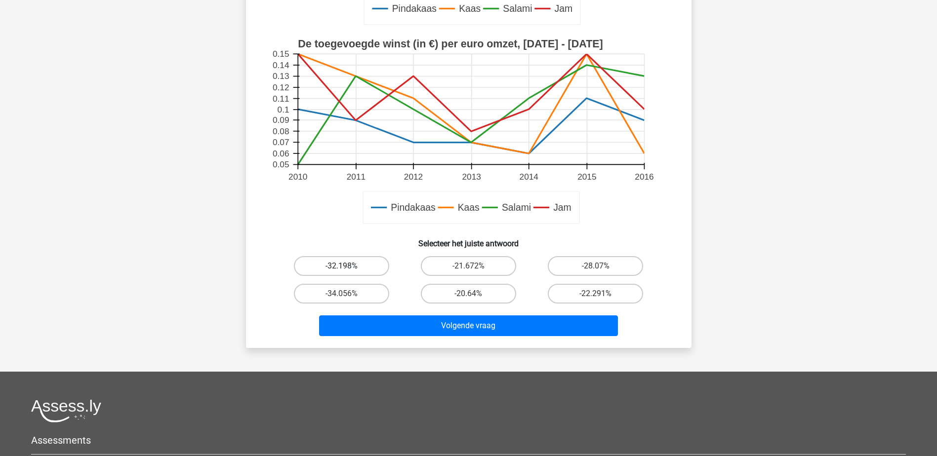
click at [345, 265] on label "-32.198%" at bounding box center [341, 266] width 95 height 20
click at [345, 266] on input "-32.198%" at bounding box center [344, 269] width 6 height 6
radio input "true"
click at [607, 265] on label "-28.07%" at bounding box center [595, 266] width 95 height 20
click at [602, 266] on input "-28.07%" at bounding box center [599, 269] width 6 height 6
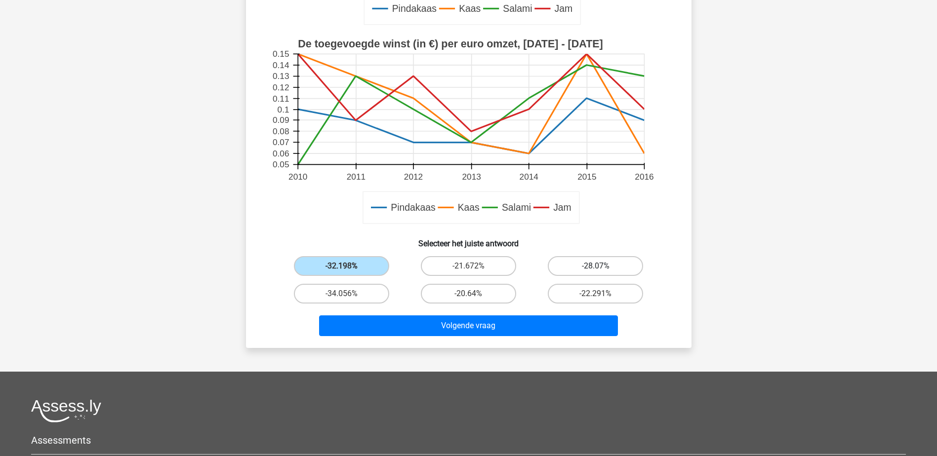
radio input "true"
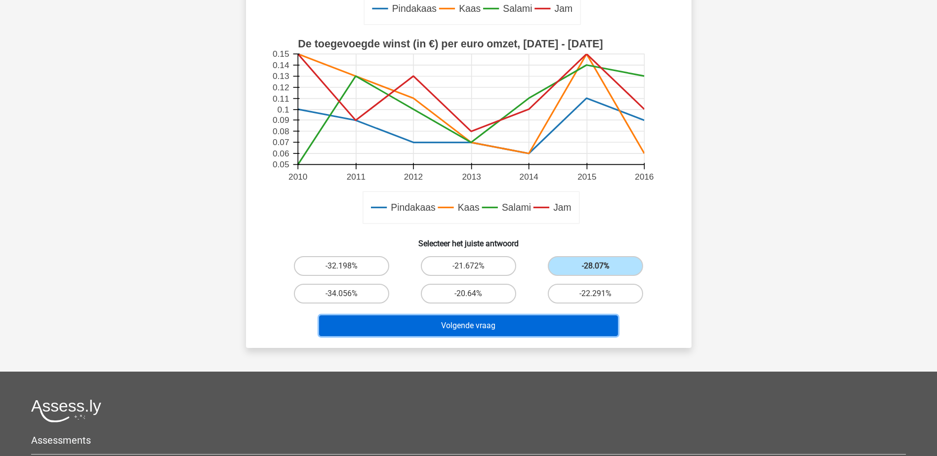
click at [486, 328] on button "Volgende vraag" at bounding box center [468, 326] width 299 height 21
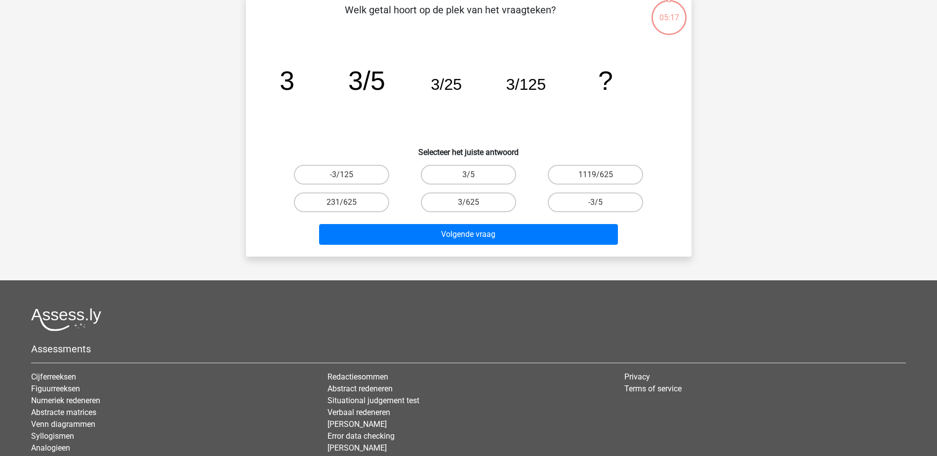
scroll to position [49, 0]
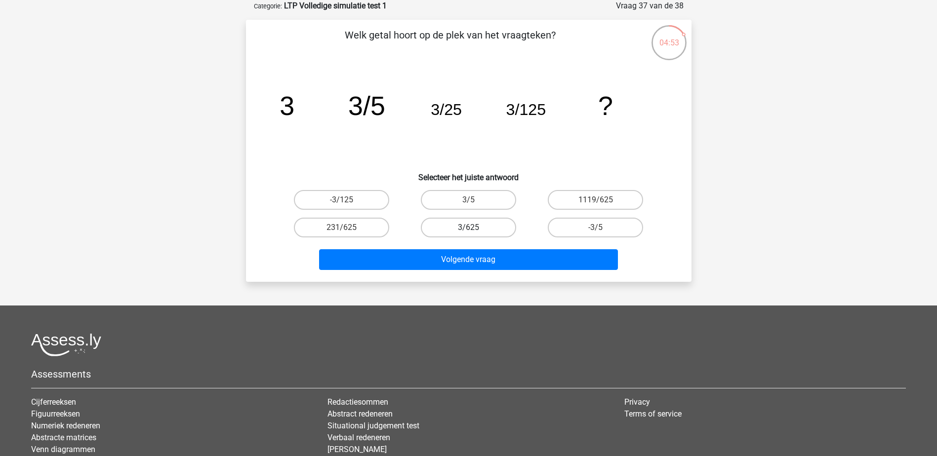
click at [501, 223] on label "3/625" at bounding box center [468, 228] width 95 height 20
click at [475, 228] on input "3/625" at bounding box center [471, 231] width 6 height 6
radio input "true"
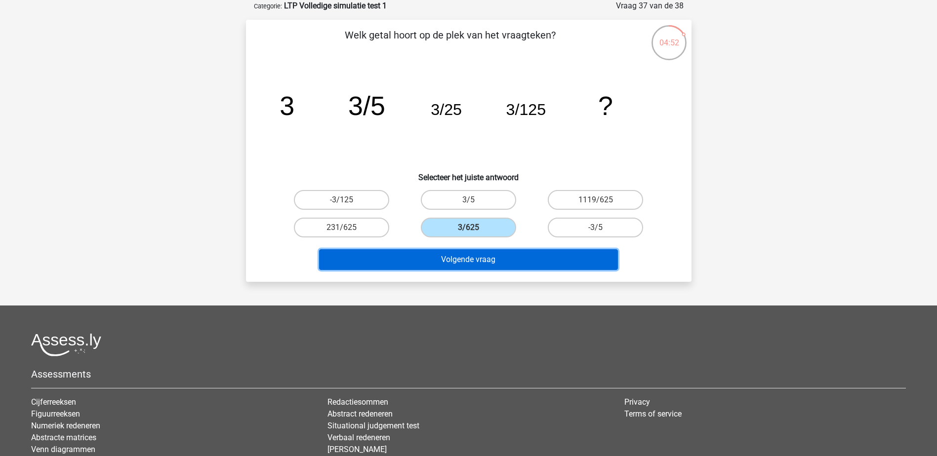
click at [502, 254] on button "Volgende vraag" at bounding box center [468, 259] width 299 height 21
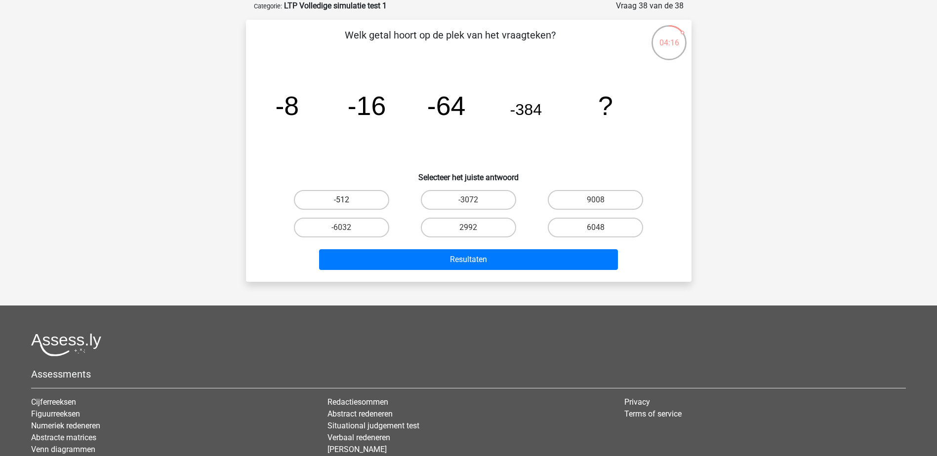
click at [367, 197] on label "-512" at bounding box center [341, 200] width 95 height 20
click at [348, 200] on input "-512" at bounding box center [344, 203] width 6 height 6
radio input "true"
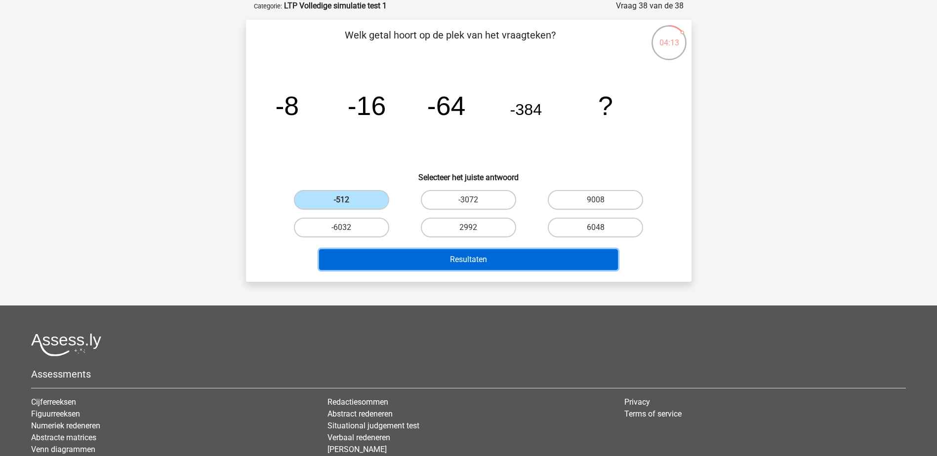
click at [481, 260] on button "Resultaten" at bounding box center [468, 259] width 299 height 21
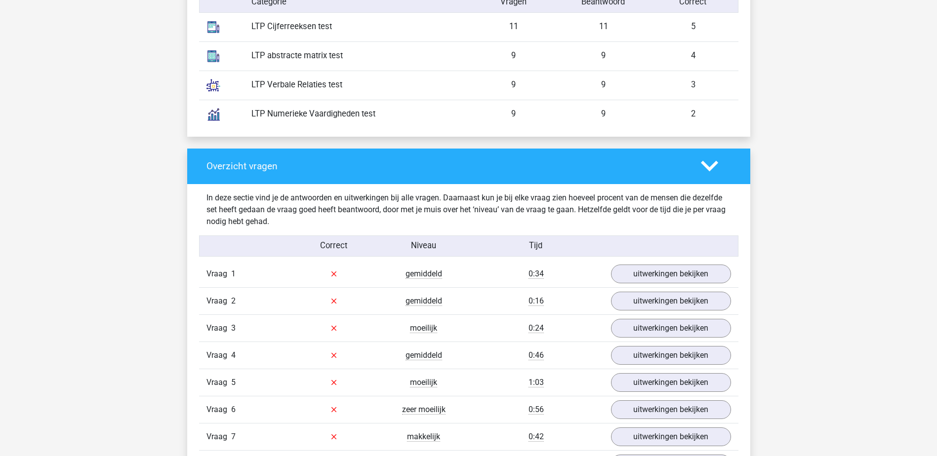
scroll to position [889, 0]
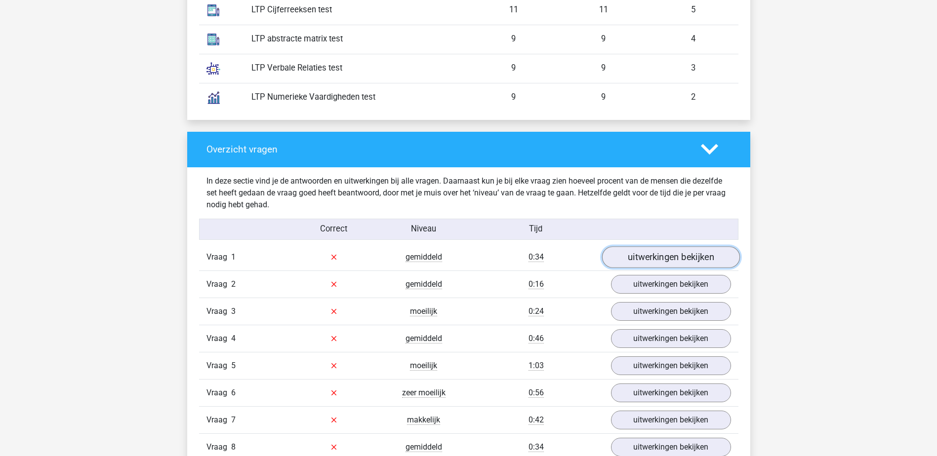
click at [663, 257] on link "uitwerkingen bekijken" at bounding box center [671, 257] width 138 height 22
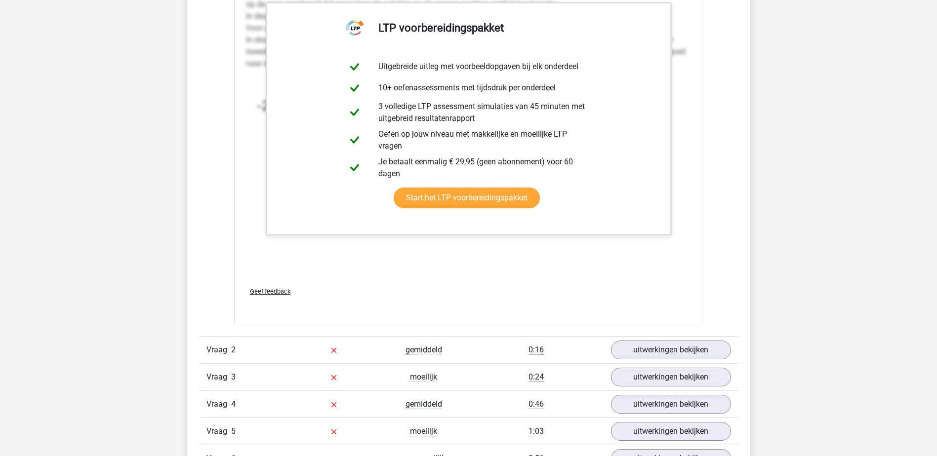
scroll to position [1432, 0]
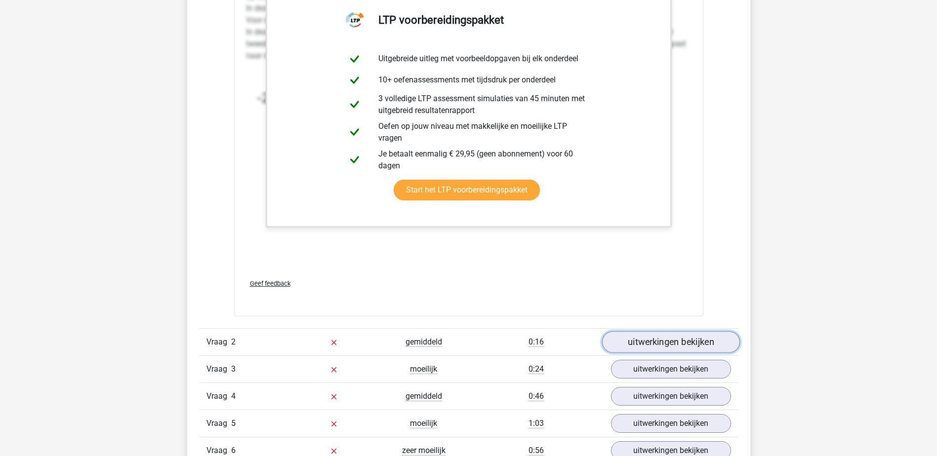
click at [653, 342] on link "uitwerkingen bekijken" at bounding box center [671, 343] width 138 height 22
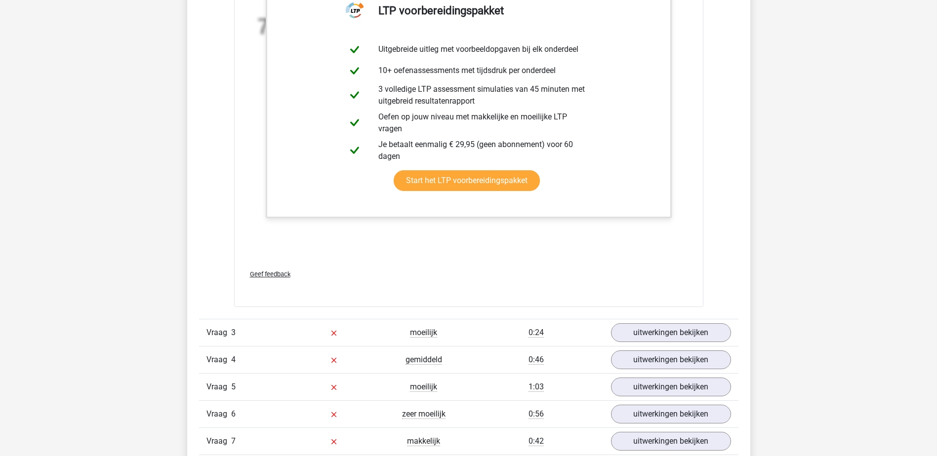
scroll to position [2075, 0]
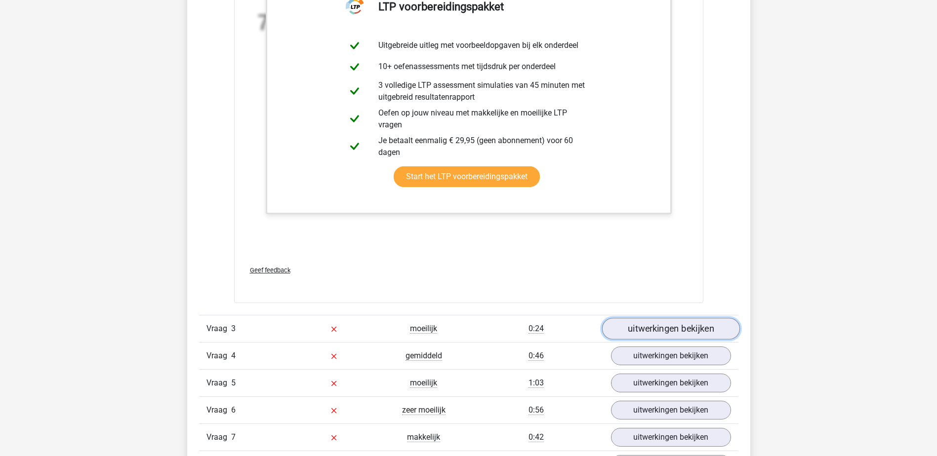
click at [638, 333] on link "uitwerkingen bekijken" at bounding box center [671, 329] width 138 height 22
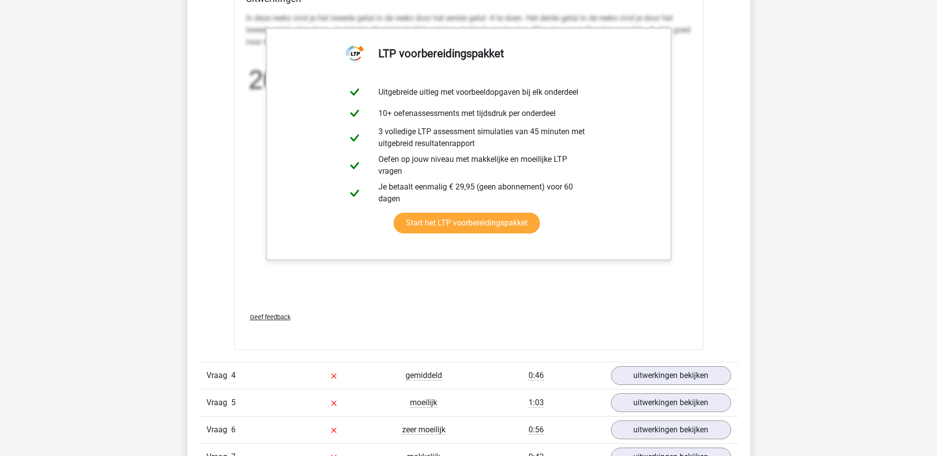
scroll to position [2667, 0]
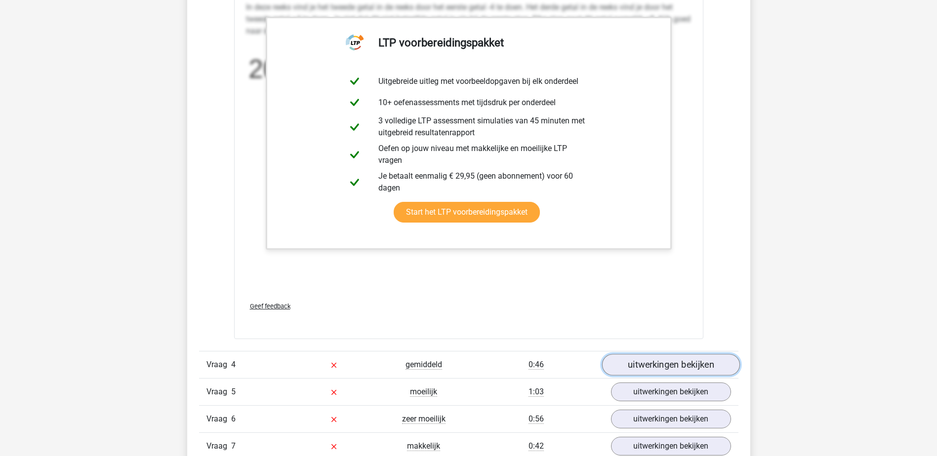
click at [647, 362] on link "uitwerkingen bekijken" at bounding box center [671, 365] width 138 height 22
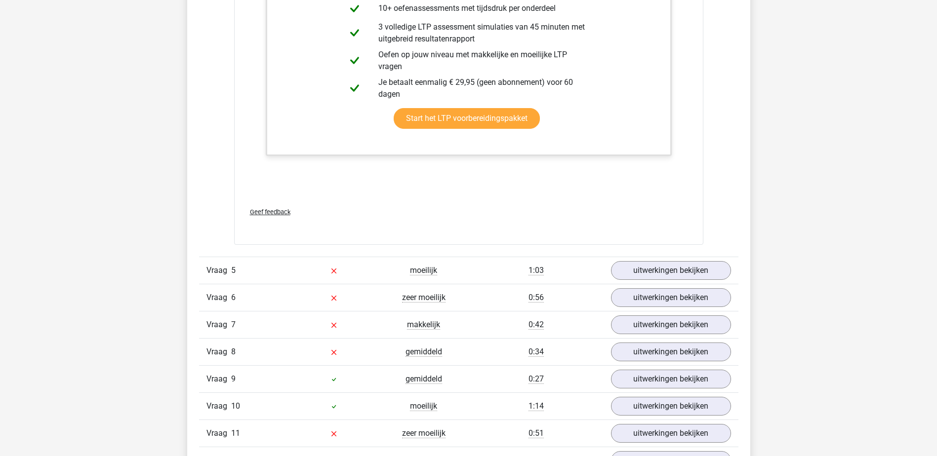
scroll to position [3507, 0]
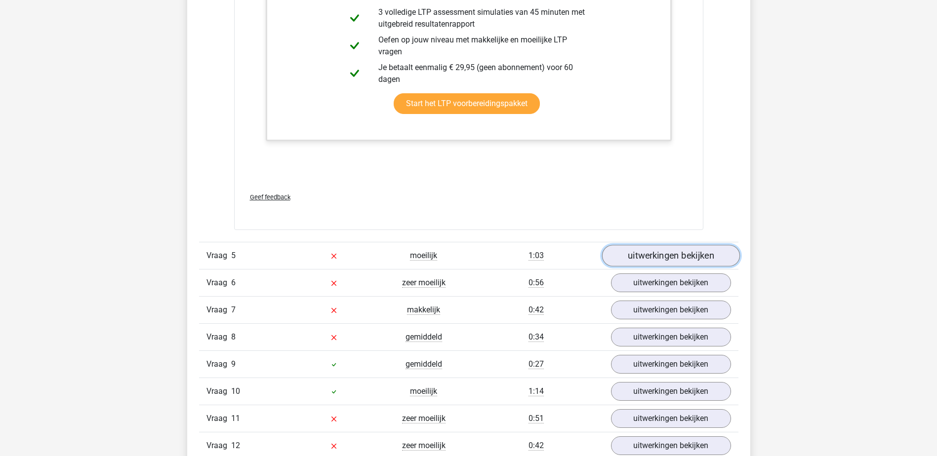
click at [641, 258] on link "uitwerkingen bekijken" at bounding box center [671, 256] width 138 height 22
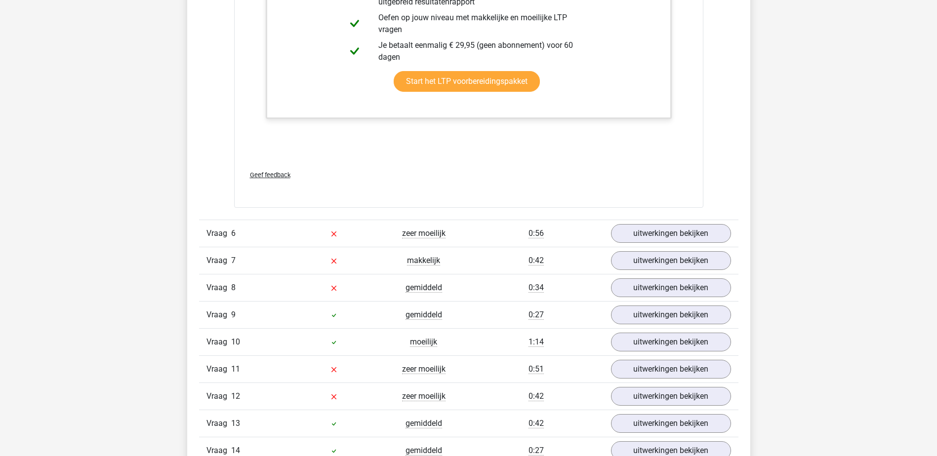
scroll to position [4297, 0]
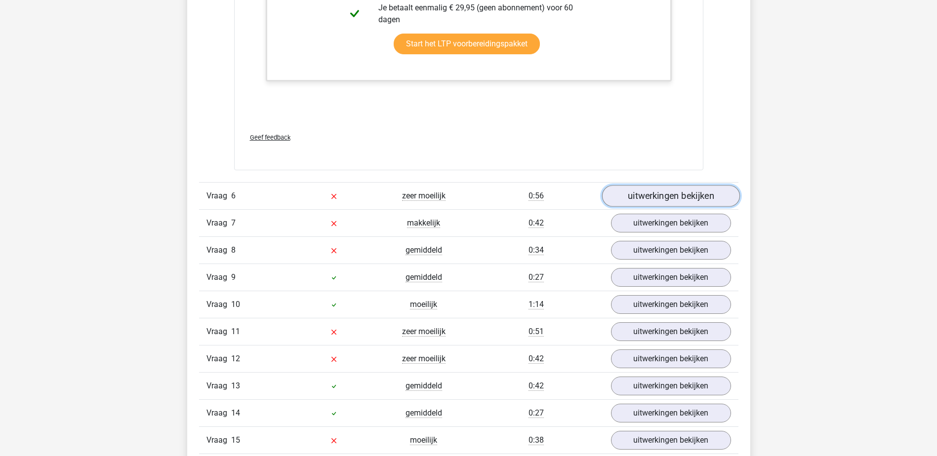
click at [645, 192] on link "uitwerkingen bekijken" at bounding box center [671, 197] width 138 height 22
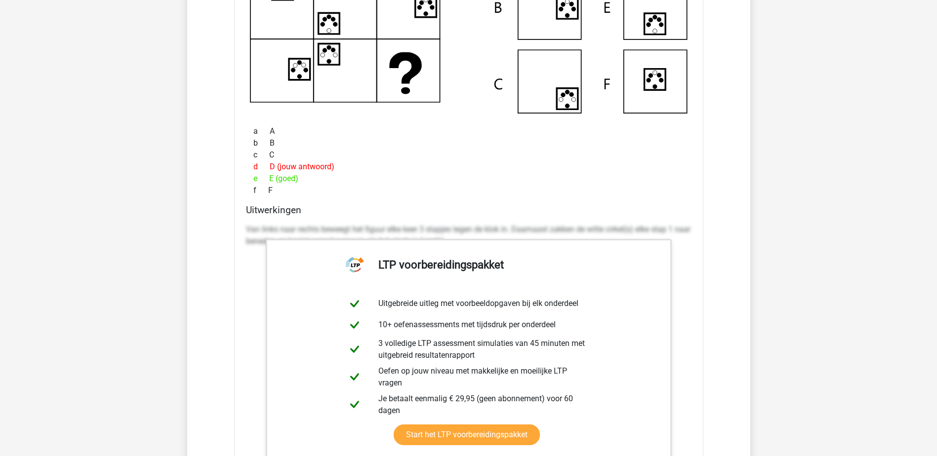
scroll to position [3754, 0]
